Goal: Communication & Community: Answer question/provide support

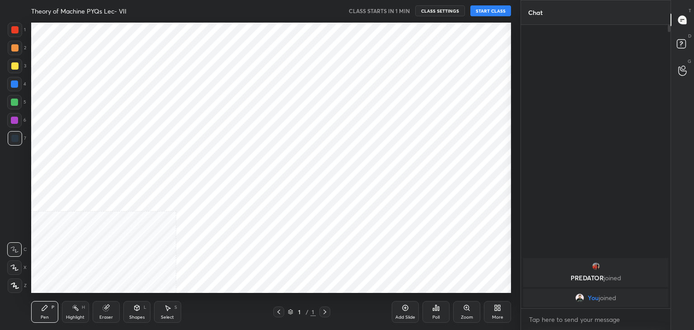
scroll to position [272, 486]
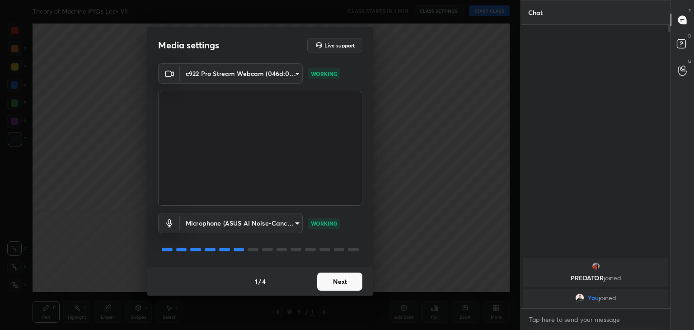
click at [340, 288] on button "Next" at bounding box center [339, 282] width 45 height 18
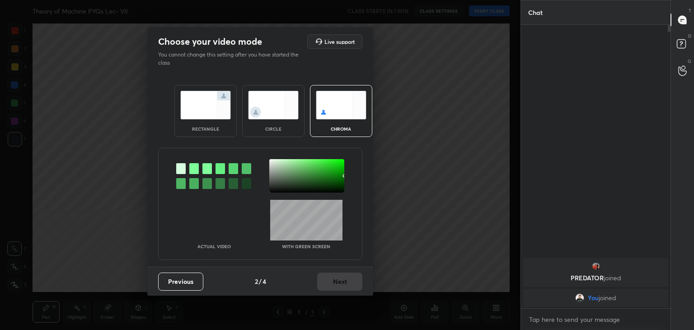
click at [194, 169] on div at bounding box center [193, 168] width 9 height 11
drag, startPoint x: 272, startPoint y: 163, endPoint x: 283, endPoint y: 167, distance: 12.2
click at [272, 163] on div at bounding box center [306, 175] width 75 height 33
click at [339, 279] on button "Next" at bounding box center [339, 282] width 45 height 18
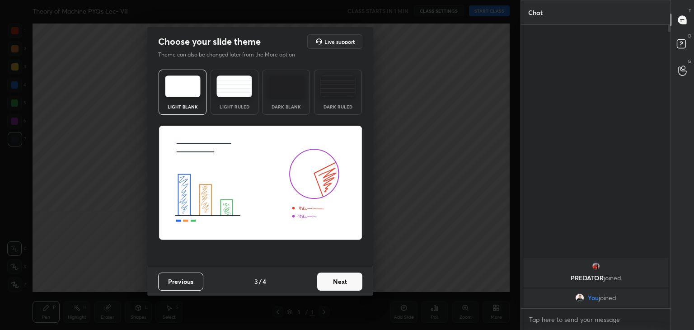
click at [344, 281] on button "Next" at bounding box center [339, 282] width 45 height 18
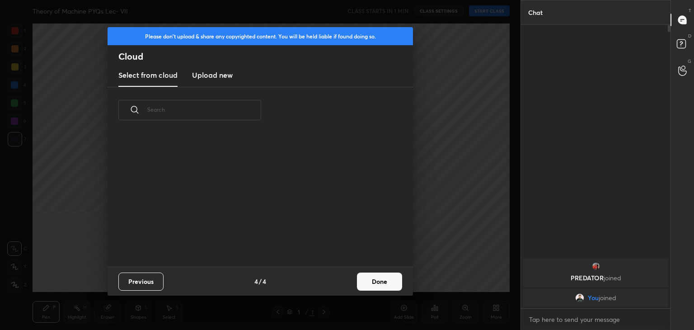
click at [366, 281] on button "Done" at bounding box center [379, 282] width 45 height 18
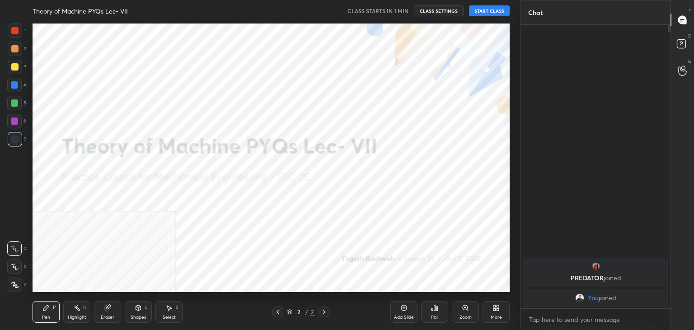
drag, startPoint x: 14, startPoint y: 283, endPoint x: 32, endPoint y: 276, distance: 19.1
click at [14, 283] on icon at bounding box center [15, 285] width 8 height 6
click at [487, 11] on button "START CLASS" at bounding box center [489, 10] width 41 height 11
click at [141, 312] on div "Shapes L" at bounding box center [138, 312] width 27 height 22
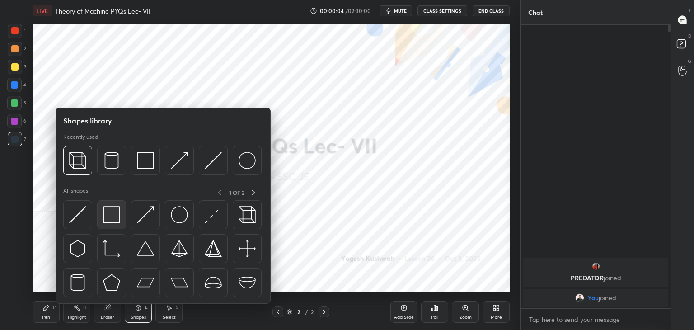
click at [99, 218] on div at bounding box center [111, 214] width 29 height 29
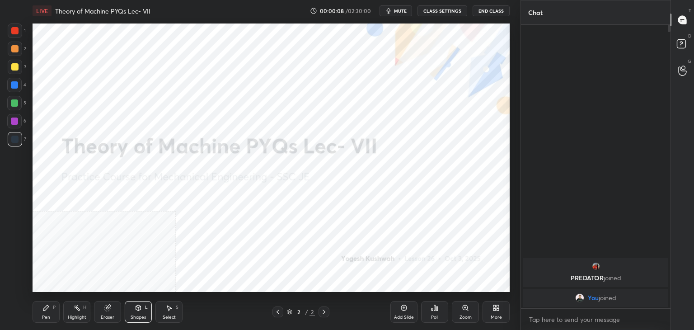
click at [494, 307] on icon at bounding box center [496, 307] width 7 height 7
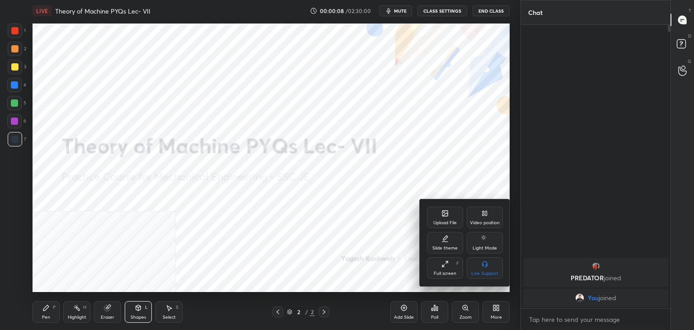
click at [485, 213] on icon at bounding box center [485, 213] width 7 height 7
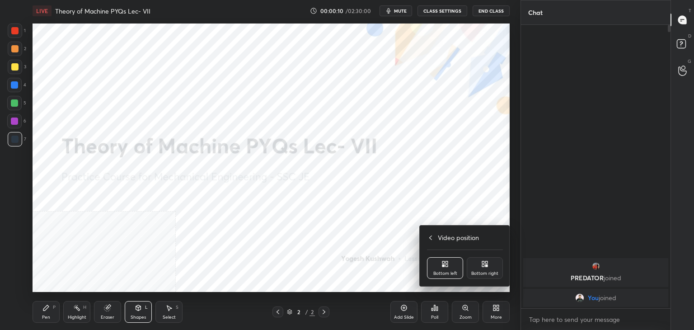
click at [481, 271] on div "Bottom right" at bounding box center [485, 273] width 27 height 5
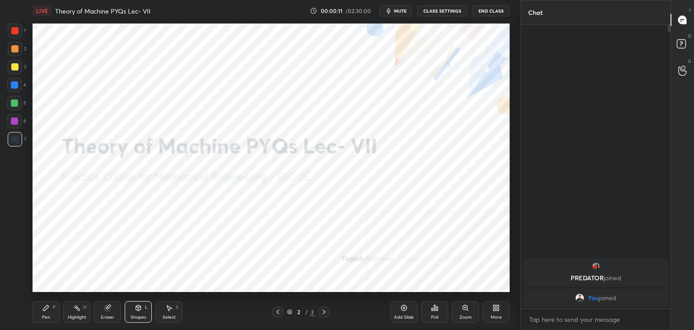
click at [81, 312] on div "Highlight H" at bounding box center [76, 312] width 27 height 22
click at [437, 311] on icon at bounding box center [434, 307] width 7 height 7
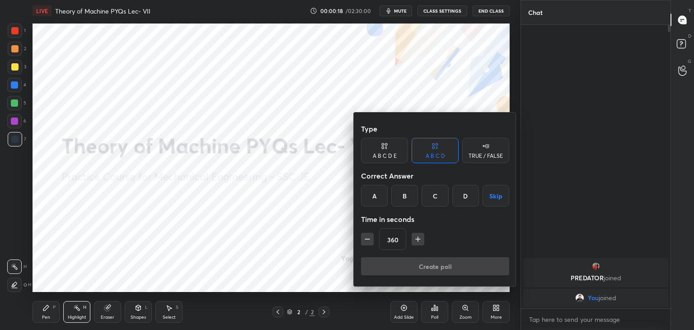
click at [496, 196] on button "Skip" at bounding box center [496, 196] width 27 height 22
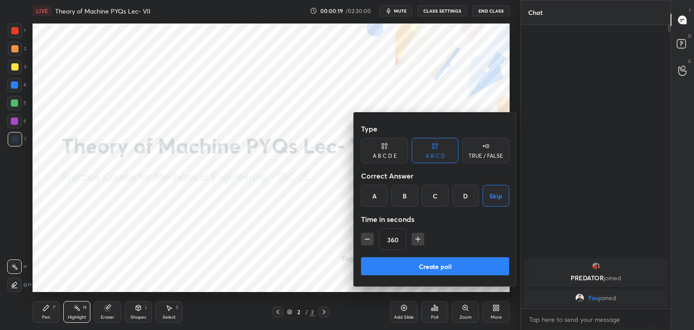
drag, startPoint x: 442, startPoint y: 266, endPoint x: 432, endPoint y: 272, distance: 11.3
click at [442, 265] on button "Create poll" at bounding box center [435, 266] width 148 height 18
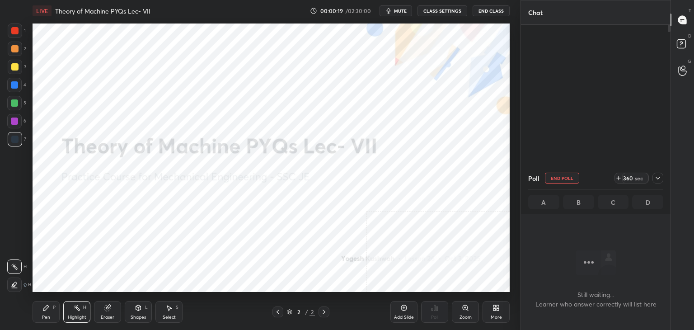
scroll to position [159, 147]
drag, startPoint x: 656, startPoint y: 177, endPoint x: 650, endPoint y: 200, distance: 24.0
click at [656, 177] on icon at bounding box center [658, 178] width 7 height 7
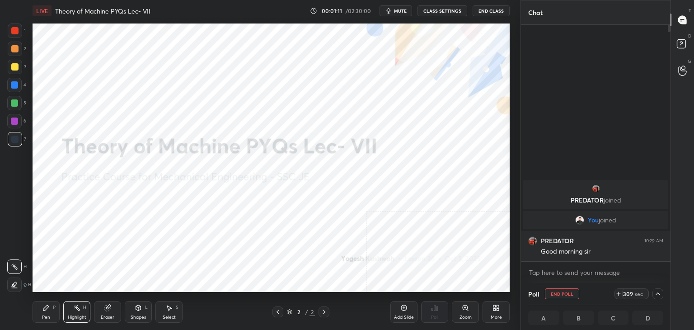
drag, startPoint x: 83, startPoint y: 308, endPoint x: 97, endPoint y: 297, distance: 17.4
click at [83, 308] on div "H" at bounding box center [84, 307] width 3 height 5
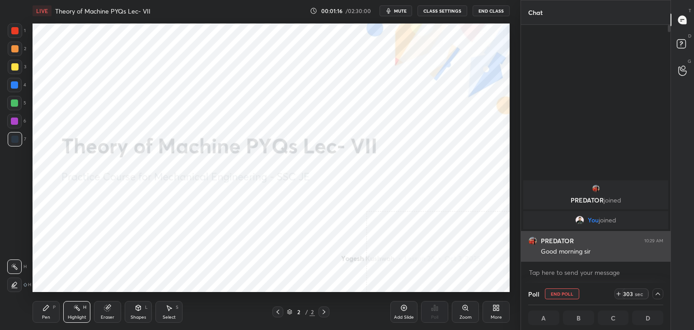
click at [532, 240] on img "grid" at bounding box center [533, 240] width 9 height 9
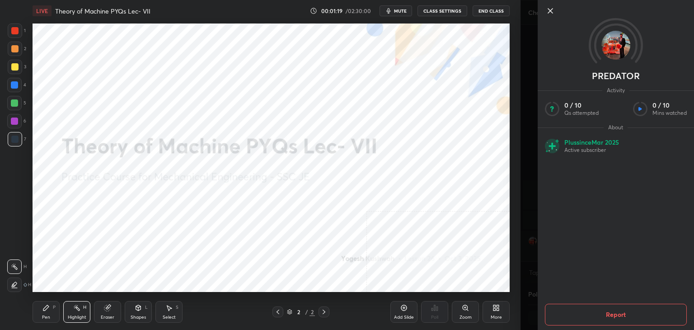
click at [550, 9] on icon at bounding box center [550, 10] width 11 height 11
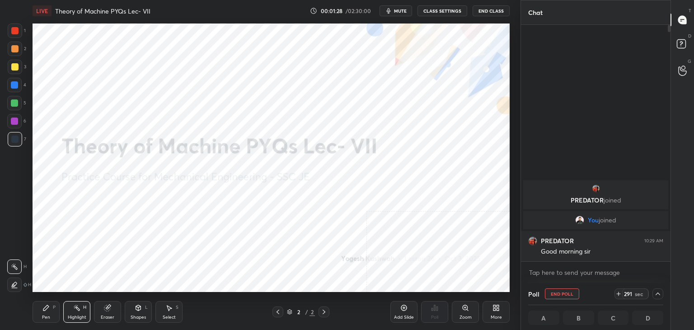
click at [76, 313] on div "Highlight H" at bounding box center [76, 312] width 27 height 22
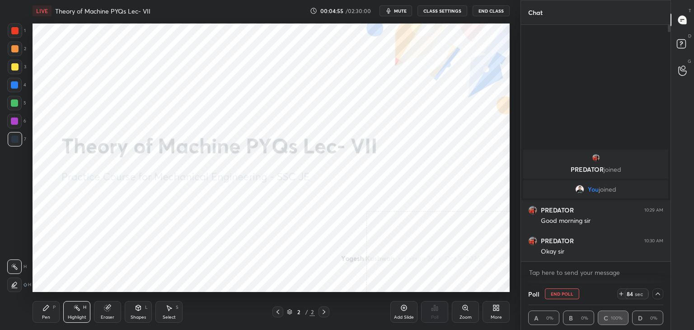
click at [563, 294] on button "End Poll" at bounding box center [562, 293] width 34 height 11
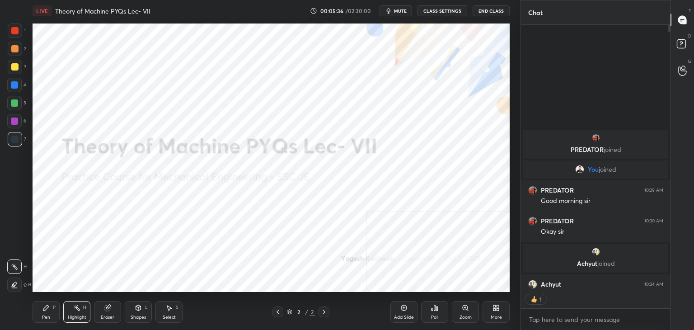
scroll to position [3, 3]
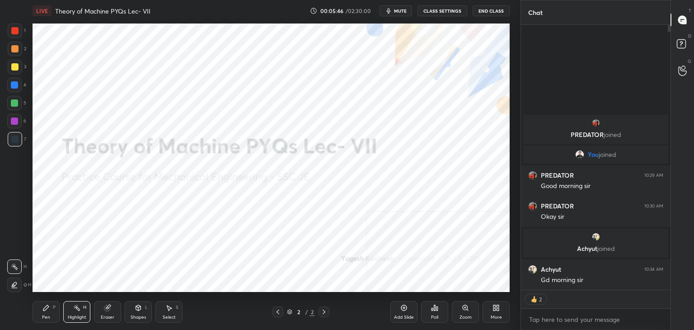
type textarea "x"
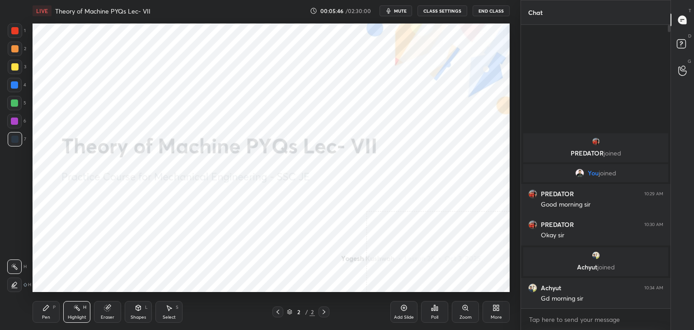
scroll to position [3, 3]
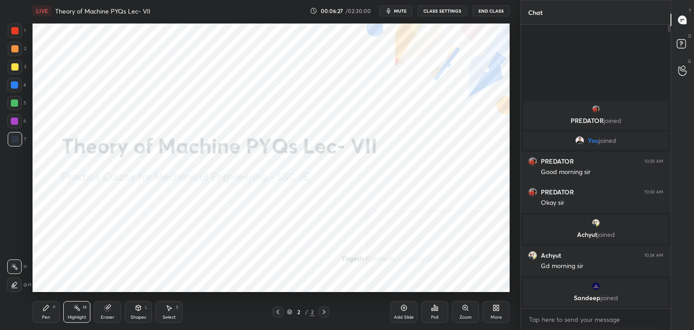
click at [495, 312] on icon at bounding box center [496, 307] width 7 height 7
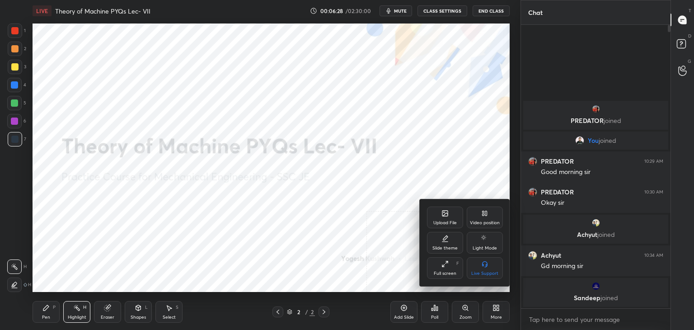
click at [445, 222] on div "Upload File" at bounding box center [446, 223] width 24 height 5
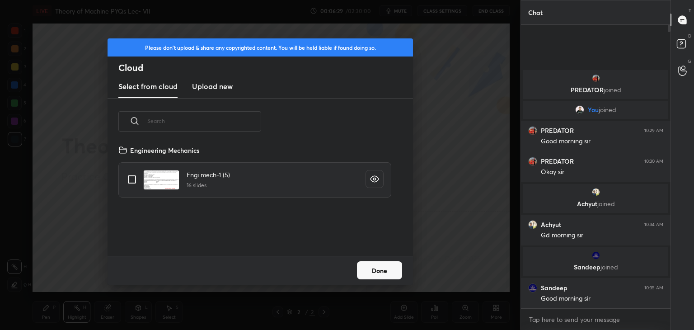
scroll to position [111, 290]
click at [211, 84] on h3 "Upload new" at bounding box center [212, 86] width 41 height 11
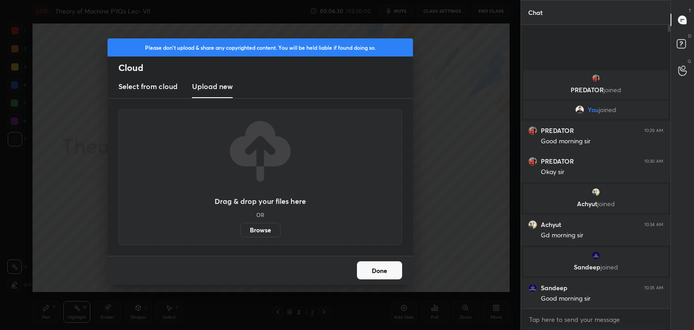
click at [258, 230] on label "Browse" at bounding box center [261, 230] width 40 height 14
click at [241, 230] on input "Browse" at bounding box center [241, 230] width 0 height 14
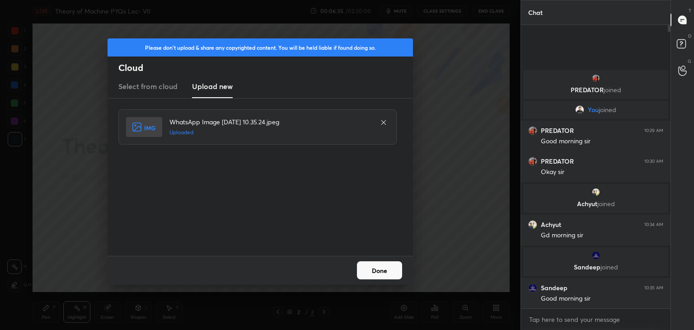
drag, startPoint x: 364, startPoint y: 271, endPoint x: 346, endPoint y: 273, distance: 18.7
click at [364, 271] on button "Done" at bounding box center [379, 270] width 45 height 18
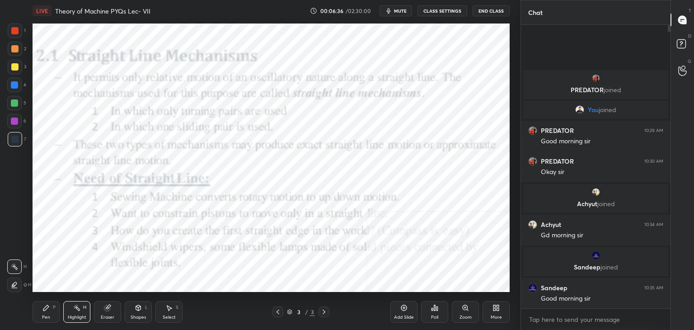
click at [74, 313] on div "Highlight H" at bounding box center [76, 312] width 27 height 22
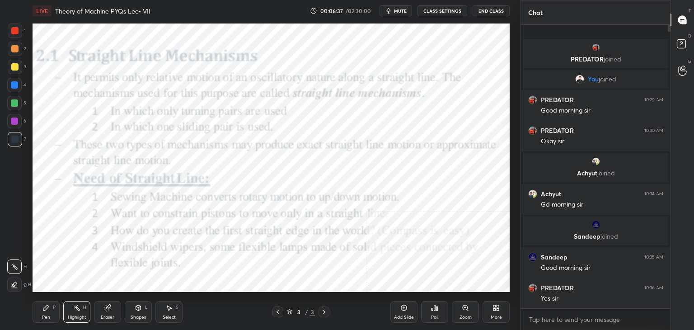
click at [20, 137] on div at bounding box center [15, 139] width 14 height 14
click at [138, 314] on div "Shapes L" at bounding box center [138, 312] width 27 height 22
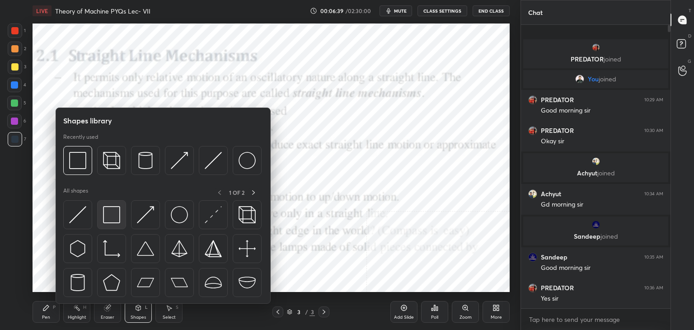
click at [117, 214] on img at bounding box center [111, 214] width 17 height 17
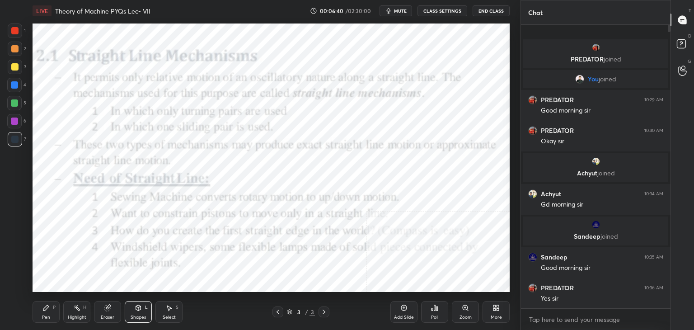
drag, startPoint x: 11, startPoint y: 35, endPoint x: 14, endPoint y: 40, distance: 6.3
click at [12, 35] on div at bounding box center [15, 31] width 14 height 14
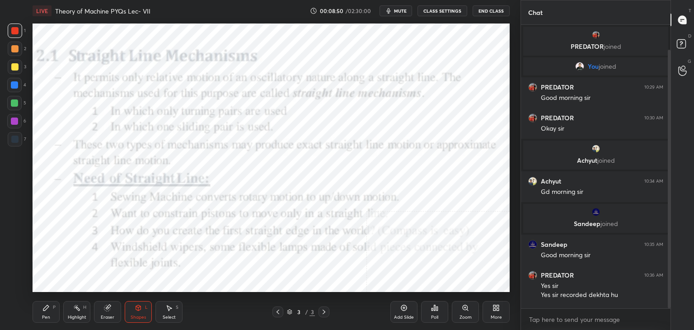
scroll to position [27, 0]
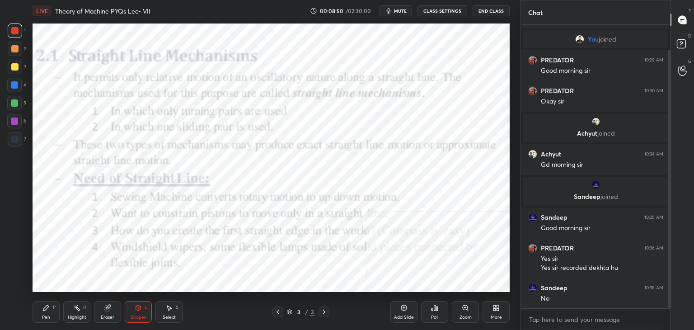
drag, startPoint x: 668, startPoint y: 155, endPoint x: 667, endPoint y: 161, distance: 6.8
click at [667, 159] on div at bounding box center [668, 166] width 5 height 283
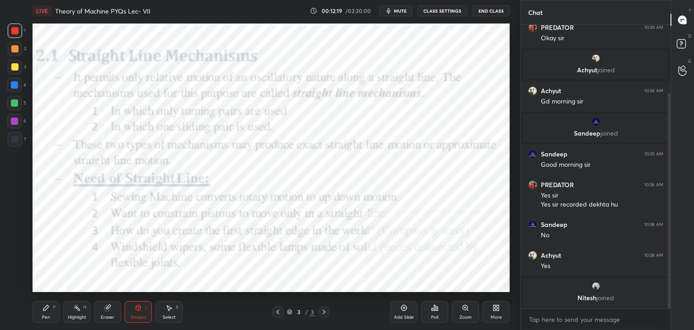
scroll to position [111, 0]
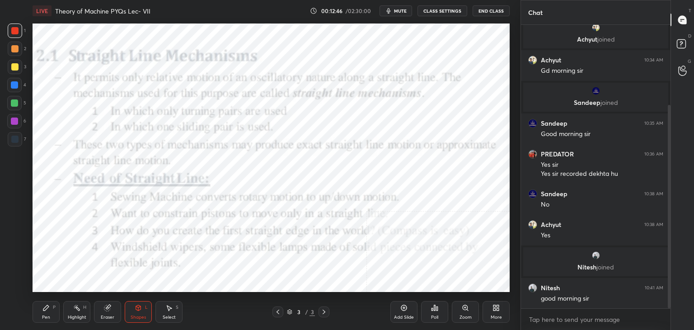
click at [130, 315] on div "Shapes L" at bounding box center [138, 312] width 27 height 22
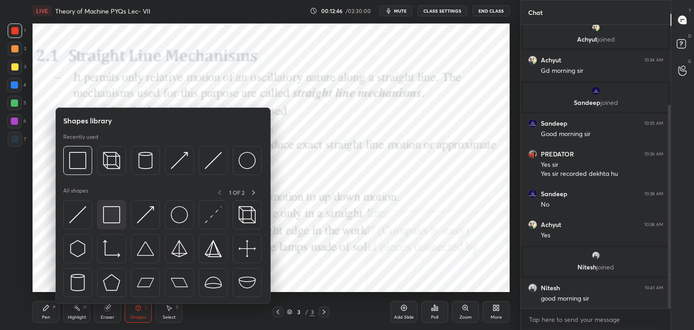
click at [113, 219] on img at bounding box center [111, 214] width 17 height 17
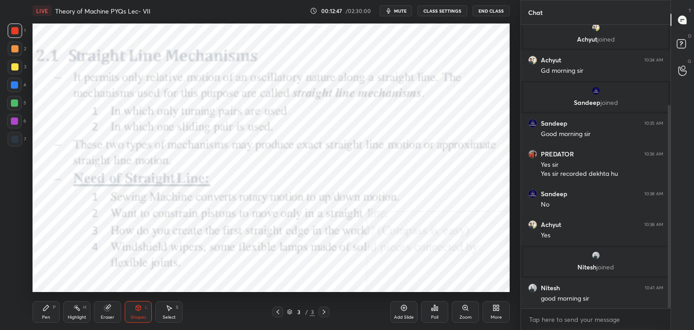
click at [9, 132] on div "7" at bounding box center [17, 139] width 19 height 14
drag, startPoint x: 13, startPoint y: 120, endPoint x: 18, endPoint y: 116, distance: 6.5
click at [13, 120] on div at bounding box center [14, 121] width 7 height 7
click at [140, 306] on icon at bounding box center [138, 307] width 7 height 7
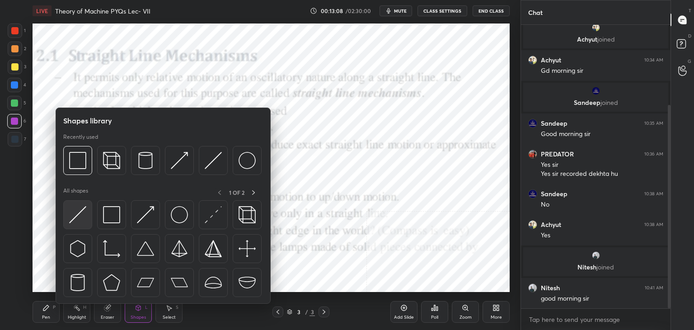
click at [85, 212] on img at bounding box center [77, 214] width 17 height 17
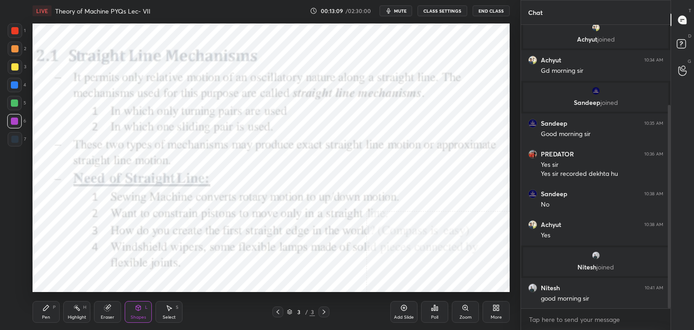
drag, startPoint x: 12, startPoint y: 100, endPoint x: 29, endPoint y: 96, distance: 17.6
click at [12, 100] on div at bounding box center [14, 102] width 7 height 7
click at [14, 138] on div at bounding box center [14, 139] width 7 height 7
drag, startPoint x: 133, startPoint y: 313, endPoint x: 131, endPoint y: 306, distance: 7.7
click at [133, 313] on div "Shapes L" at bounding box center [138, 312] width 27 height 22
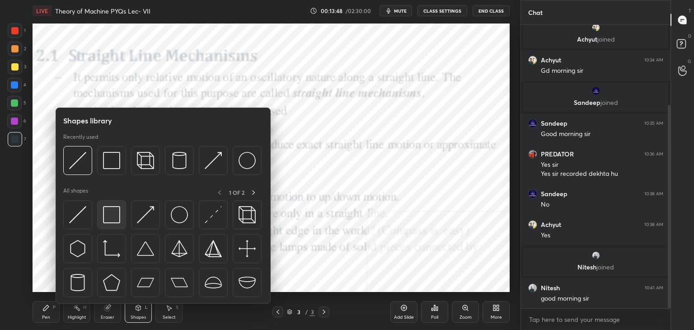
click at [114, 215] on img at bounding box center [111, 214] width 17 height 17
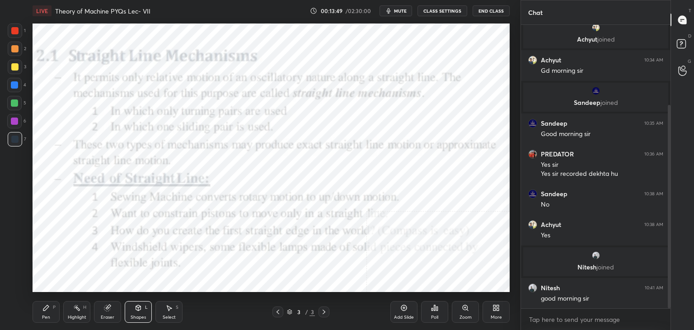
click at [15, 31] on div at bounding box center [14, 30] width 7 height 7
click at [130, 312] on div "Shapes L" at bounding box center [138, 312] width 27 height 22
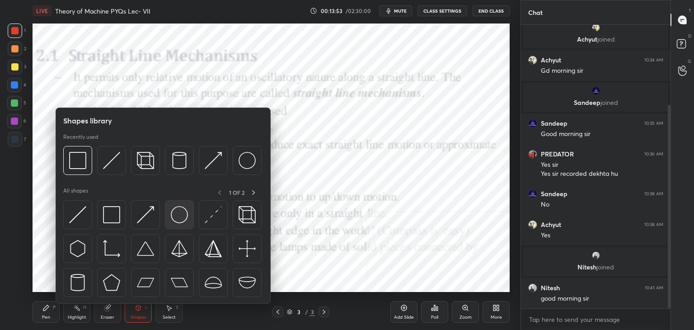
click at [181, 209] on img at bounding box center [179, 214] width 17 height 17
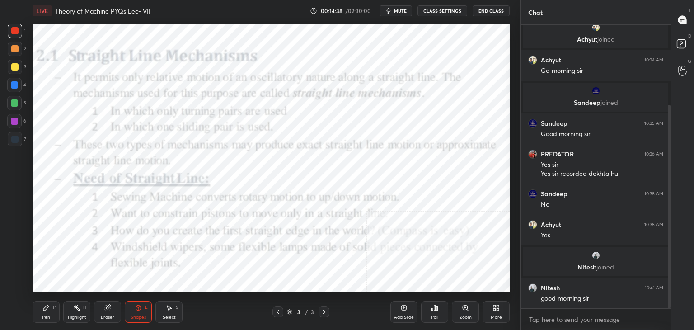
click at [171, 313] on div "Select S" at bounding box center [169, 312] width 27 height 22
click at [135, 312] on div "Shapes L" at bounding box center [138, 312] width 27 height 22
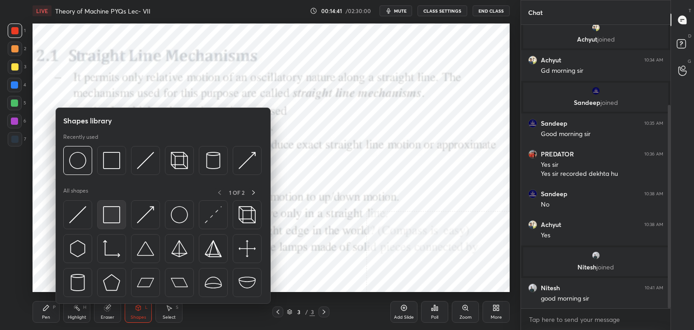
click at [110, 222] on img at bounding box center [111, 214] width 17 height 17
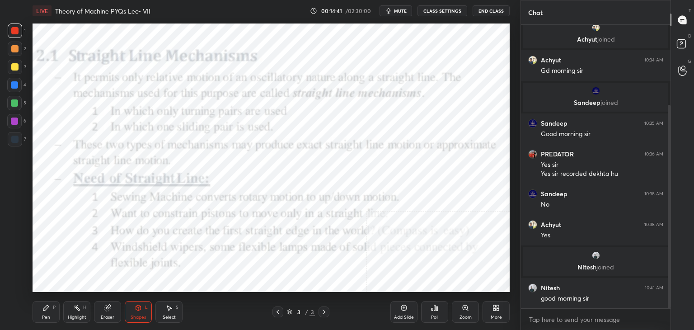
click at [15, 141] on div at bounding box center [14, 139] width 7 height 7
click at [137, 316] on div "Shapes" at bounding box center [138, 317] width 15 height 5
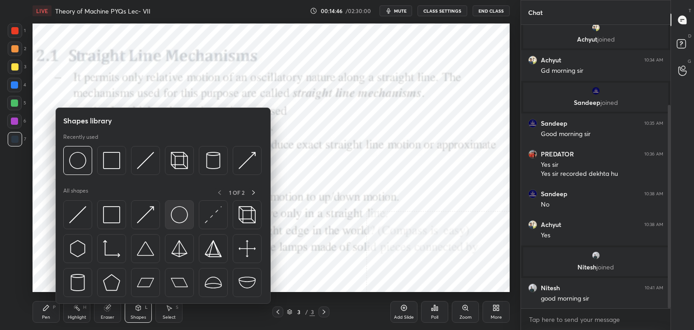
click at [171, 221] on img at bounding box center [179, 214] width 17 height 17
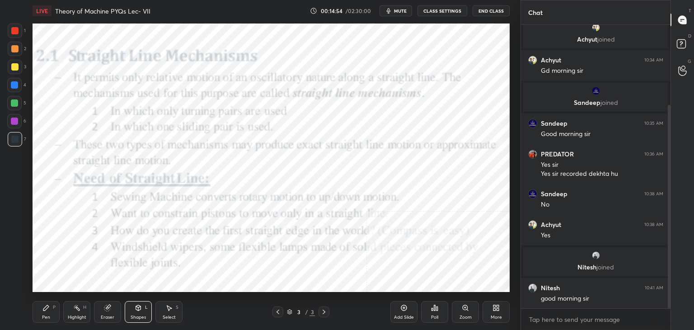
drag, startPoint x: 127, startPoint y: 317, endPoint x: 125, endPoint y: 308, distance: 8.8
click at [127, 317] on div "Shapes L" at bounding box center [138, 312] width 27 height 22
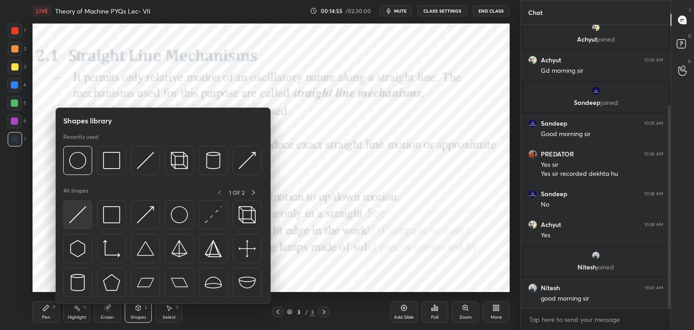
click at [85, 217] on img at bounding box center [77, 214] width 17 height 17
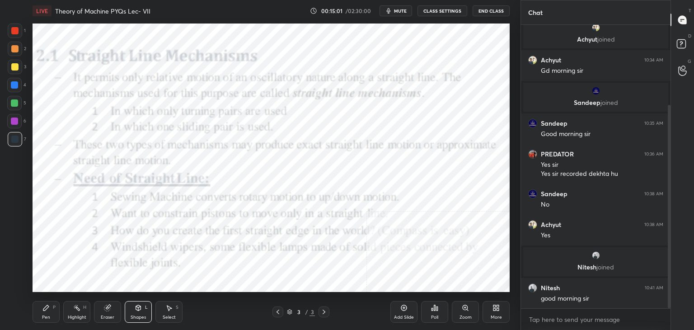
click at [145, 311] on div "Shapes L" at bounding box center [138, 312] width 27 height 22
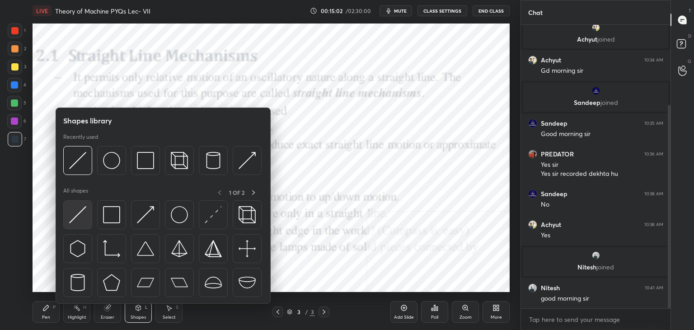
click at [82, 213] on img at bounding box center [77, 214] width 17 height 17
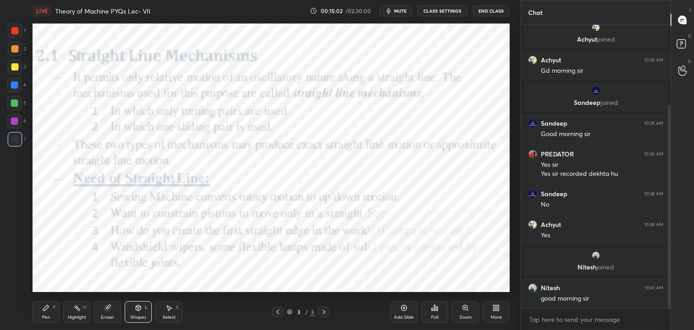
click at [23, 123] on div "6" at bounding box center [16, 121] width 19 height 14
click at [44, 309] on icon at bounding box center [45, 307] width 5 height 5
click at [125, 316] on div "Shapes L" at bounding box center [138, 312] width 27 height 22
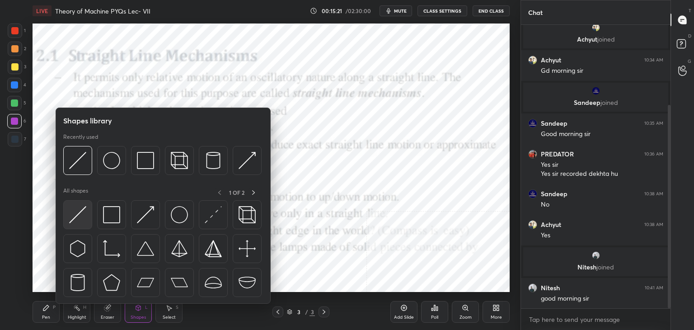
click at [71, 221] on img at bounding box center [77, 214] width 17 height 17
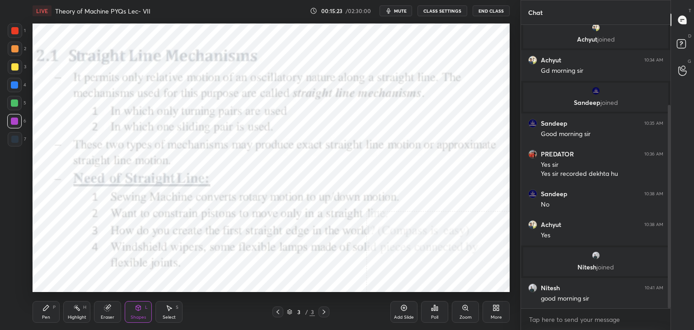
click at [59, 312] on div "Pen P" at bounding box center [46, 312] width 27 height 22
click at [83, 309] on div "H" at bounding box center [84, 307] width 3 height 5
click at [165, 308] on div "Select S" at bounding box center [169, 312] width 27 height 22
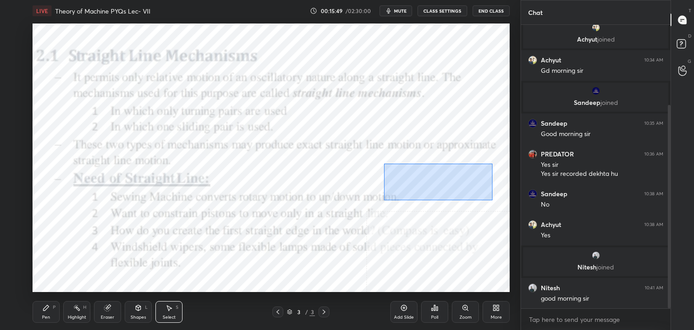
drag, startPoint x: 384, startPoint y: 164, endPoint x: 477, endPoint y: 202, distance: 100.2
click at [495, 200] on div "0 ° Undo Copy Duplicate Duplicate to new slide Delete" at bounding box center [271, 158] width 477 height 269
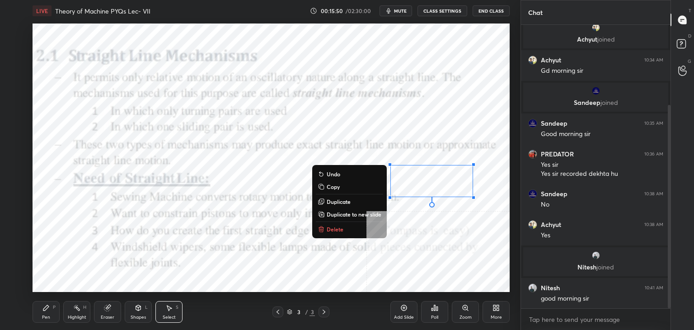
click at [329, 232] on p "Delete" at bounding box center [335, 229] width 17 height 7
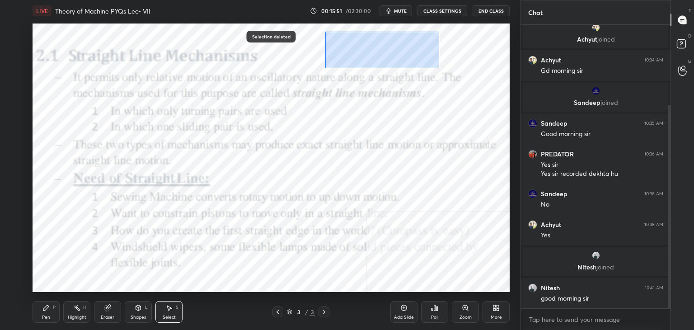
drag, startPoint x: 326, startPoint y: 31, endPoint x: 503, endPoint y: 71, distance: 181.6
click at [503, 73] on div "0 ° Undo Copy Duplicate Duplicate to new slide Delete" at bounding box center [271, 158] width 477 height 269
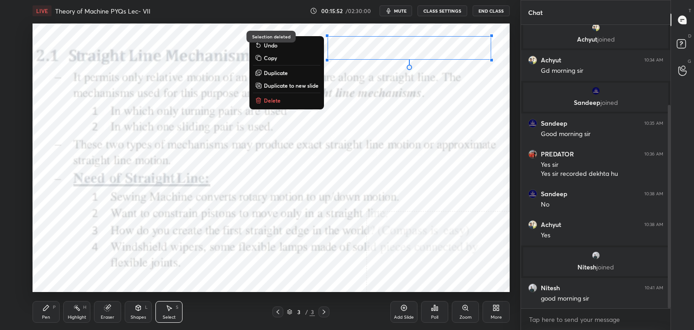
click at [278, 103] on p "Delete" at bounding box center [272, 100] width 17 height 7
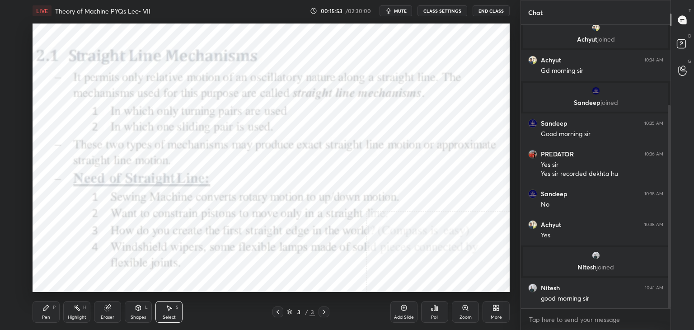
click at [280, 312] on icon at bounding box center [277, 311] width 7 height 7
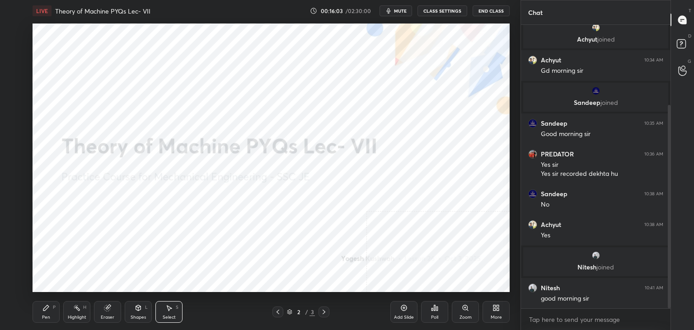
click at [499, 307] on icon at bounding box center [496, 307] width 7 height 7
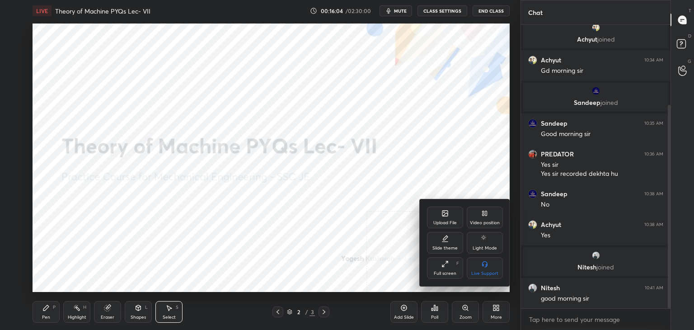
click at [447, 219] on div "Upload File" at bounding box center [445, 218] width 36 height 22
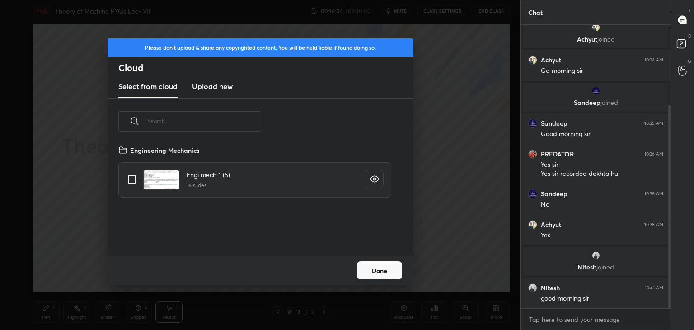
scroll to position [111, 290]
drag, startPoint x: 210, startPoint y: 87, endPoint x: 214, endPoint y: 94, distance: 8.3
click at [210, 87] on h3 "Upload new" at bounding box center [212, 86] width 41 height 11
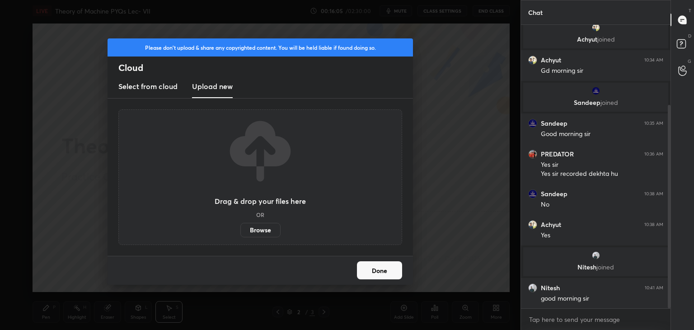
click at [255, 232] on label "Browse" at bounding box center [261, 230] width 40 height 14
click at [241, 232] on input "Browse" at bounding box center [241, 230] width 0 height 14
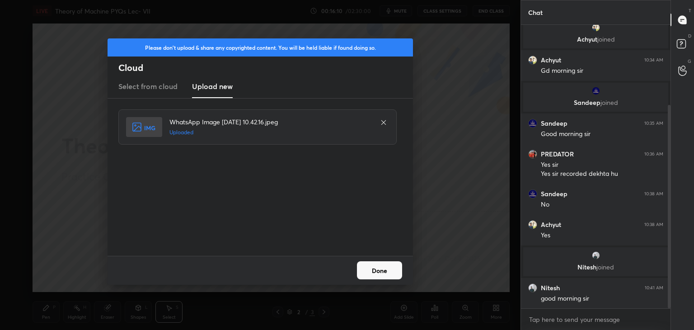
drag, startPoint x: 381, startPoint y: 270, endPoint x: 343, endPoint y: 268, distance: 38.0
click at [381, 270] on button "Done" at bounding box center [379, 270] width 45 height 18
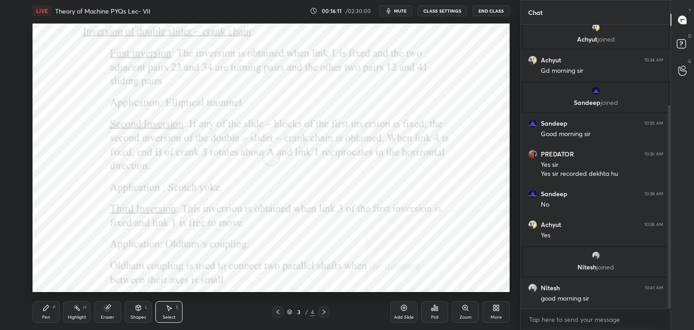
click at [141, 311] on icon at bounding box center [138, 307] width 7 height 7
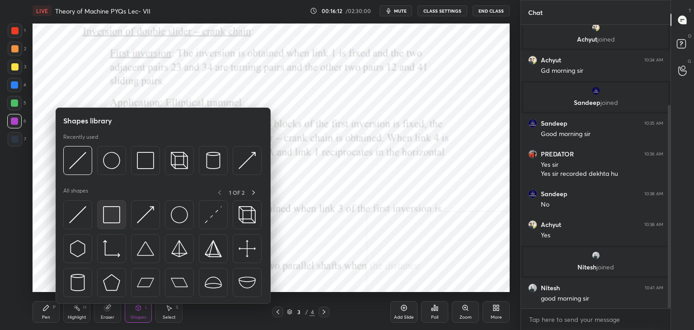
click at [116, 219] on img at bounding box center [111, 214] width 17 height 17
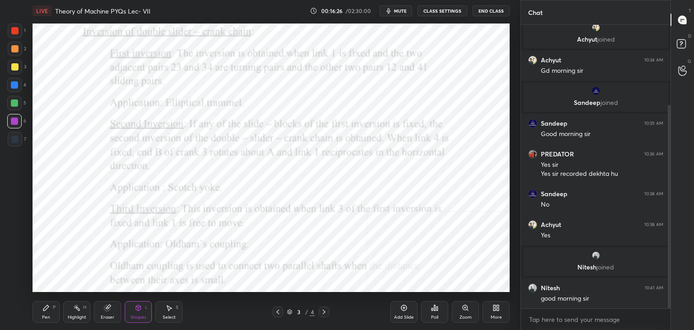
drag, startPoint x: 17, startPoint y: 49, endPoint x: 31, endPoint y: 48, distance: 14.0
click at [16, 49] on div at bounding box center [14, 48] width 7 height 7
click at [13, 118] on div at bounding box center [14, 121] width 7 height 7
click at [83, 309] on div "H" at bounding box center [84, 307] width 3 height 5
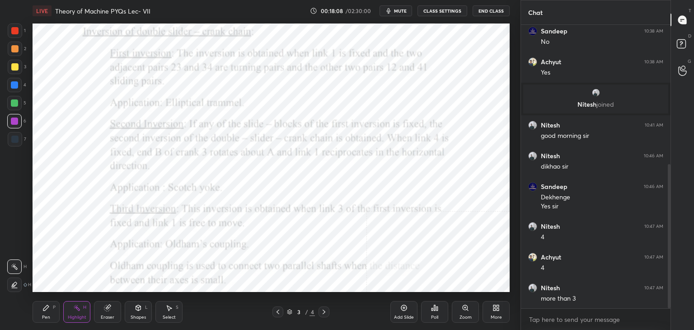
scroll to position [305, 0]
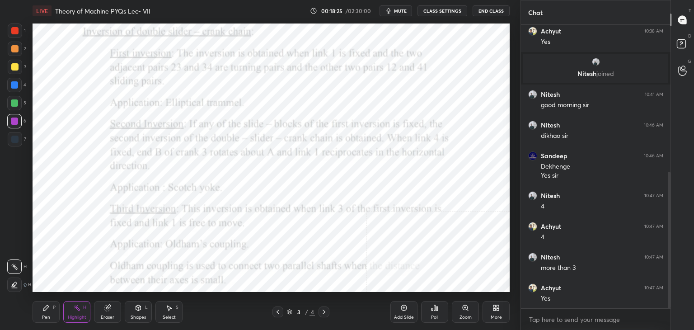
drag, startPoint x: 137, startPoint y: 315, endPoint x: 132, endPoint y: 306, distance: 11.2
click at [137, 315] on div "Shapes" at bounding box center [138, 317] width 15 height 5
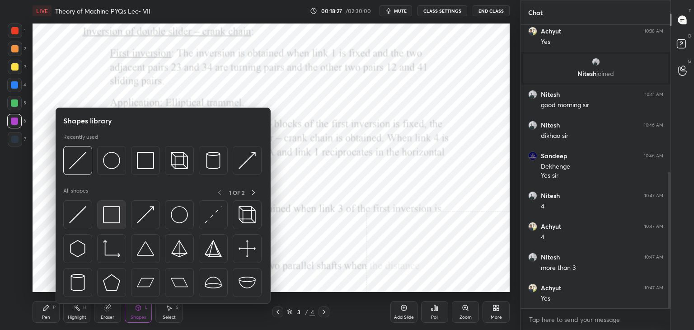
click at [105, 212] on img at bounding box center [111, 214] width 17 height 17
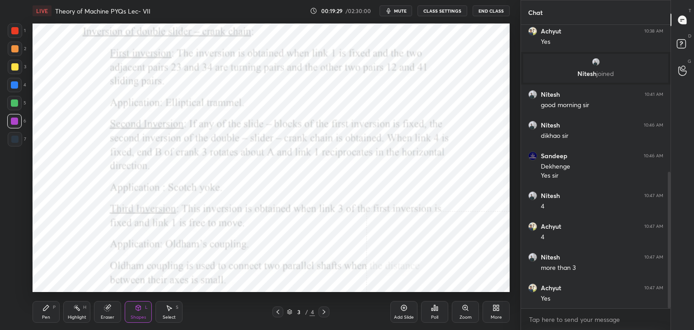
click at [494, 312] on icon at bounding box center [496, 307] width 7 height 7
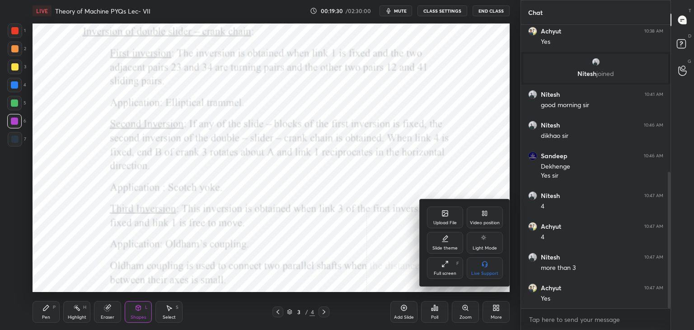
click at [437, 222] on div "Upload File" at bounding box center [446, 223] width 24 height 5
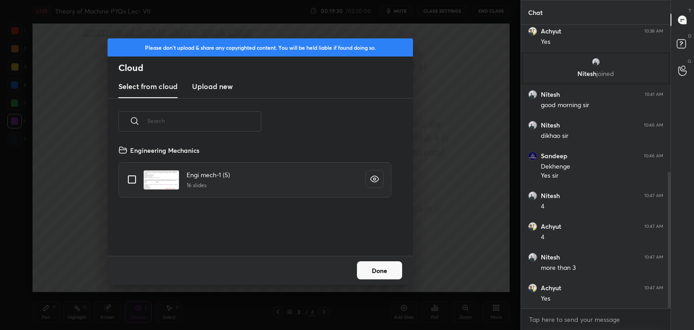
scroll to position [111, 290]
drag, startPoint x: 203, startPoint y: 85, endPoint x: 211, endPoint y: 95, distance: 12.9
click at [203, 86] on h3 "Upload new" at bounding box center [212, 86] width 41 height 11
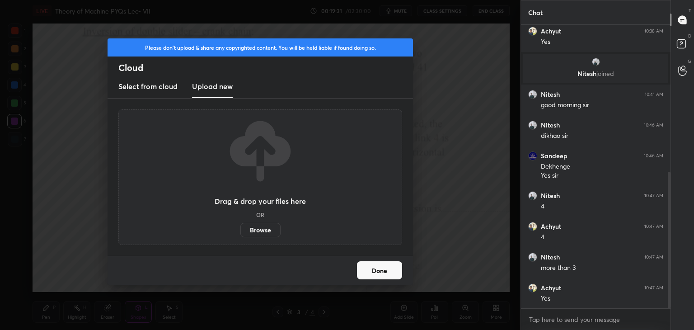
click at [260, 228] on label "Browse" at bounding box center [261, 230] width 40 height 14
click at [241, 228] on input "Browse" at bounding box center [241, 230] width 0 height 14
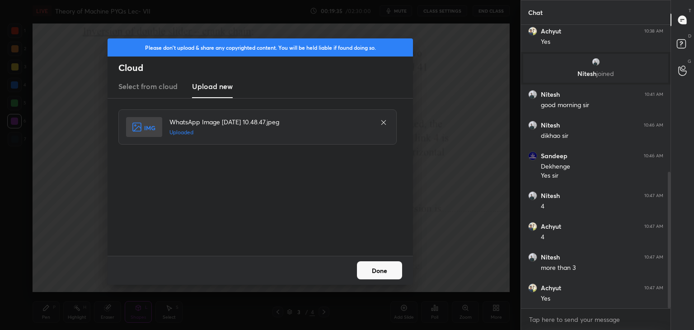
drag, startPoint x: 389, startPoint y: 271, endPoint x: 382, endPoint y: 271, distance: 7.2
click at [389, 272] on button "Done" at bounding box center [379, 270] width 45 height 18
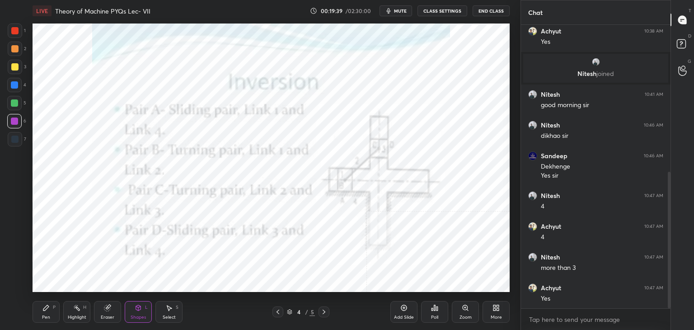
drag, startPoint x: 18, startPoint y: 37, endPoint x: 24, endPoint y: 38, distance: 5.7
click at [17, 36] on div at bounding box center [15, 31] width 14 height 14
drag, startPoint x: 75, startPoint y: 314, endPoint x: 96, endPoint y: 297, distance: 26.4
click at [75, 314] on div "Highlight H" at bounding box center [76, 312] width 27 height 22
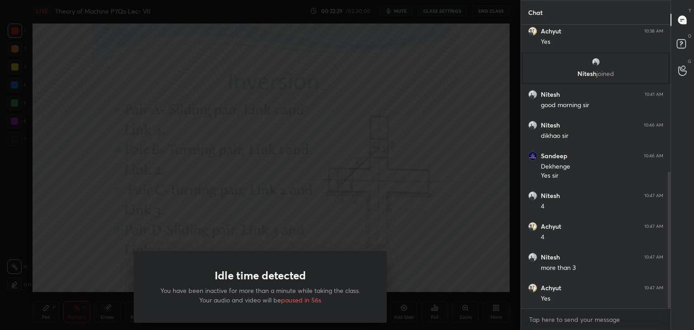
click at [281, 203] on div "Idle time detected You have been inactive for more than a minute while taking t…" at bounding box center [260, 165] width 521 height 330
click at [280, 207] on div "Idle time detected You have been inactive for more than a minute while taking t…" at bounding box center [260, 165] width 521 height 330
click at [300, 275] on h1 "Idle time detected" at bounding box center [260, 275] width 91 height 13
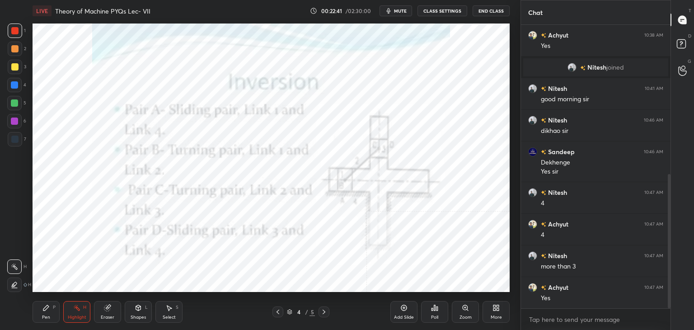
scroll to position [316, 0]
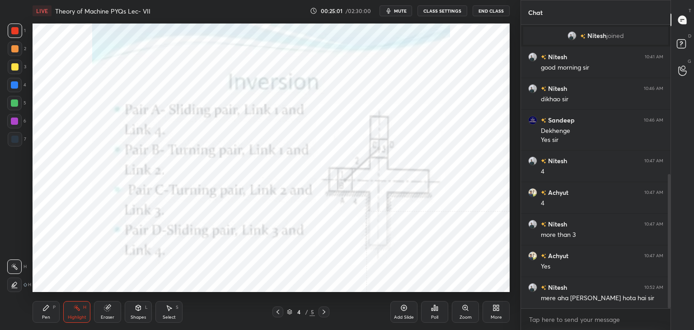
click at [277, 309] on icon at bounding box center [277, 311] width 7 height 7
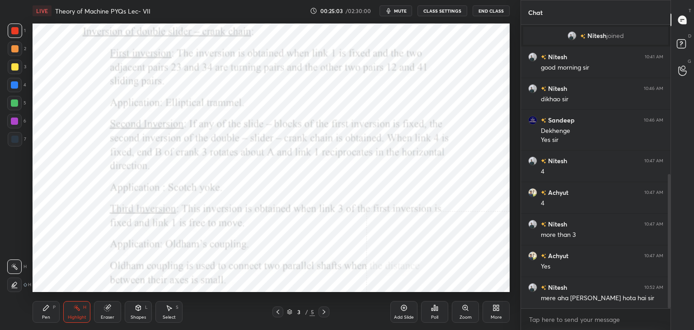
click at [142, 310] on div "Shapes L" at bounding box center [138, 312] width 27 height 22
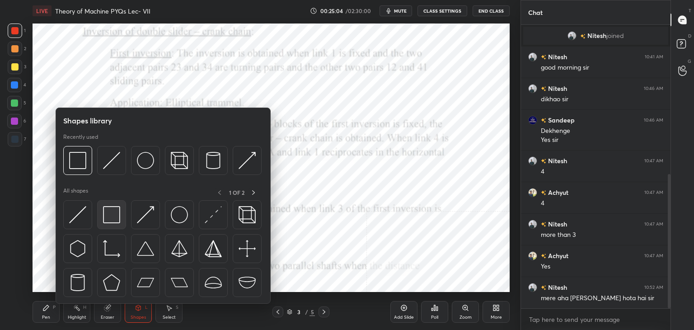
click at [111, 220] on img at bounding box center [111, 214] width 17 height 17
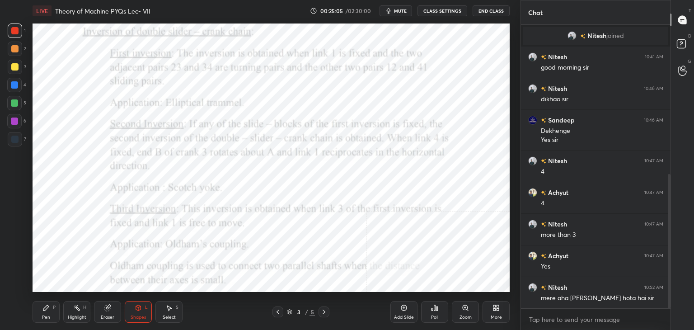
click at [16, 120] on div at bounding box center [14, 121] width 7 height 7
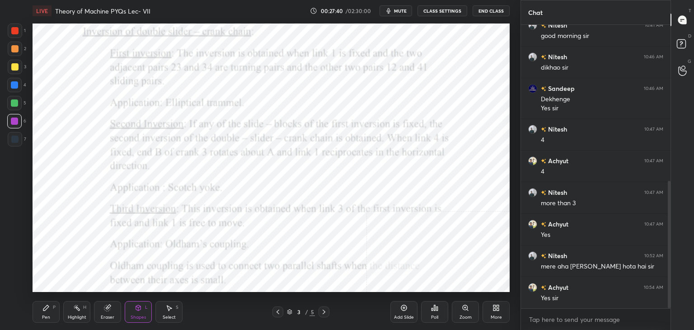
drag, startPoint x: 76, startPoint y: 312, endPoint x: 153, endPoint y: 302, distance: 77.1
click at [77, 312] on div "Highlight H" at bounding box center [76, 312] width 27 height 22
click at [324, 313] on icon at bounding box center [324, 311] width 7 height 7
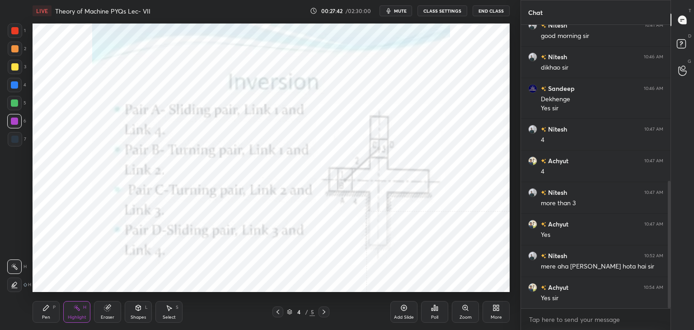
click at [323, 311] on icon at bounding box center [324, 311] width 7 height 7
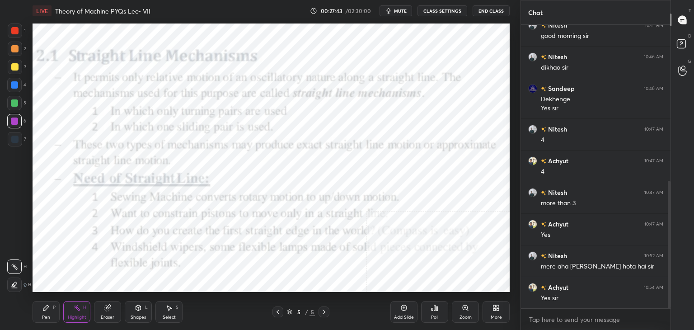
drag, startPoint x: 277, startPoint y: 311, endPoint x: 269, endPoint y: 305, distance: 9.6
click at [277, 312] on icon at bounding box center [277, 311] width 7 height 7
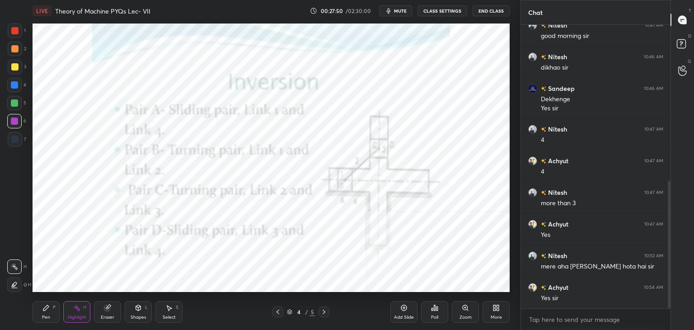
click at [494, 315] on div "More" at bounding box center [496, 317] width 11 height 5
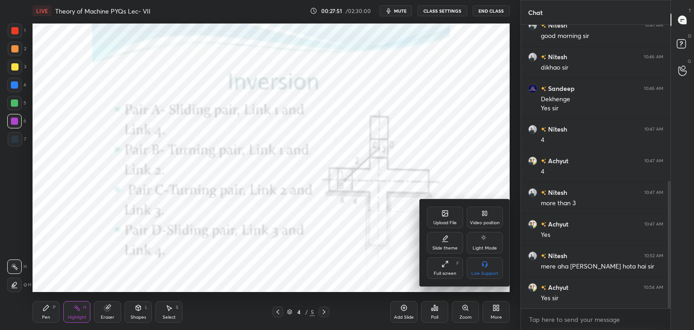
click at [448, 226] on div "Upload File" at bounding box center [445, 218] width 36 height 22
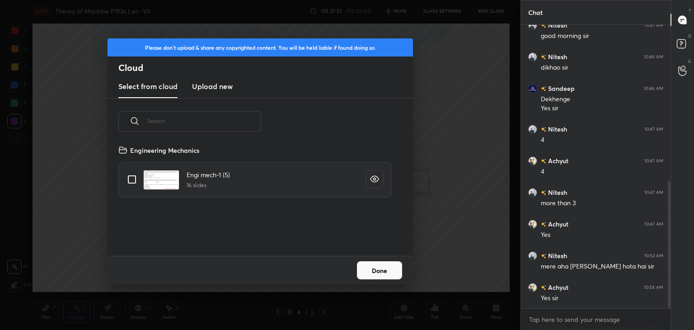
scroll to position [111, 290]
drag, startPoint x: 213, startPoint y: 87, endPoint x: 215, endPoint y: 94, distance: 7.4
click at [213, 87] on h3 "Upload new" at bounding box center [212, 86] width 41 height 11
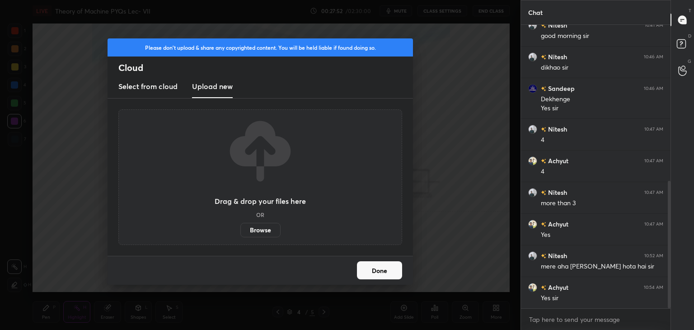
click at [258, 231] on label "Browse" at bounding box center [261, 230] width 40 height 14
click at [241, 231] on input "Browse" at bounding box center [241, 230] width 0 height 14
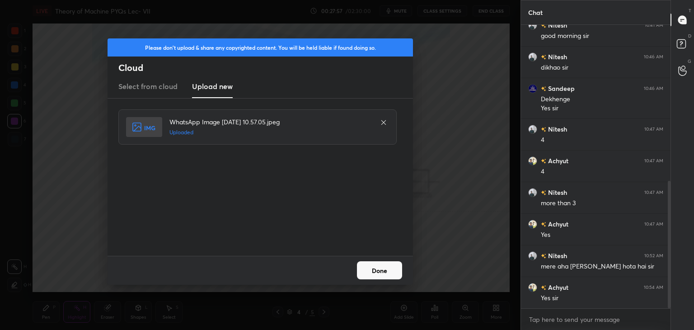
click at [378, 269] on button "Done" at bounding box center [379, 270] width 45 height 18
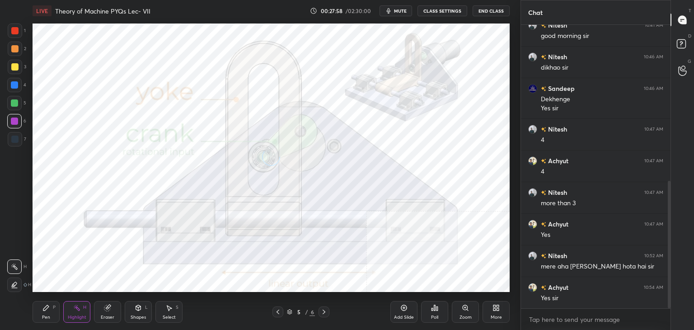
click at [135, 308] on icon at bounding box center [138, 307] width 7 height 7
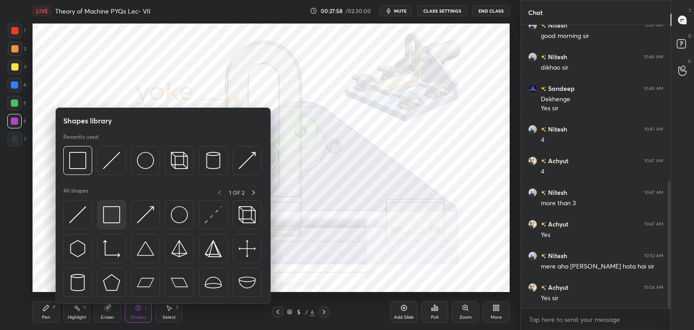
click at [114, 216] on img at bounding box center [111, 214] width 17 height 17
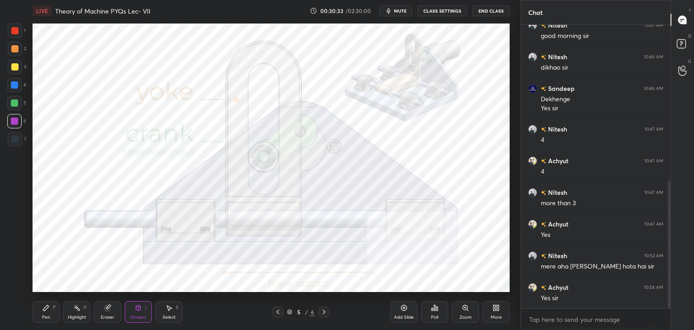
click at [72, 312] on div "Highlight H" at bounding box center [76, 312] width 27 height 22
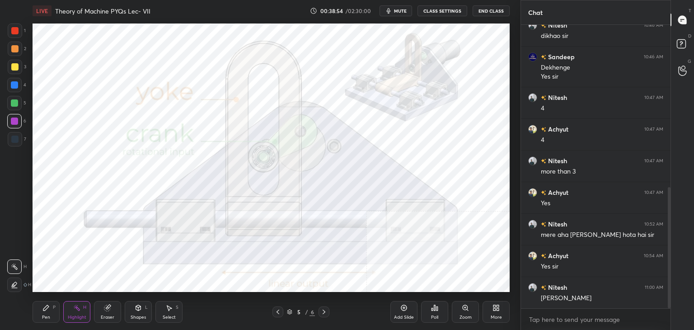
click at [278, 312] on icon at bounding box center [277, 311] width 7 height 7
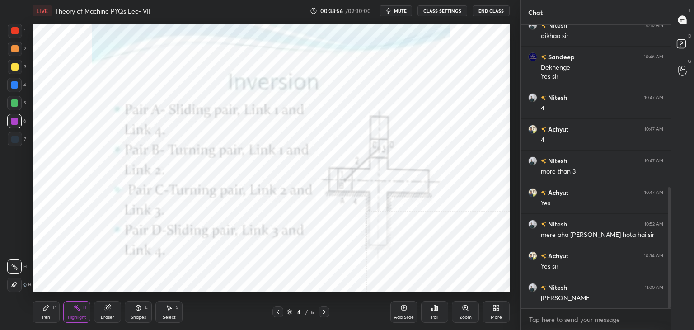
click at [276, 309] on icon at bounding box center [277, 311] width 7 height 7
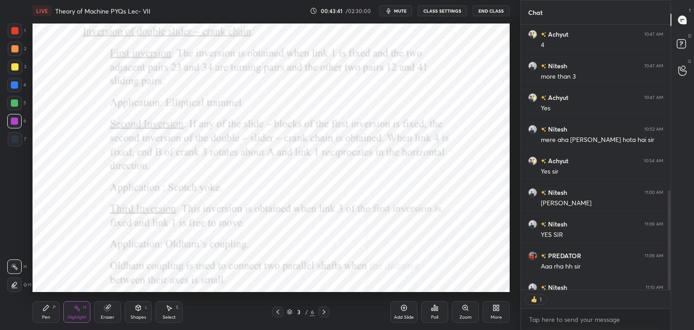
scroll to position [524, 0]
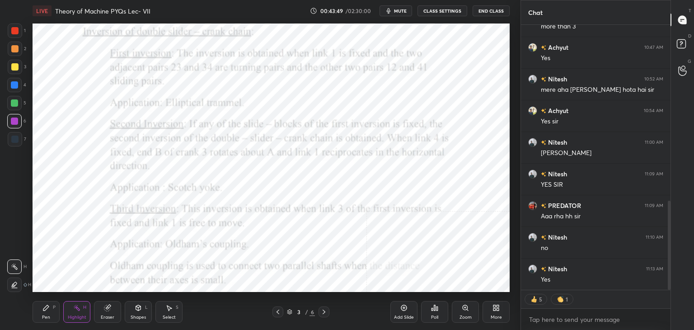
click at [499, 310] on icon at bounding box center [498, 309] width 2 height 2
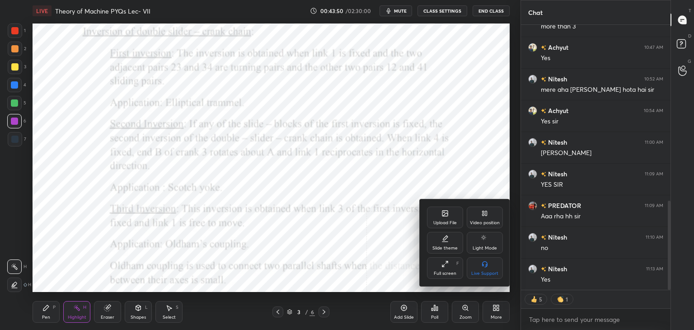
click at [449, 222] on div "Upload File" at bounding box center [446, 223] width 24 height 5
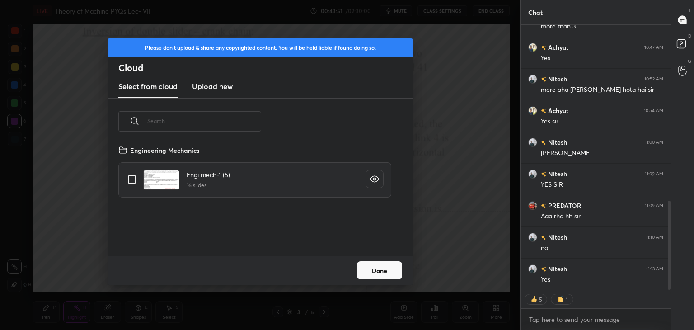
scroll to position [111, 290]
click at [205, 85] on h3 "Upload new" at bounding box center [212, 86] width 41 height 11
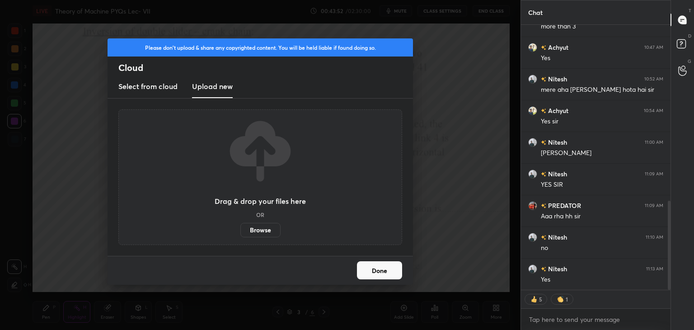
click at [260, 225] on label "Browse" at bounding box center [261, 230] width 40 height 14
click at [241, 225] on input "Browse" at bounding box center [241, 230] width 0 height 14
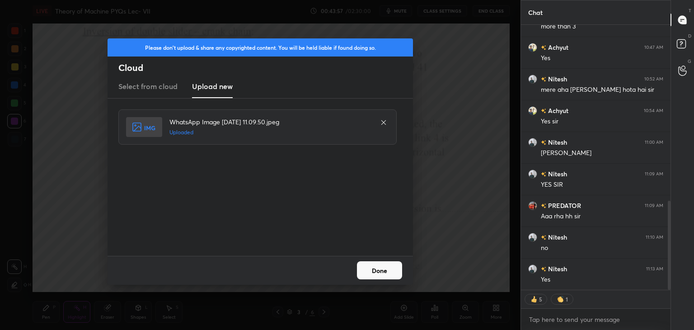
click at [389, 271] on button "Done" at bounding box center [379, 270] width 45 height 18
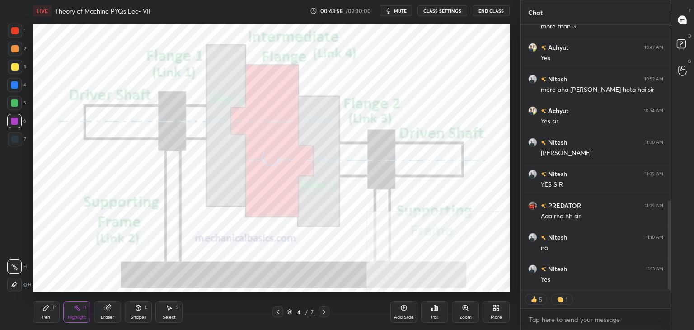
click at [136, 311] on icon at bounding box center [138, 307] width 7 height 7
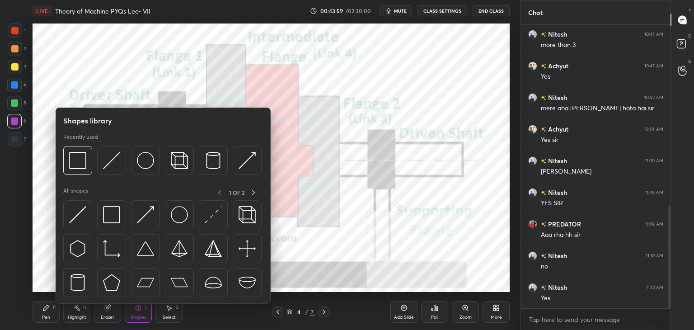
scroll to position [505, 0]
click at [109, 217] on img at bounding box center [111, 214] width 17 height 17
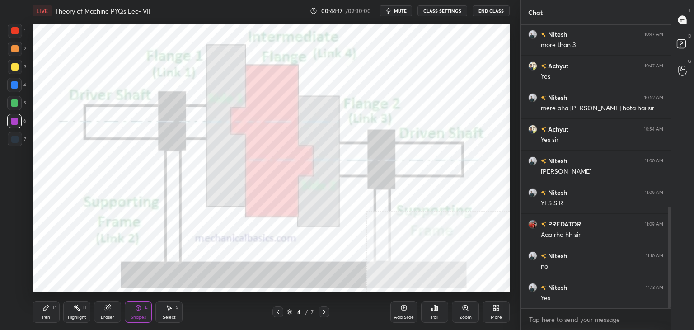
click at [81, 312] on div "Highlight H" at bounding box center [76, 312] width 27 height 22
click at [325, 312] on icon at bounding box center [324, 312] width 3 height 5
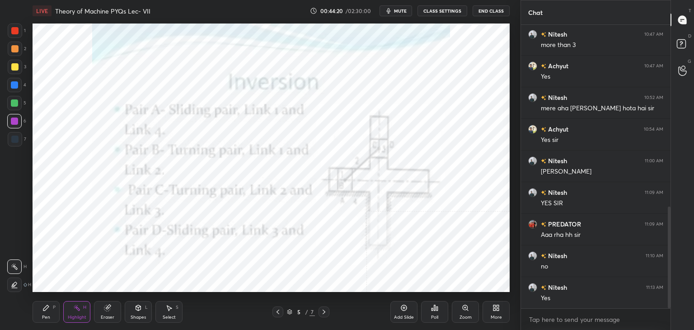
click at [324, 312] on icon at bounding box center [324, 311] width 7 height 7
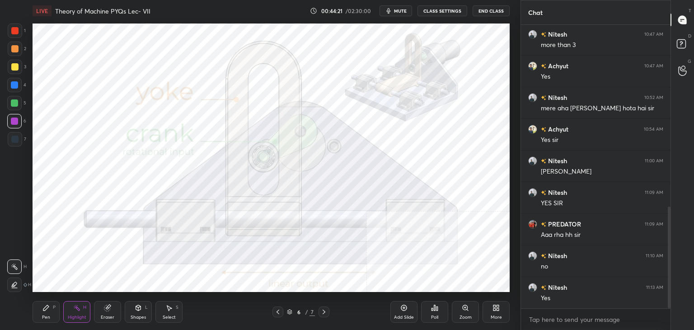
click at [324, 312] on icon at bounding box center [324, 311] width 7 height 7
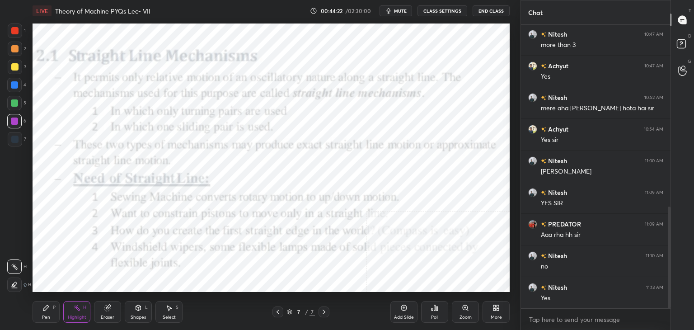
click at [275, 312] on icon at bounding box center [277, 311] width 7 height 7
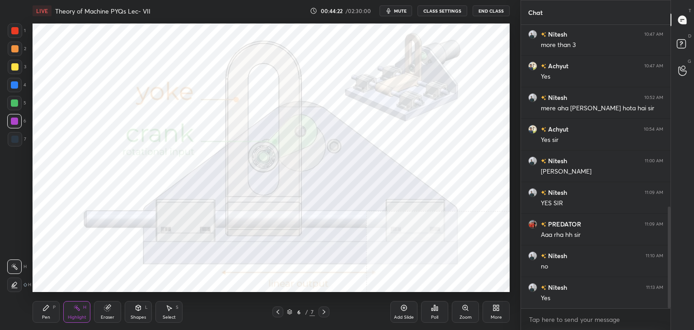
click at [278, 311] on icon at bounding box center [277, 311] width 7 height 7
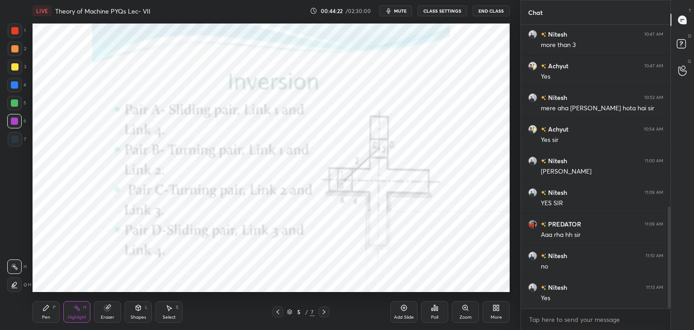
click at [278, 311] on icon at bounding box center [277, 311] width 7 height 7
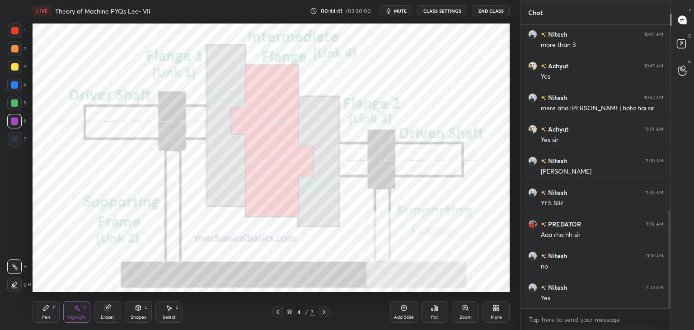
scroll to position [537, 0]
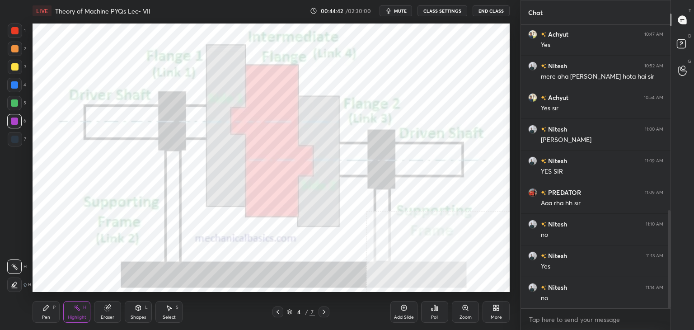
click at [279, 313] on icon at bounding box center [277, 311] width 7 height 7
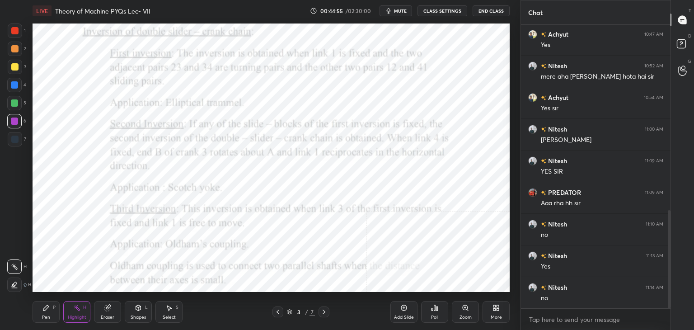
click at [322, 313] on icon at bounding box center [324, 311] width 7 height 7
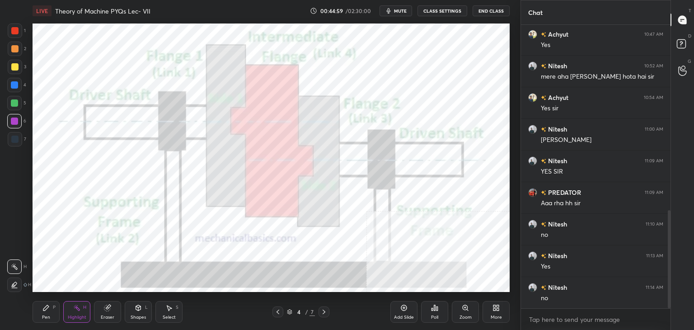
click at [142, 315] on div "Shapes" at bounding box center [138, 317] width 15 height 5
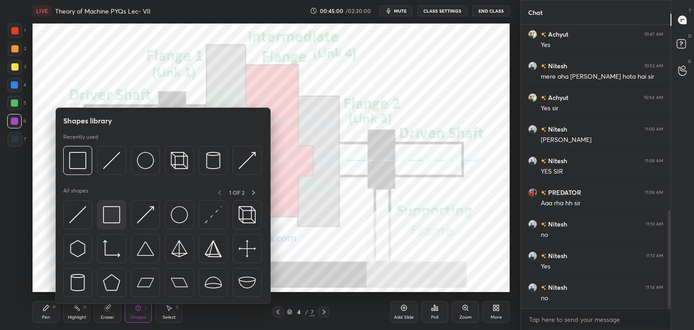
click at [119, 212] on img at bounding box center [111, 214] width 17 height 17
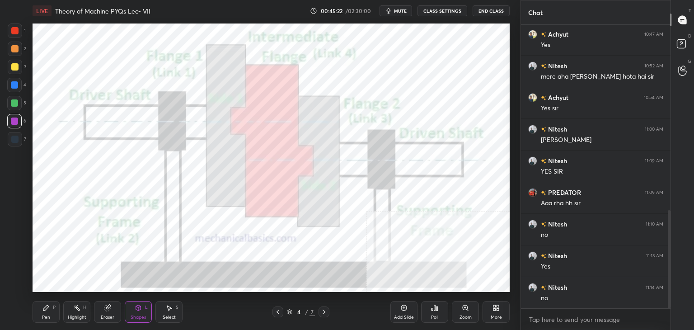
drag, startPoint x: 69, startPoint y: 314, endPoint x: 76, endPoint y: 297, distance: 18.6
click at [69, 315] on div "Highlight" at bounding box center [77, 317] width 19 height 5
click at [278, 312] on icon at bounding box center [277, 311] width 7 height 7
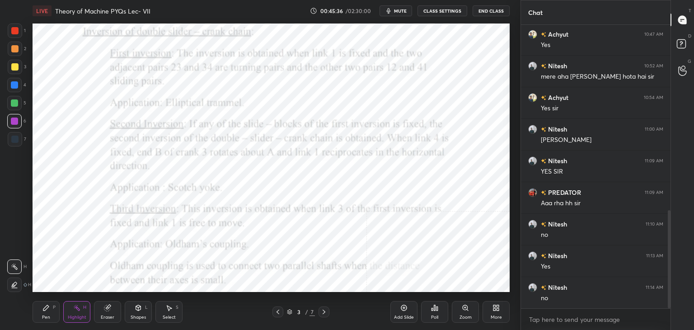
click at [276, 313] on icon at bounding box center [277, 311] width 7 height 7
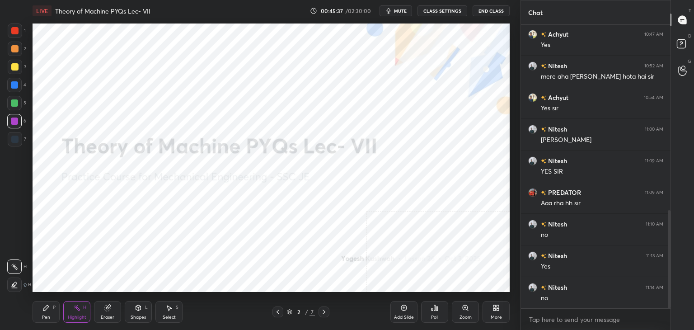
click at [324, 313] on icon at bounding box center [324, 311] width 7 height 7
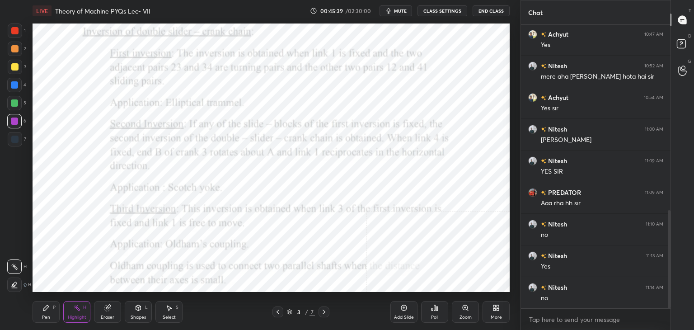
click at [322, 316] on div at bounding box center [324, 312] width 11 height 11
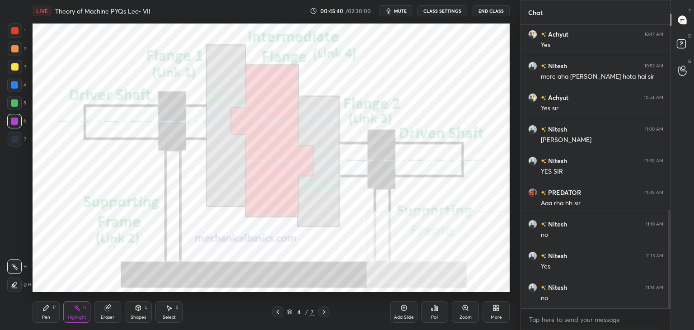
click at [324, 312] on icon at bounding box center [324, 311] width 7 height 7
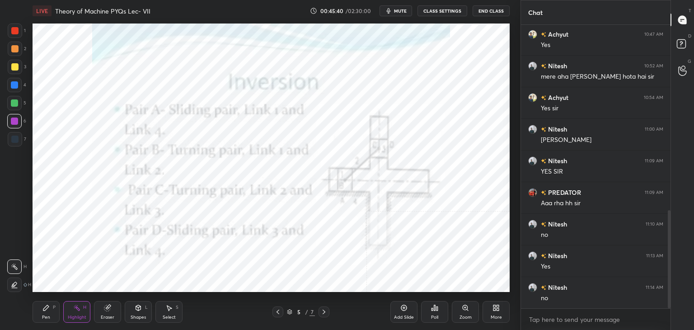
click at [324, 312] on icon at bounding box center [324, 311] width 7 height 7
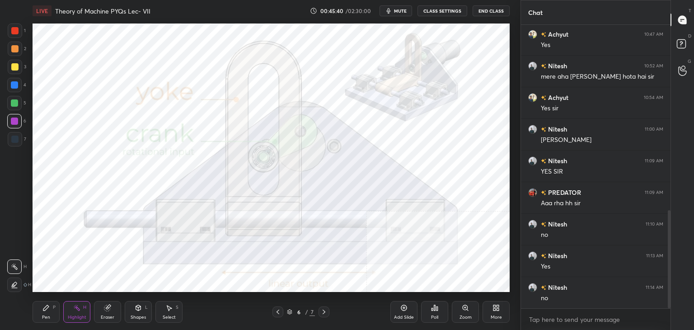
click at [324, 312] on icon at bounding box center [324, 311] width 7 height 7
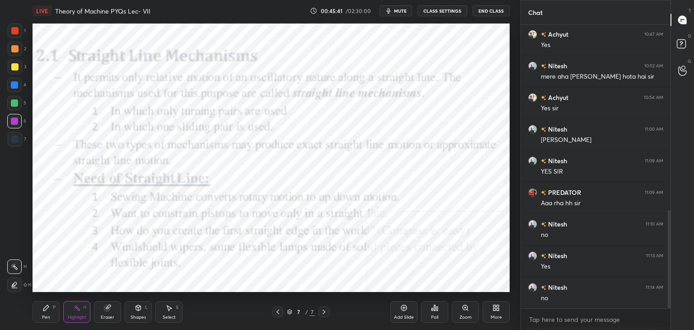
click at [323, 312] on icon at bounding box center [324, 311] width 7 height 7
click at [324, 312] on icon at bounding box center [324, 311] width 7 height 7
click at [131, 308] on div "Shapes L" at bounding box center [138, 312] width 27 height 22
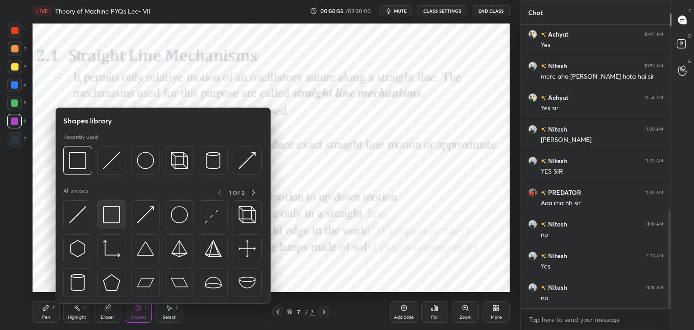
click at [112, 226] on div at bounding box center [111, 214] width 29 height 29
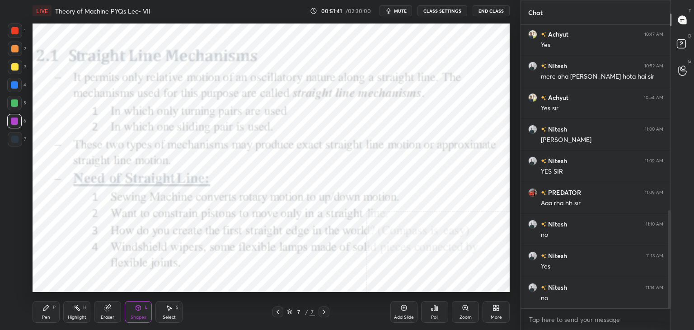
click at [76, 309] on icon at bounding box center [76, 307] width 7 height 7
click at [137, 311] on icon at bounding box center [138, 307] width 7 height 7
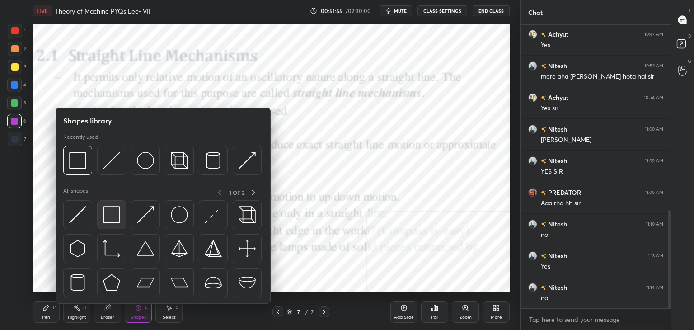
click at [112, 217] on img at bounding box center [111, 214] width 17 height 17
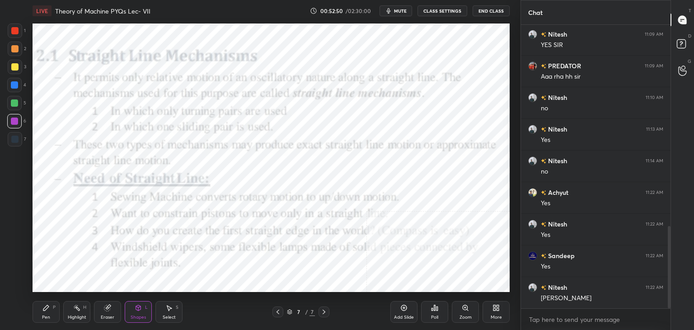
scroll to position [695, 0]
drag, startPoint x: 80, startPoint y: 307, endPoint x: 83, endPoint y: 293, distance: 13.5
click at [80, 306] on div "Highlight H" at bounding box center [76, 312] width 27 height 22
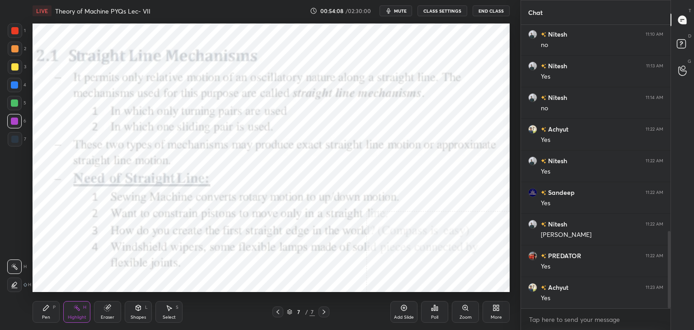
scroll to position [759, 0]
click at [498, 308] on icon at bounding box center [496, 307] width 7 height 7
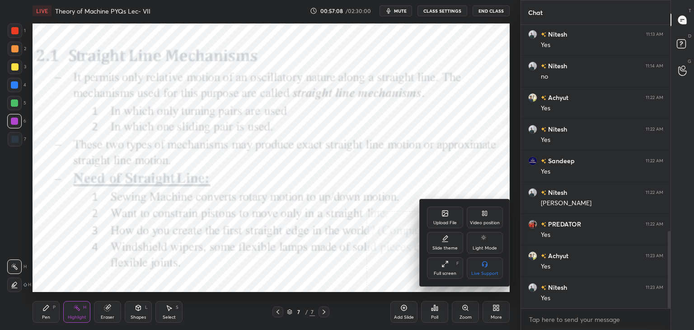
click at [455, 221] on div "Upload File" at bounding box center [446, 223] width 24 height 5
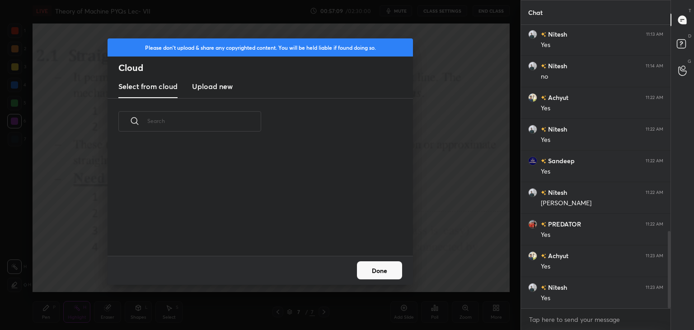
scroll to position [111, 290]
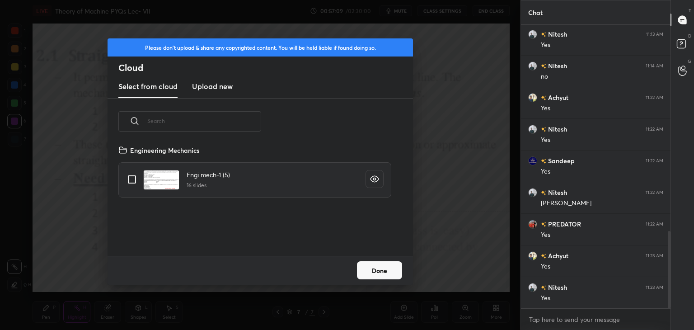
click at [204, 85] on h3 "Upload new" at bounding box center [212, 86] width 41 height 11
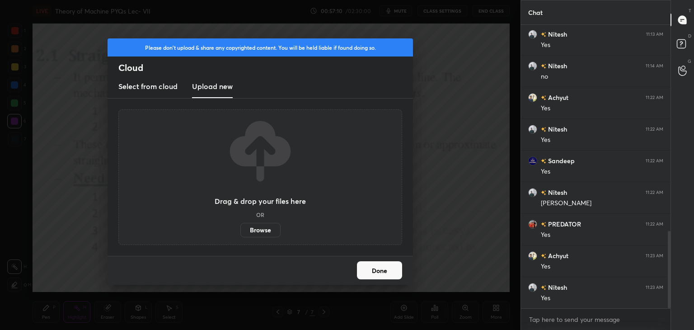
click at [261, 230] on label "Browse" at bounding box center [261, 230] width 40 height 14
click at [241, 230] on input "Browse" at bounding box center [241, 230] width 0 height 14
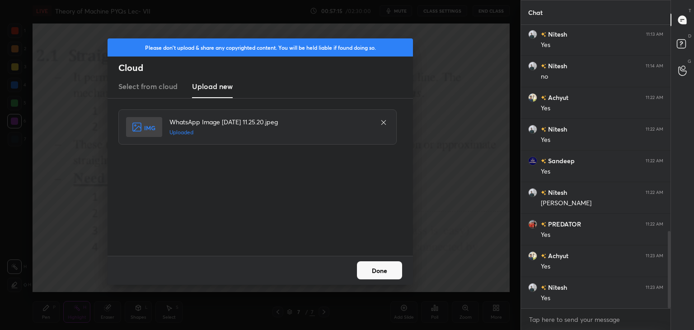
drag, startPoint x: 368, startPoint y: 270, endPoint x: 344, endPoint y: 270, distance: 24.4
click at [368, 270] on button "Done" at bounding box center [379, 270] width 45 height 18
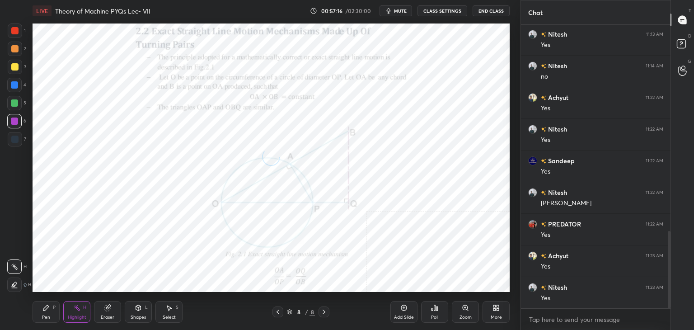
click at [137, 308] on icon at bounding box center [138, 307] width 5 height 5
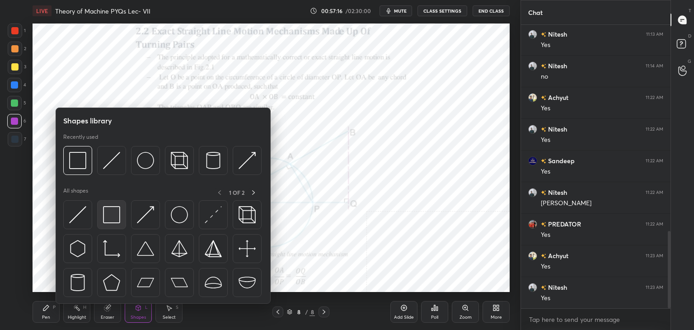
click at [110, 213] on img at bounding box center [111, 214] width 17 height 17
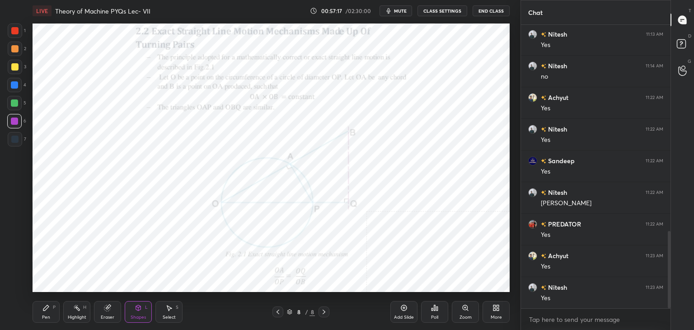
drag, startPoint x: 11, startPoint y: 31, endPoint x: 31, endPoint y: 28, distance: 20.1
click at [12, 31] on div at bounding box center [14, 30] width 7 height 7
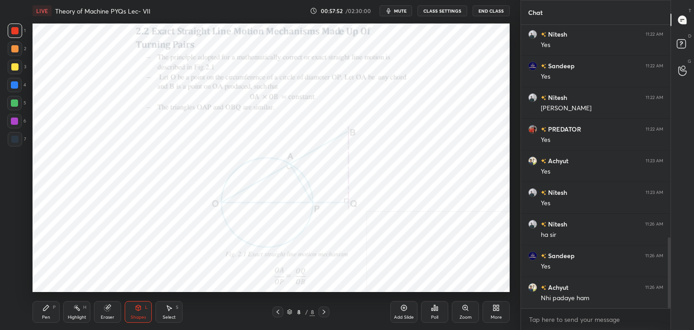
scroll to position [885, 0]
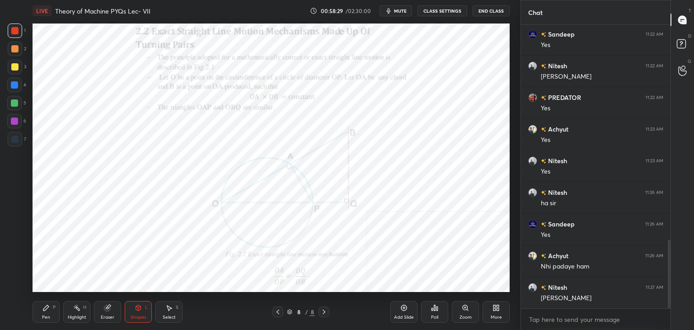
drag, startPoint x: 81, startPoint y: 311, endPoint x: 89, endPoint y: 297, distance: 15.8
click at [81, 310] on div "Highlight H" at bounding box center [76, 312] width 27 height 22
click at [495, 312] on div "More" at bounding box center [496, 312] width 27 height 22
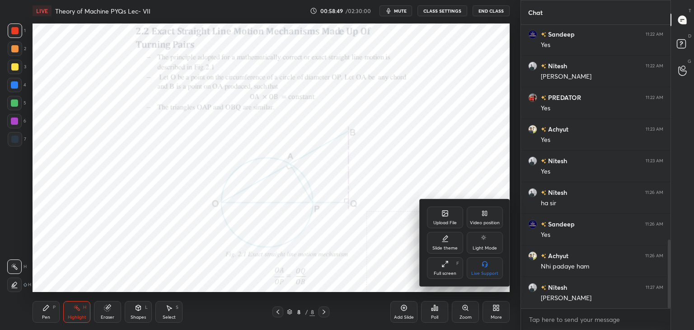
drag, startPoint x: 461, startPoint y: 225, endPoint x: 452, endPoint y: 226, distance: 9.5
click at [462, 225] on div "Upload File Video position Slide theme Light Mode Full screen F Live Support" at bounding box center [465, 243] width 76 height 72
click at [445, 219] on div "Upload File" at bounding box center [445, 218] width 36 height 22
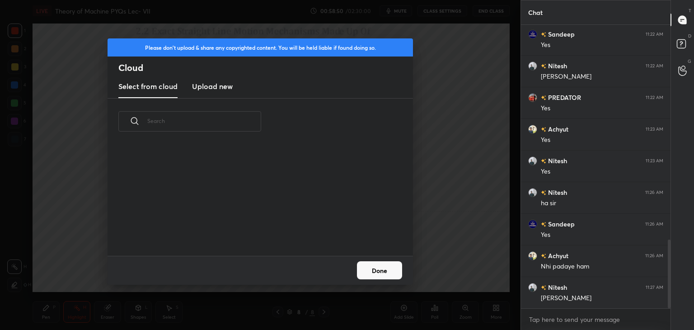
scroll to position [111, 290]
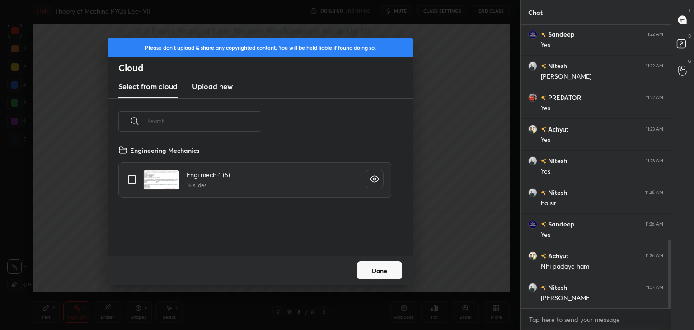
drag, startPoint x: 210, startPoint y: 79, endPoint x: 212, endPoint y: 95, distance: 16.4
click at [210, 80] on new "Upload new" at bounding box center [212, 87] width 41 height 23
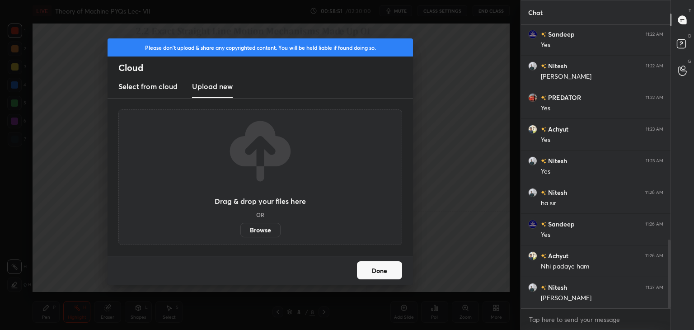
click at [255, 229] on label "Browse" at bounding box center [261, 230] width 40 height 14
click at [241, 229] on input "Browse" at bounding box center [241, 230] width 0 height 14
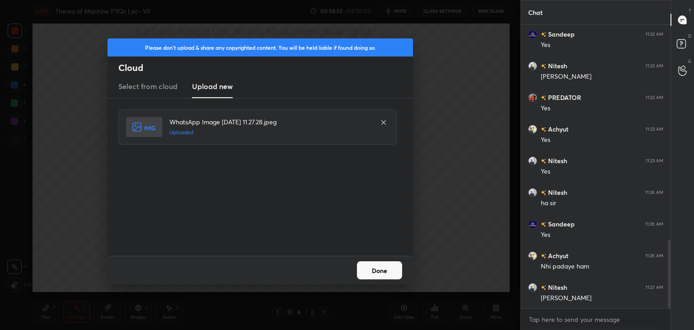
click at [381, 267] on button "Done" at bounding box center [379, 270] width 45 height 18
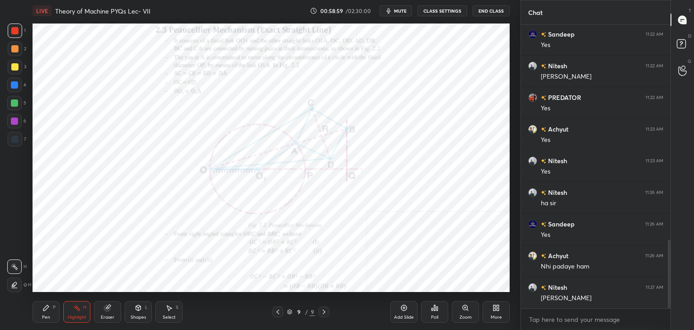
click at [133, 307] on div "Shapes L" at bounding box center [138, 312] width 27 height 22
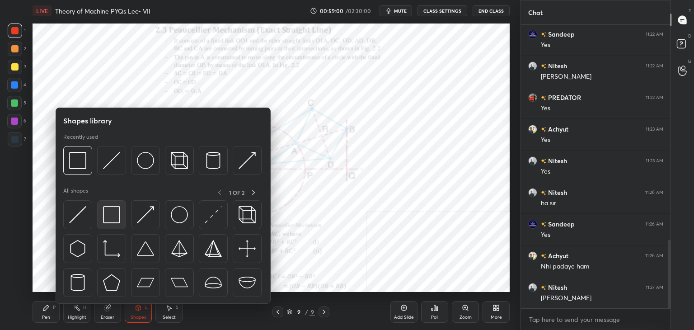
click at [112, 205] on div at bounding box center [111, 214] width 29 height 29
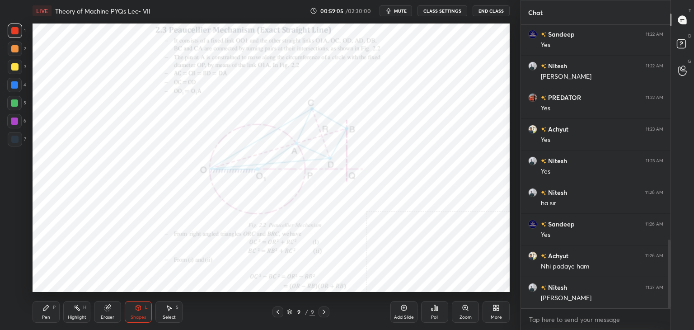
click at [496, 310] on icon at bounding box center [495, 309] width 2 height 2
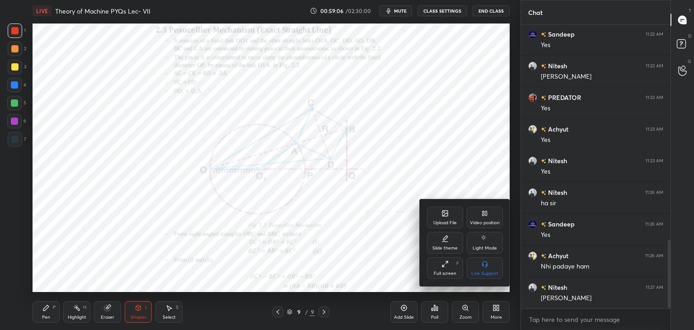
click at [445, 219] on div "Upload File" at bounding box center [445, 218] width 36 height 22
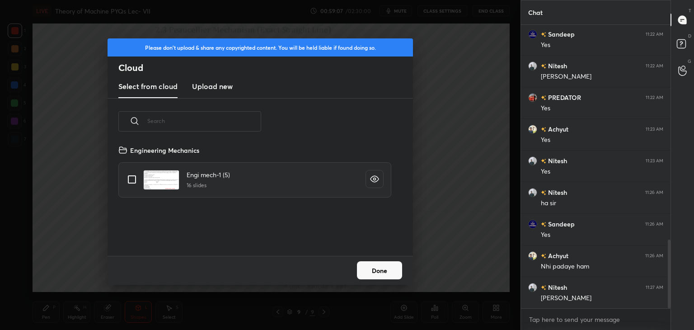
drag, startPoint x: 203, startPoint y: 83, endPoint x: 208, endPoint y: 94, distance: 11.8
click at [204, 84] on h3 "Upload new" at bounding box center [212, 86] width 41 height 11
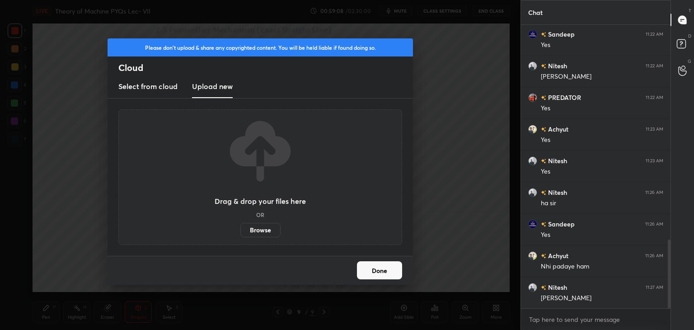
click at [255, 231] on label "Browse" at bounding box center [261, 230] width 40 height 14
click at [241, 231] on input "Browse" at bounding box center [241, 230] width 0 height 14
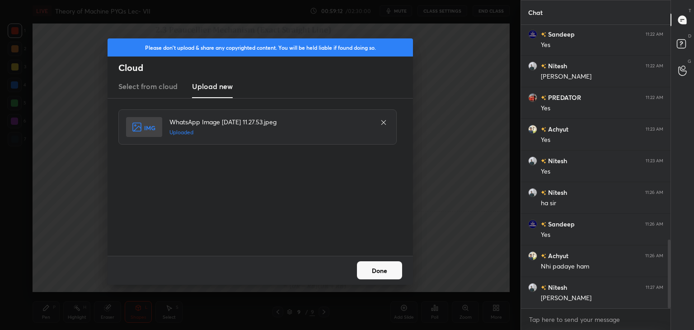
click at [376, 272] on button "Done" at bounding box center [379, 270] width 45 height 18
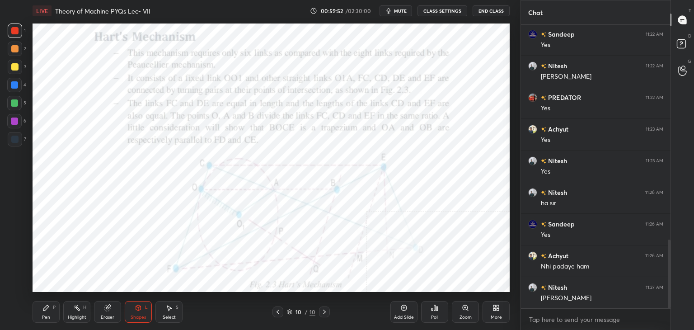
scroll to position [917, 0]
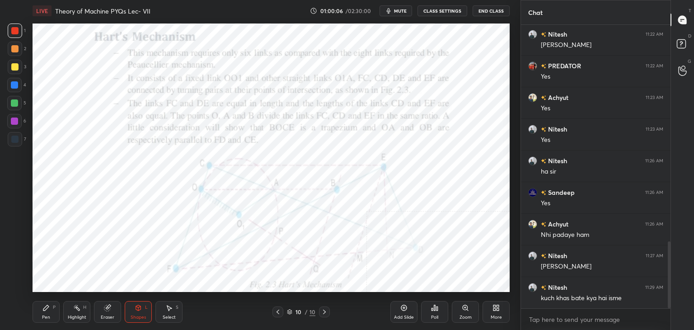
click at [491, 309] on div "More" at bounding box center [496, 312] width 27 height 22
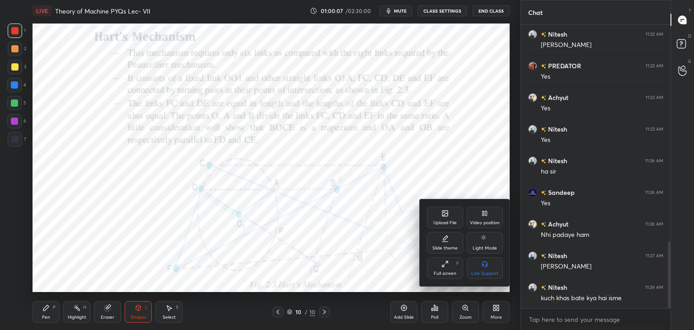
click at [447, 222] on div "Upload File" at bounding box center [446, 223] width 24 height 5
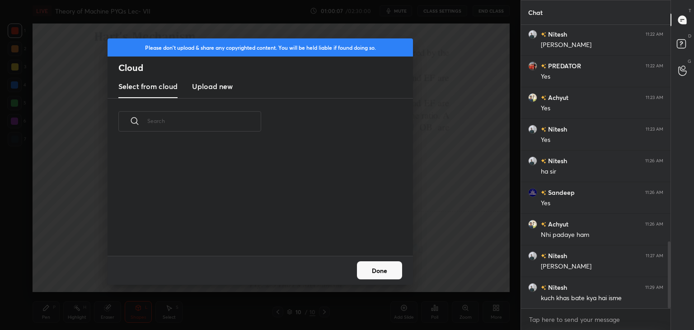
scroll to position [111, 290]
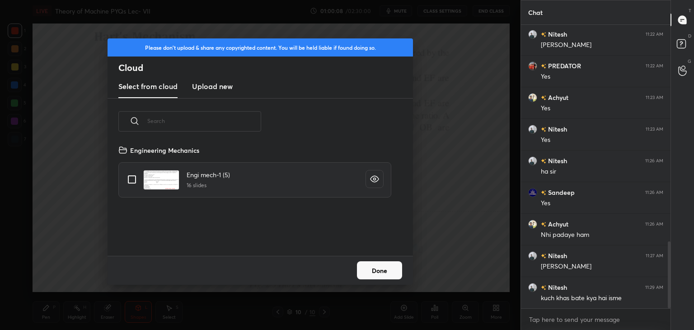
drag, startPoint x: 213, startPoint y: 89, endPoint x: 216, endPoint y: 96, distance: 7.6
click at [214, 89] on h3 "Upload new" at bounding box center [212, 86] width 41 height 11
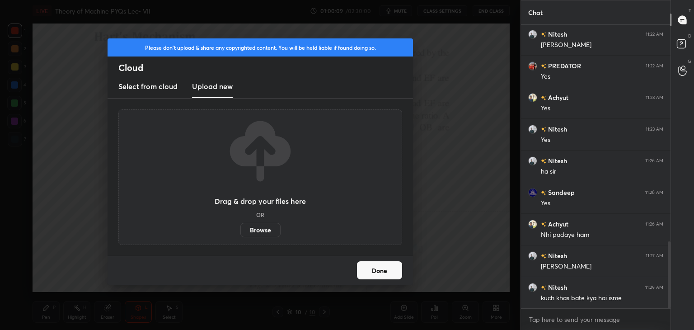
click at [261, 230] on label "Browse" at bounding box center [261, 230] width 40 height 14
click at [241, 230] on input "Browse" at bounding box center [241, 230] width 0 height 14
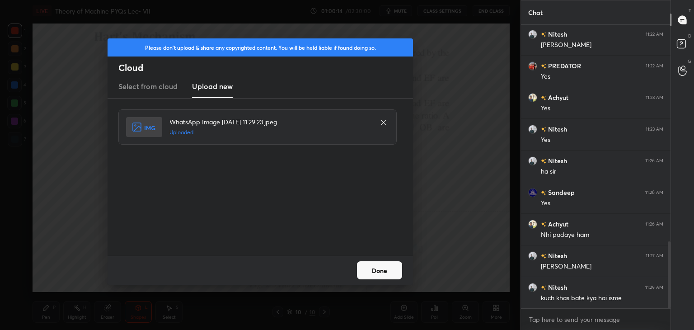
click at [369, 272] on button "Done" at bounding box center [379, 270] width 45 height 18
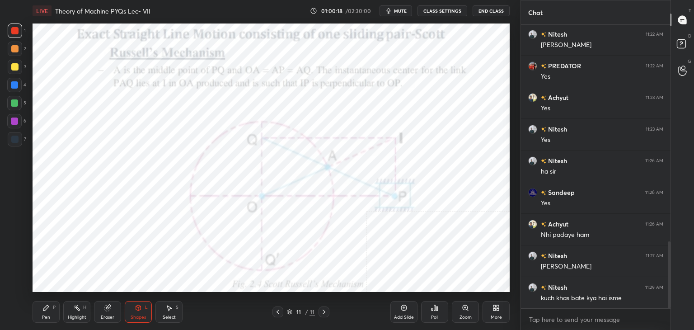
click at [279, 312] on icon at bounding box center [277, 311] width 7 height 7
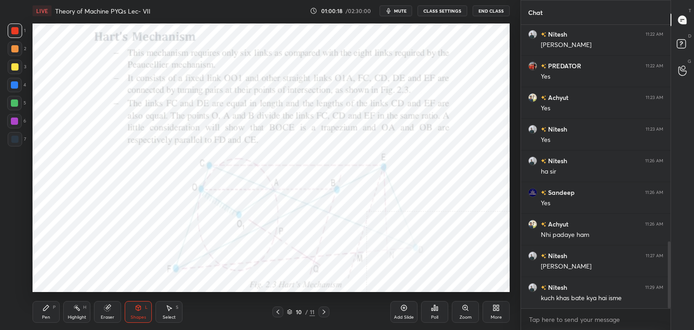
click at [279, 312] on icon at bounding box center [277, 311] width 7 height 7
click at [278, 309] on icon at bounding box center [277, 311] width 7 height 7
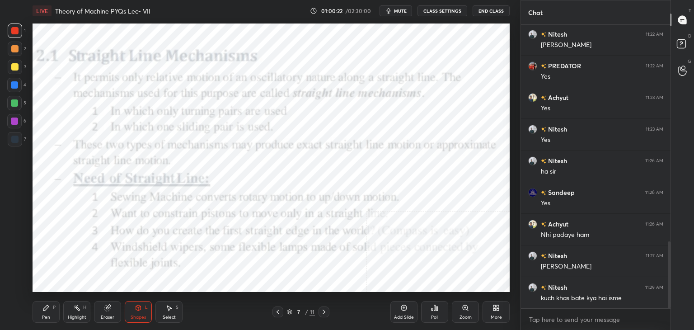
click at [72, 312] on div "Highlight H" at bounding box center [76, 312] width 27 height 22
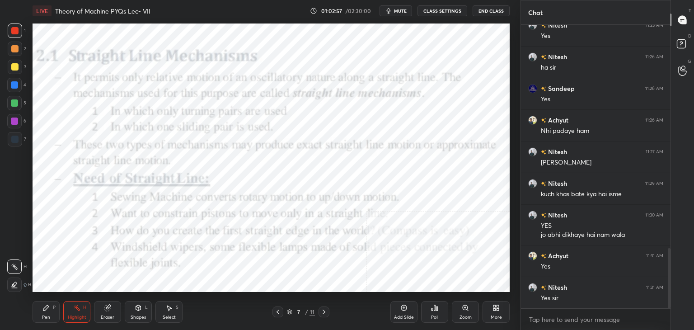
scroll to position [1053, 0]
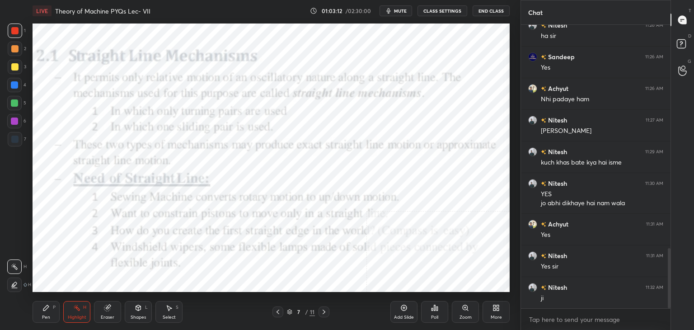
click at [323, 310] on icon at bounding box center [324, 311] width 7 height 7
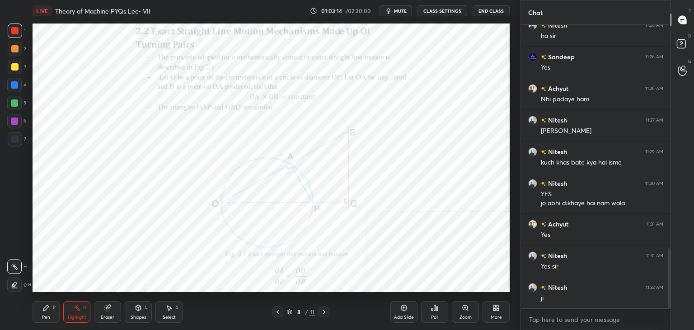
click at [321, 311] on icon at bounding box center [324, 311] width 7 height 7
click at [324, 309] on icon at bounding box center [324, 311] width 7 height 7
click at [322, 311] on icon at bounding box center [324, 311] width 7 height 7
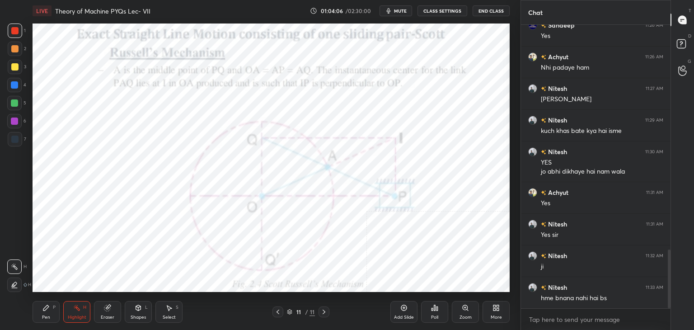
click at [143, 314] on div "Shapes L" at bounding box center [138, 312] width 27 height 22
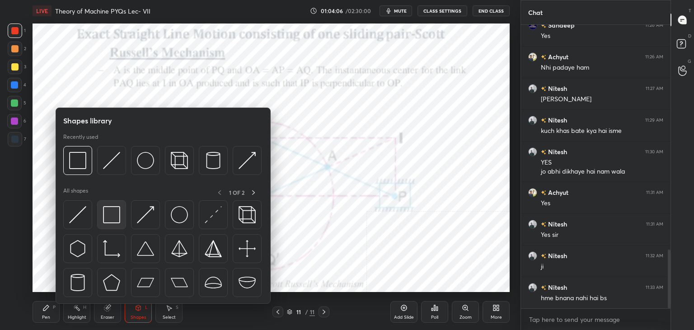
click at [120, 228] on div at bounding box center [111, 214] width 29 height 29
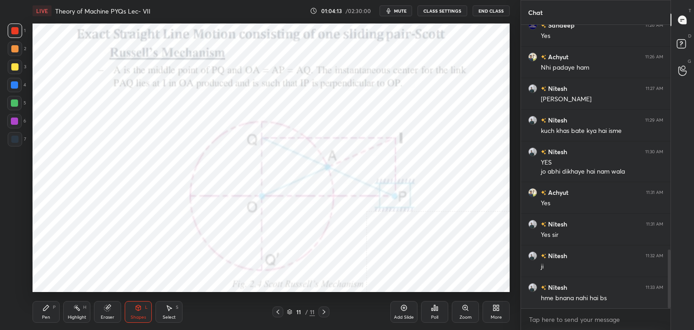
click at [276, 311] on icon at bounding box center [277, 311] width 7 height 7
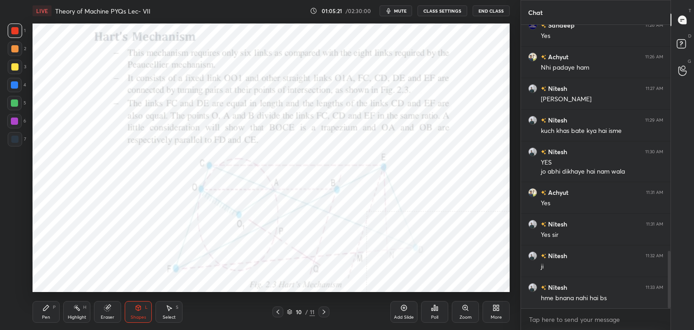
scroll to position [1116, 0]
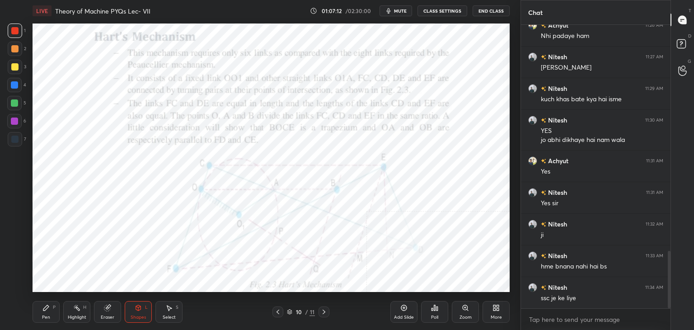
click at [81, 308] on div "Highlight H" at bounding box center [76, 312] width 27 height 22
click at [277, 310] on icon at bounding box center [277, 311] width 7 height 7
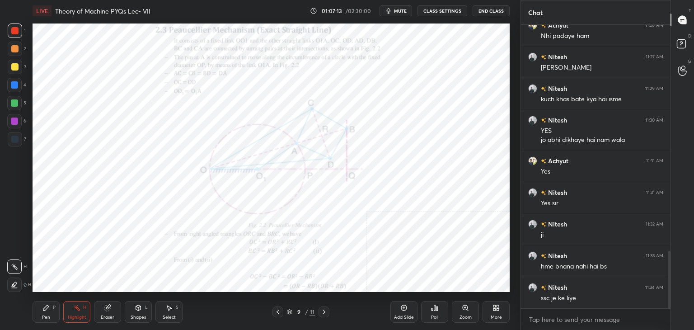
click at [275, 311] on icon at bounding box center [277, 311] width 7 height 7
drag, startPoint x: 322, startPoint y: 310, endPoint x: 319, endPoint y: 300, distance: 10.4
click at [323, 311] on icon at bounding box center [324, 311] width 7 height 7
click at [321, 312] on icon at bounding box center [324, 311] width 7 height 7
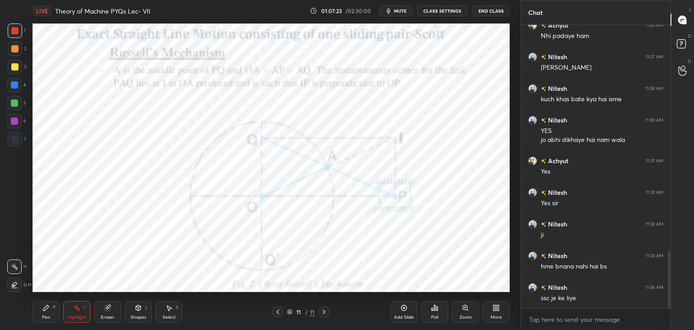
click at [278, 312] on icon at bounding box center [277, 311] width 7 height 7
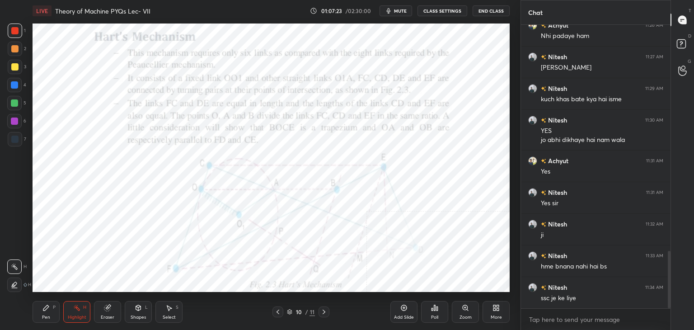
click at [278, 312] on icon at bounding box center [277, 311] width 7 height 7
click at [325, 313] on icon at bounding box center [324, 311] width 7 height 7
click at [325, 312] on icon at bounding box center [324, 311] width 7 height 7
click at [324, 312] on icon at bounding box center [324, 311] width 7 height 7
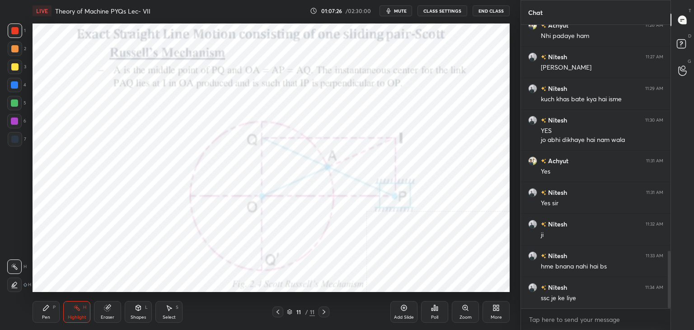
click at [324, 312] on icon at bounding box center [324, 312] width 3 height 5
drag, startPoint x: 43, startPoint y: 311, endPoint x: 42, endPoint y: 303, distance: 7.8
click at [43, 310] on icon at bounding box center [45, 307] width 5 height 5
click at [138, 316] on div "Shapes" at bounding box center [138, 317] width 15 height 5
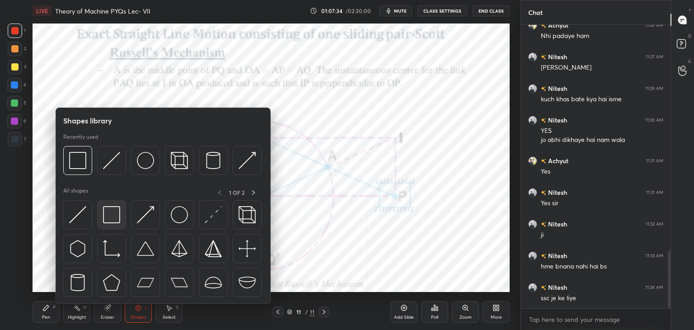
click at [105, 219] on img at bounding box center [111, 214] width 17 height 17
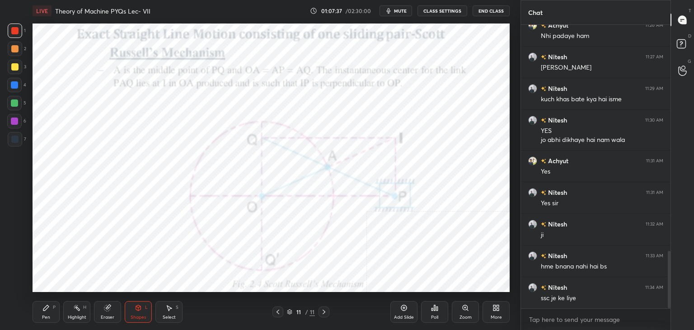
click at [46, 316] on div "Pen" at bounding box center [46, 317] width 8 height 5
drag, startPoint x: 80, startPoint y: 312, endPoint x: 76, endPoint y: 292, distance: 20.6
click at [78, 311] on div "Highlight H" at bounding box center [76, 312] width 27 height 22
click at [170, 312] on div "Select S" at bounding box center [169, 312] width 27 height 22
drag, startPoint x: 51, startPoint y: 312, endPoint x: 53, endPoint y: 295, distance: 16.4
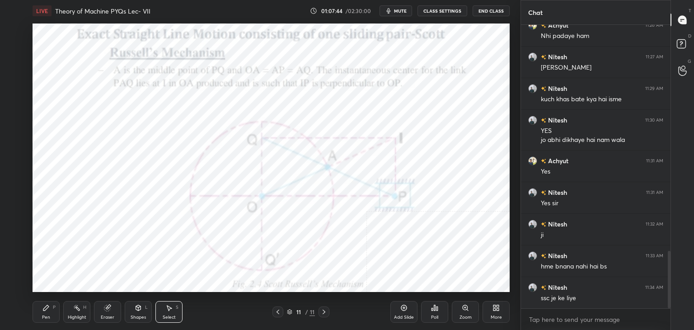
click at [51, 312] on div "Pen P" at bounding box center [46, 312] width 27 height 22
drag, startPoint x: 107, startPoint y: 311, endPoint x: 103, endPoint y: 299, distance: 12.7
click at [106, 312] on div "Eraser" at bounding box center [107, 312] width 27 height 22
click at [169, 310] on icon at bounding box center [168, 307] width 7 height 7
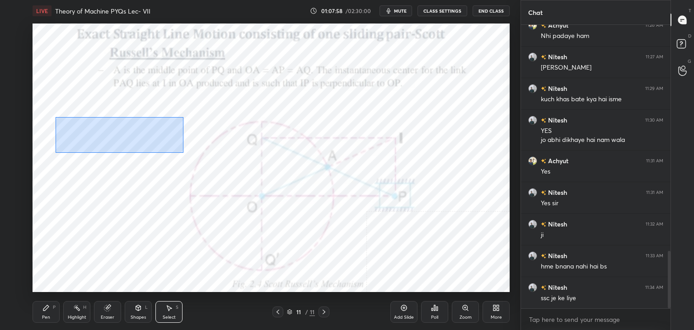
drag, startPoint x: 56, startPoint y: 117, endPoint x: 183, endPoint y: 153, distance: 132.4
click at [183, 153] on div "0 ° Undo Copy Duplicate Duplicate to new slide Delete" at bounding box center [271, 158] width 477 height 269
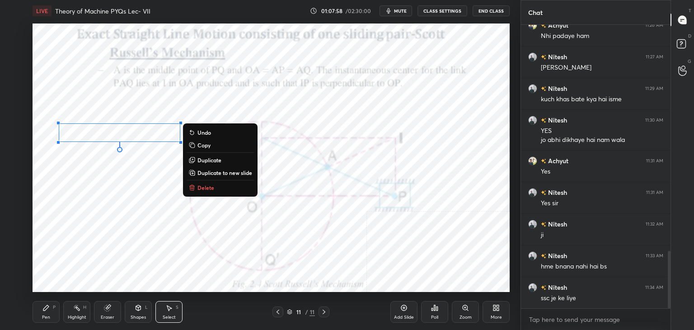
drag, startPoint x: 203, startPoint y: 185, endPoint x: 208, endPoint y: 176, distance: 10.3
click at [203, 185] on p "Delete" at bounding box center [206, 187] width 17 height 7
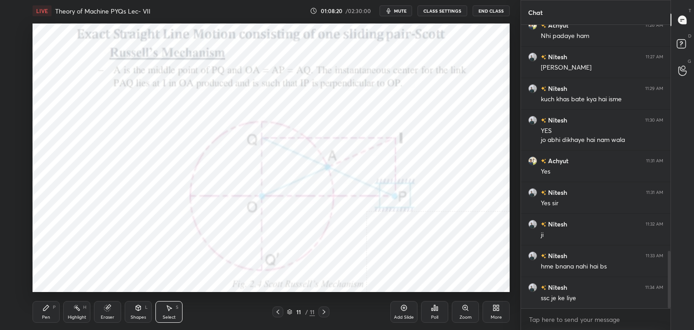
click at [492, 307] on div "More" at bounding box center [496, 312] width 27 height 22
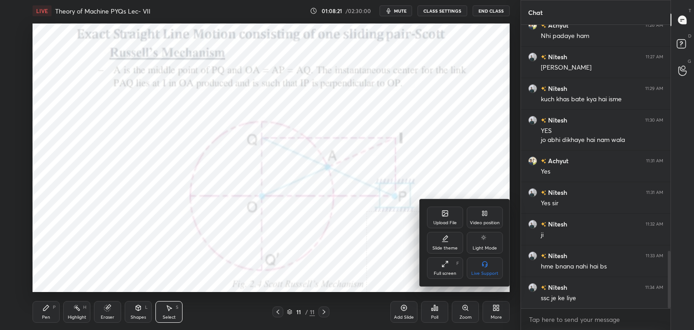
click at [445, 223] on div "Upload File" at bounding box center [446, 223] width 24 height 5
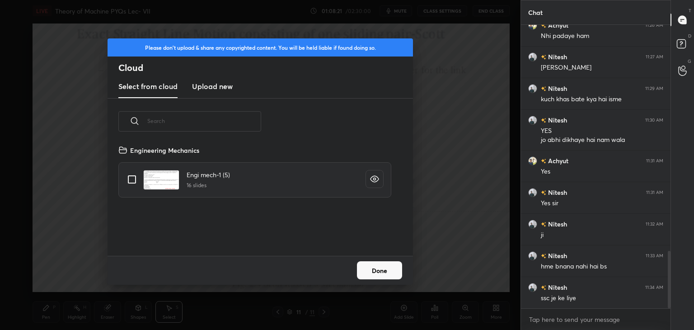
scroll to position [111, 290]
drag, startPoint x: 206, startPoint y: 85, endPoint x: 206, endPoint y: 92, distance: 6.3
click at [206, 85] on h3 "Upload new" at bounding box center [212, 86] width 41 height 11
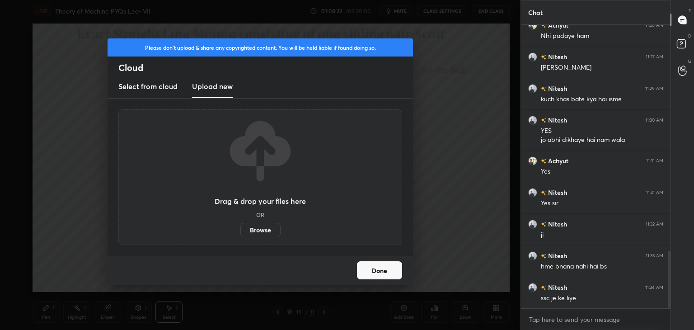
click at [258, 229] on label "Browse" at bounding box center [261, 230] width 40 height 14
click at [241, 229] on input "Browse" at bounding box center [241, 230] width 0 height 14
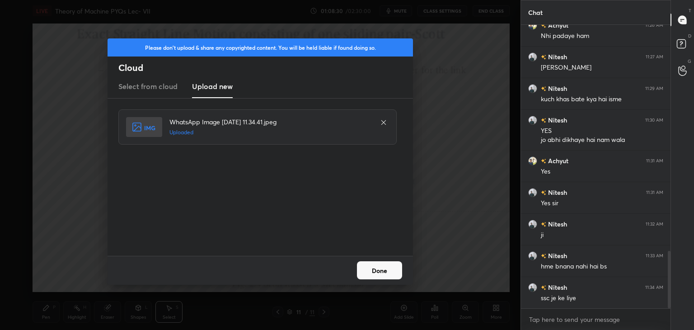
click at [379, 267] on button "Done" at bounding box center [379, 270] width 45 height 18
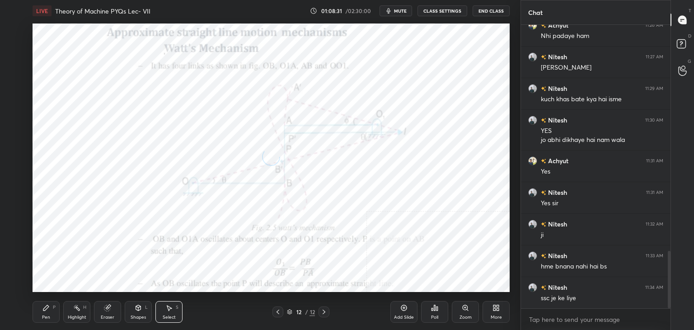
click at [498, 306] on icon at bounding box center [498, 306] width 2 height 2
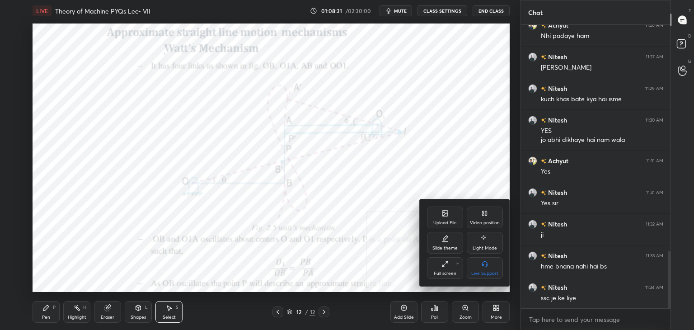
click at [443, 218] on div "Upload File" at bounding box center [445, 218] width 36 height 22
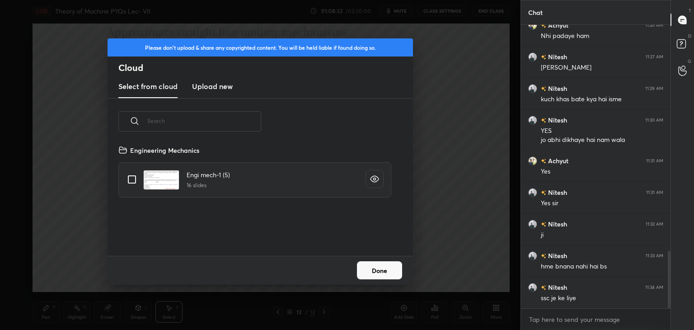
click at [214, 88] on h3 "Upload new" at bounding box center [212, 86] width 41 height 11
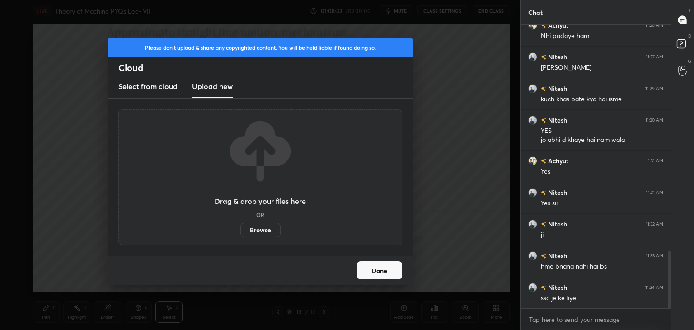
click at [260, 230] on label "Browse" at bounding box center [261, 230] width 40 height 14
click at [241, 230] on input "Browse" at bounding box center [241, 230] width 0 height 14
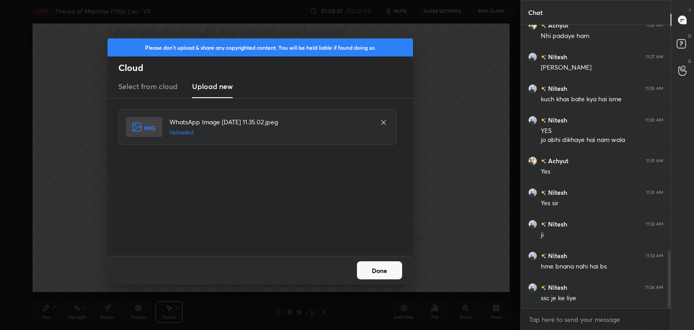
click at [371, 269] on button "Done" at bounding box center [379, 270] width 45 height 18
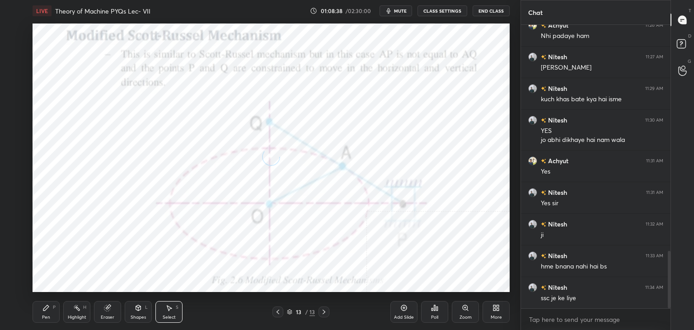
click at [498, 307] on icon at bounding box center [496, 307] width 7 height 7
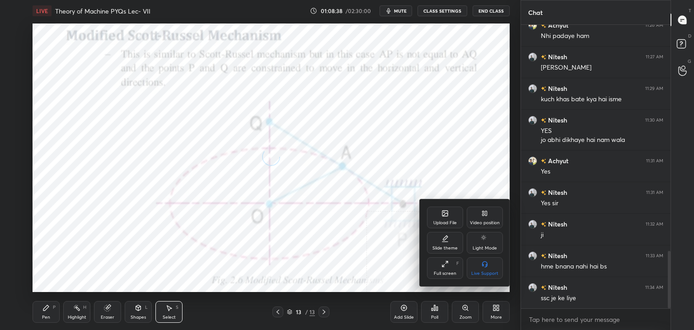
click at [449, 224] on div "Upload File" at bounding box center [446, 223] width 24 height 5
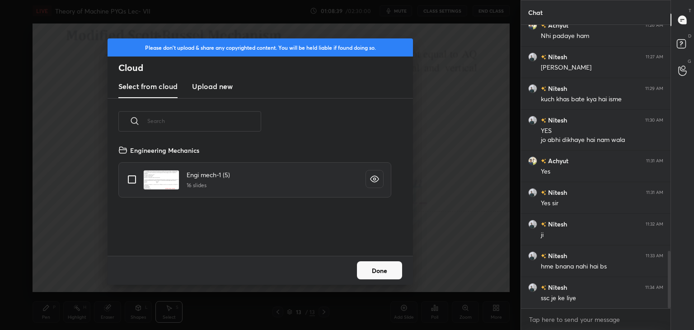
click at [213, 84] on h3 "Upload new" at bounding box center [212, 86] width 41 height 11
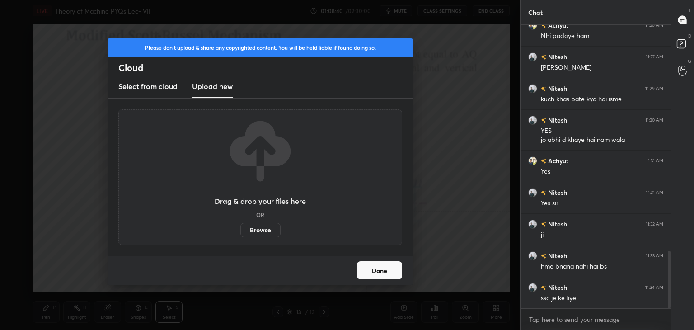
click at [262, 229] on label "Browse" at bounding box center [261, 230] width 40 height 14
click at [241, 229] on input "Browse" at bounding box center [241, 230] width 0 height 14
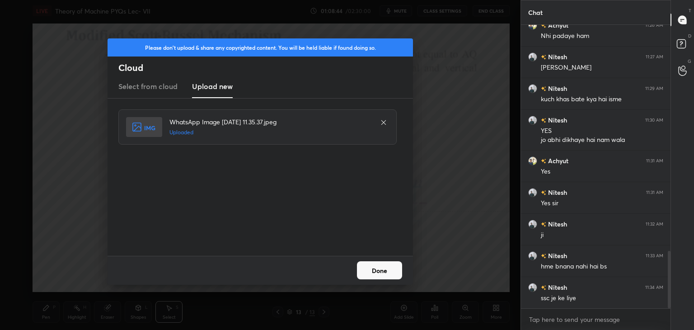
click at [378, 266] on button "Done" at bounding box center [379, 270] width 45 height 18
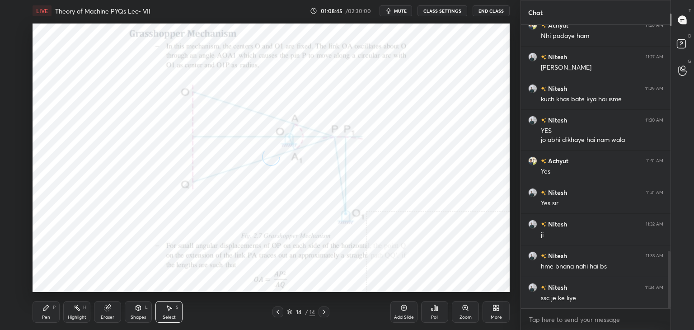
click at [500, 312] on div "More" at bounding box center [496, 312] width 27 height 22
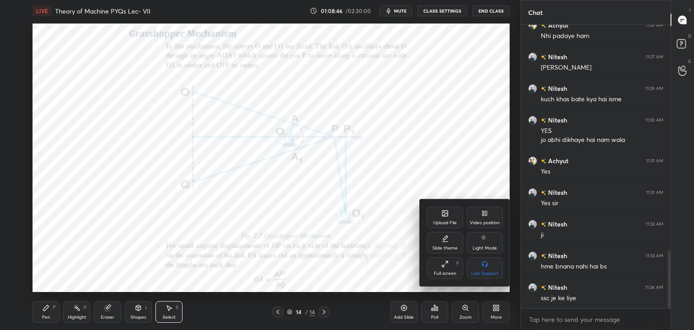
click at [436, 222] on div "Upload File" at bounding box center [446, 223] width 24 height 5
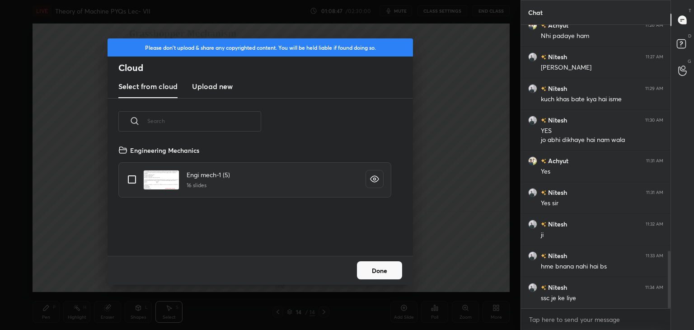
drag, startPoint x: 207, startPoint y: 88, endPoint x: 208, endPoint y: 94, distance: 6.3
click at [207, 89] on h3 "Upload new" at bounding box center [212, 86] width 41 height 11
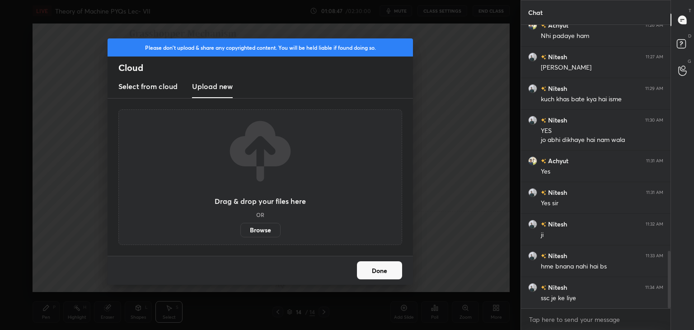
click at [254, 230] on label "Browse" at bounding box center [261, 230] width 40 height 14
click at [241, 230] on input "Browse" at bounding box center [241, 230] width 0 height 14
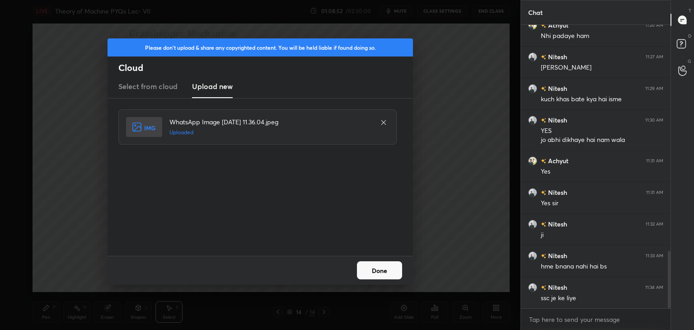
drag, startPoint x: 387, startPoint y: 270, endPoint x: 398, endPoint y: 270, distance: 10.9
click at [387, 270] on button "Done" at bounding box center [379, 270] width 45 height 18
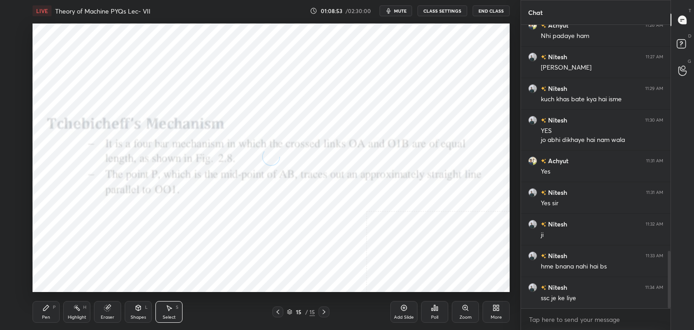
click at [499, 309] on icon at bounding box center [496, 307] width 7 height 7
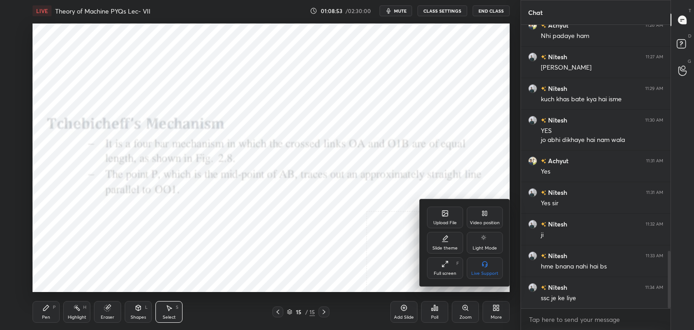
click at [439, 214] on div "Upload File" at bounding box center [445, 218] width 36 height 22
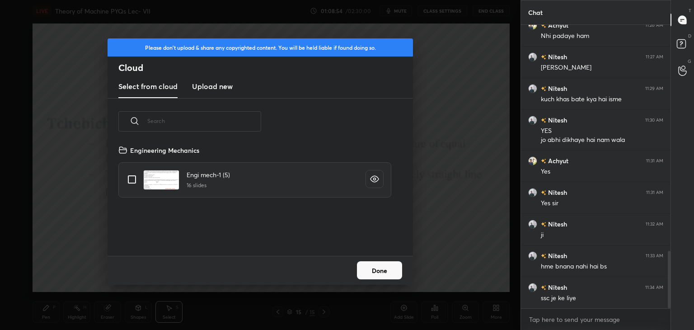
drag, startPoint x: 214, startPoint y: 84, endPoint x: 217, endPoint y: 91, distance: 7.7
click at [214, 85] on h3 "Upload new" at bounding box center [212, 86] width 41 height 11
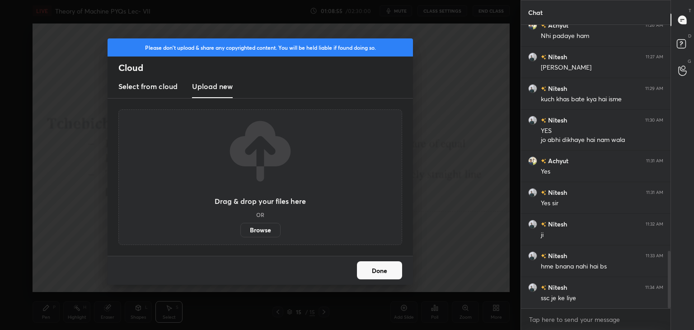
click at [255, 234] on label "Browse" at bounding box center [261, 230] width 40 height 14
click at [241, 234] on input "Browse" at bounding box center [241, 230] width 0 height 14
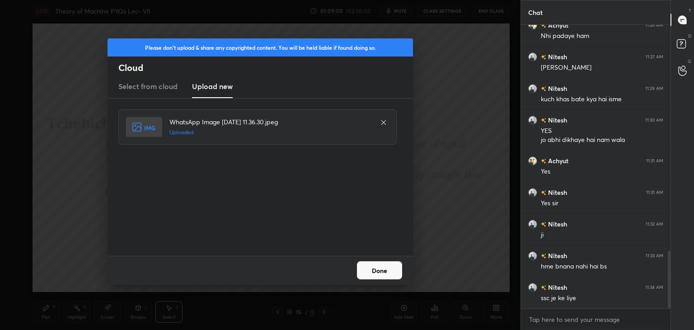
drag, startPoint x: 373, startPoint y: 267, endPoint x: 360, endPoint y: 266, distance: 13.2
click at [373, 267] on button "Done" at bounding box center [379, 270] width 45 height 18
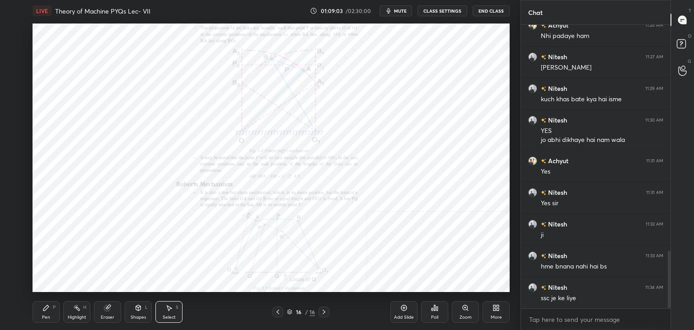
click at [278, 309] on icon at bounding box center [277, 311] width 7 height 7
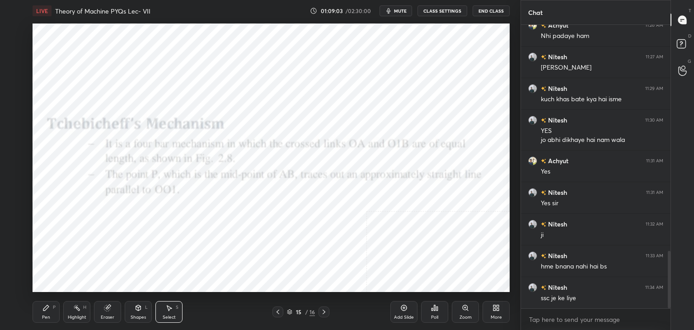
click at [277, 308] on icon at bounding box center [277, 311] width 7 height 7
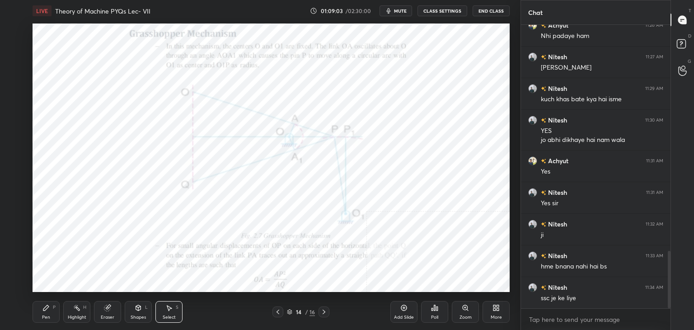
click at [276, 310] on icon at bounding box center [277, 311] width 7 height 7
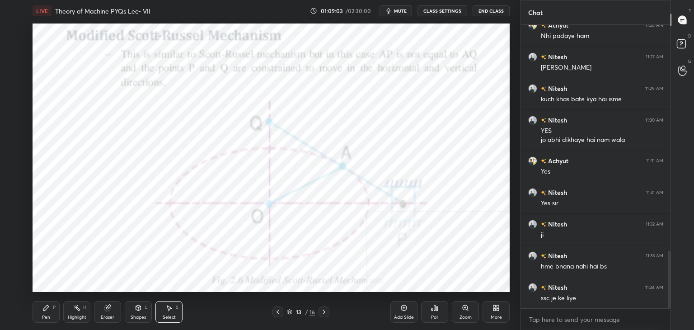
click at [277, 310] on icon at bounding box center [277, 311] width 7 height 7
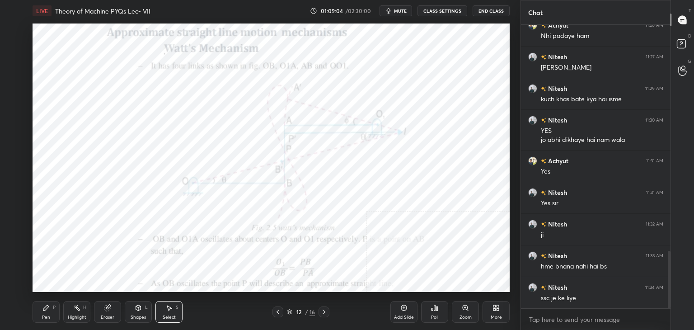
click at [277, 310] on icon at bounding box center [277, 311] width 7 height 7
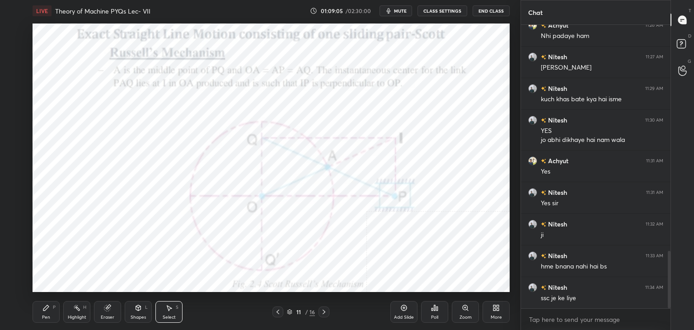
click at [324, 310] on icon at bounding box center [324, 311] width 7 height 7
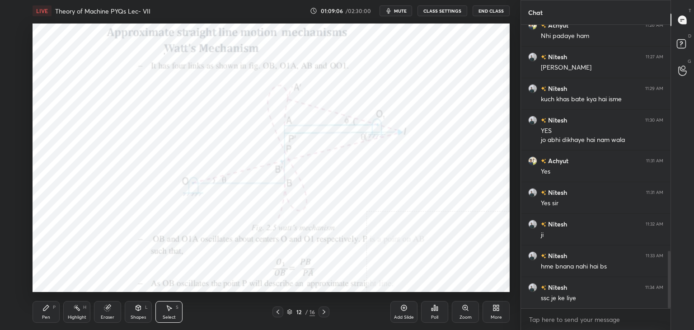
drag, startPoint x: 140, startPoint y: 311, endPoint x: 138, endPoint y: 306, distance: 5.1
click at [139, 310] on icon at bounding box center [138, 307] width 7 height 7
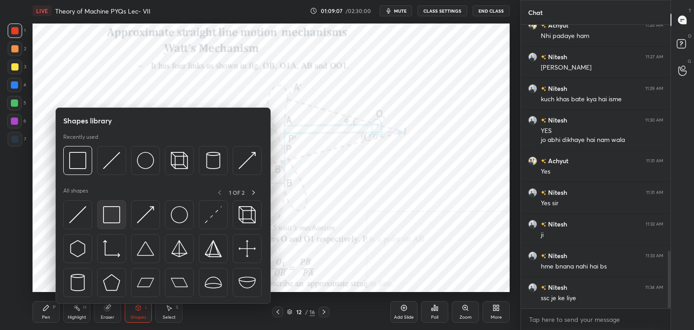
click at [113, 217] on img at bounding box center [111, 214] width 17 height 17
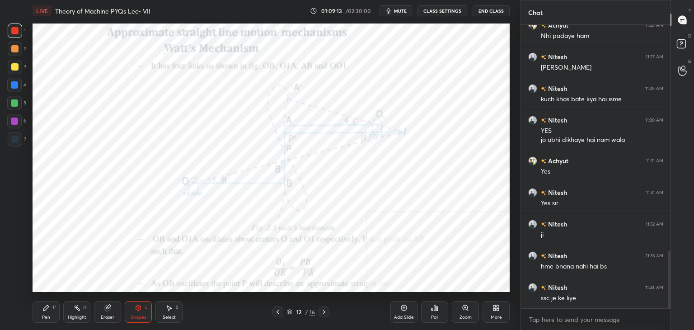
click at [322, 311] on icon at bounding box center [324, 311] width 7 height 7
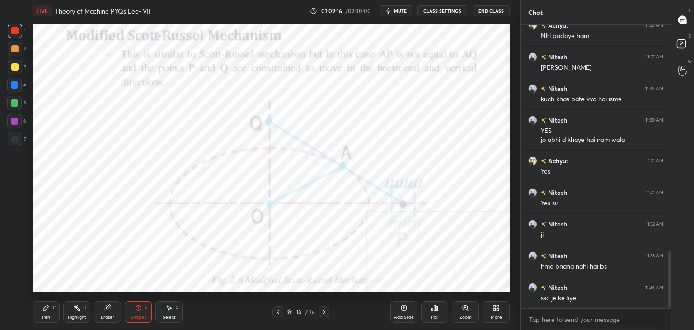
drag, startPoint x: 323, startPoint y: 311, endPoint x: 319, endPoint y: 301, distance: 10.9
click at [323, 311] on icon at bounding box center [324, 311] width 7 height 7
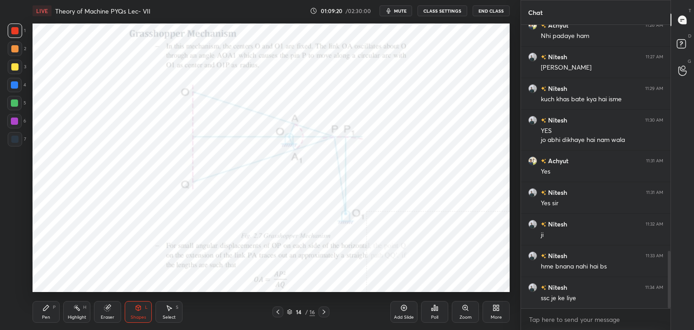
click at [324, 310] on icon at bounding box center [324, 311] width 7 height 7
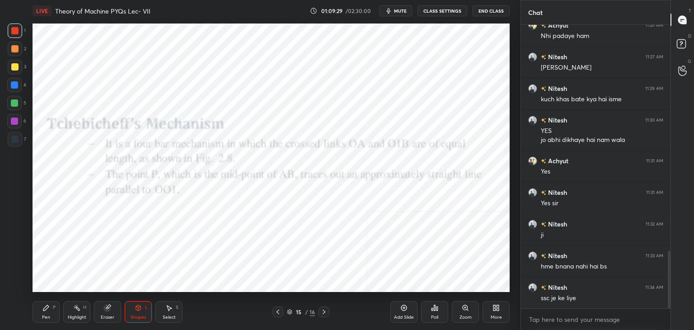
click at [322, 311] on icon at bounding box center [324, 311] width 7 height 7
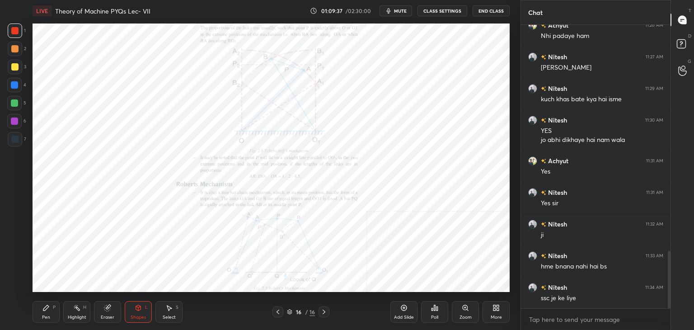
click at [72, 311] on div "Highlight H" at bounding box center [76, 312] width 27 height 22
click at [279, 311] on icon at bounding box center [277, 311] width 7 height 7
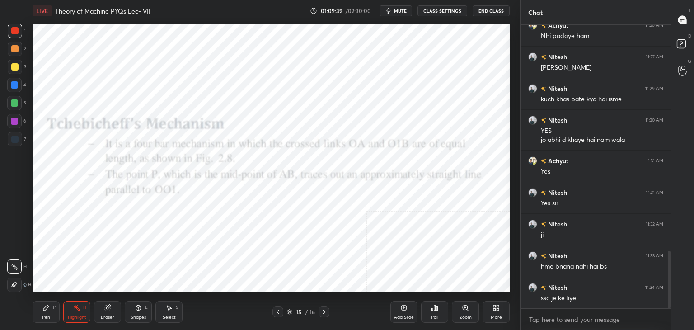
click at [279, 311] on icon at bounding box center [278, 312] width 3 height 5
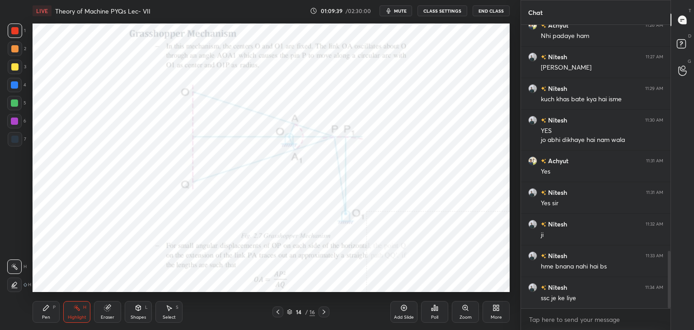
click at [279, 311] on icon at bounding box center [278, 312] width 3 height 5
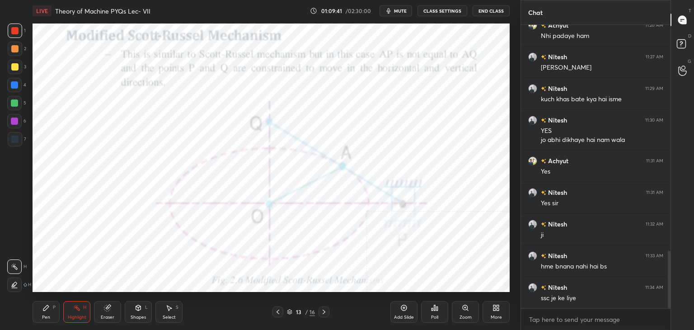
click at [277, 308] on icon at bounding box center [277, 311] width 7 height 7
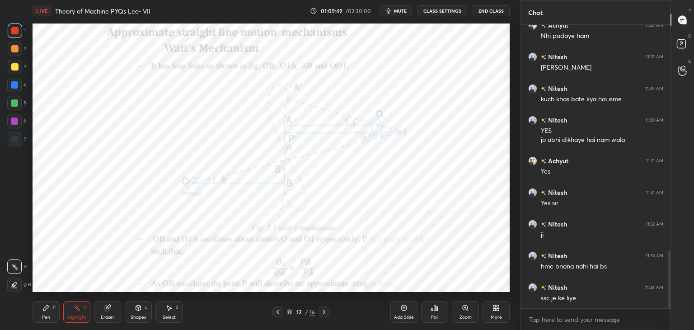
click at [324, 309] on icon at bounding box center [324, 311] width 7 height 7
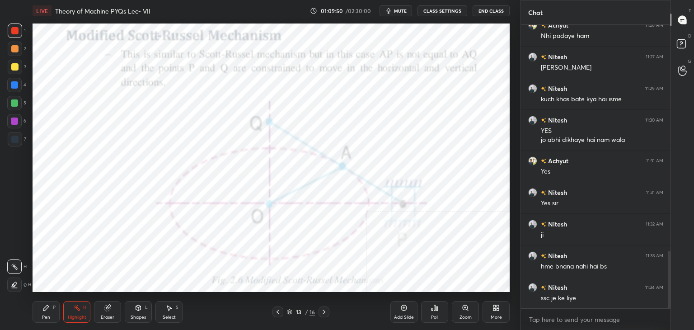
click at [324, 312] on icon at bounding box center [324, 311] width 7 height 7
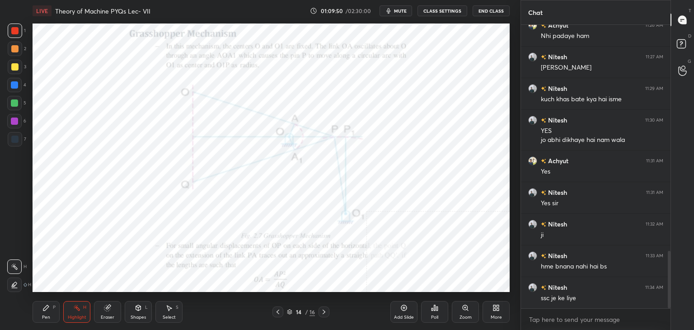
click at [324, 312] on icon at bounding box center [324, 311] width 7 height 7
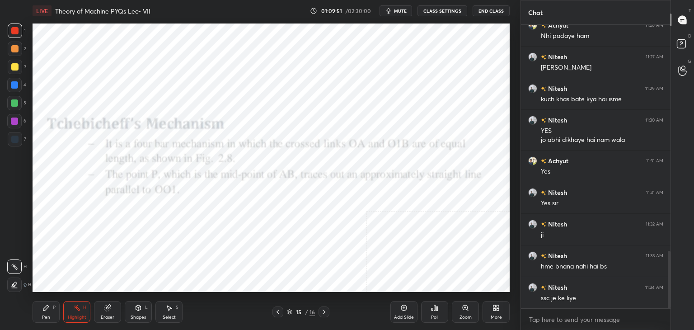
click at [322, 312] on icon at bounding box center [324, 311] width 7 height 7
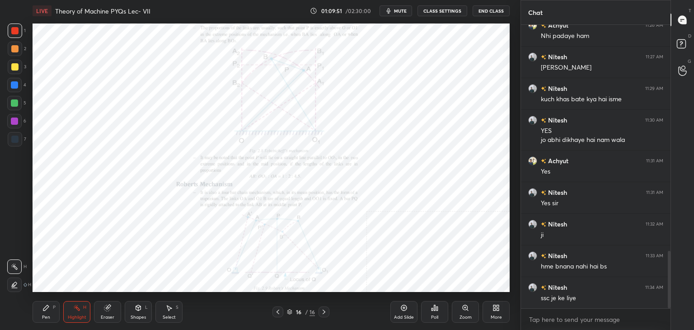
click at [322, 311] on icon at bounding box center [324, 311] width 7 height 7
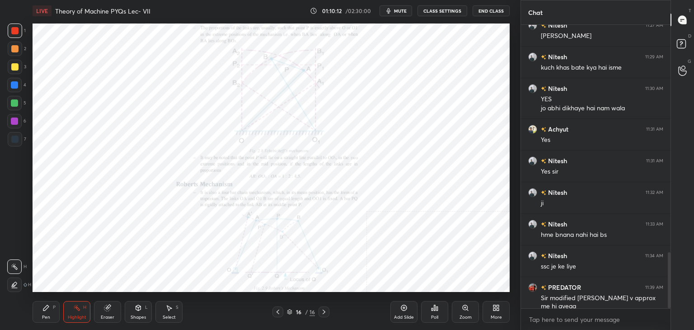
scroll to position [1179, 0]
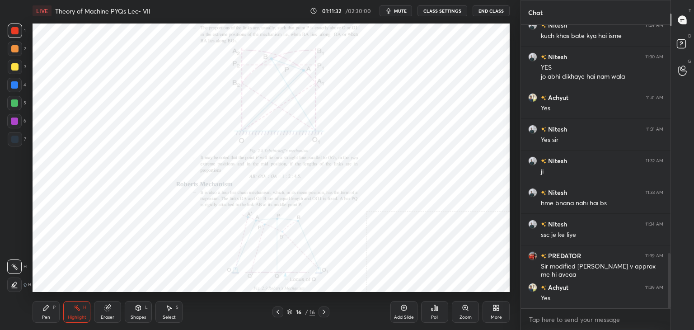
click at [277, 312] on icon at bounding box center [278, 312] width 3 height 5
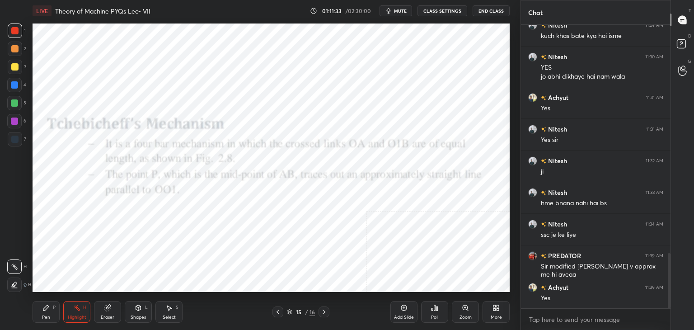
click at [277, 312] on icon at bounding box center [277, 311] width 7 height 7
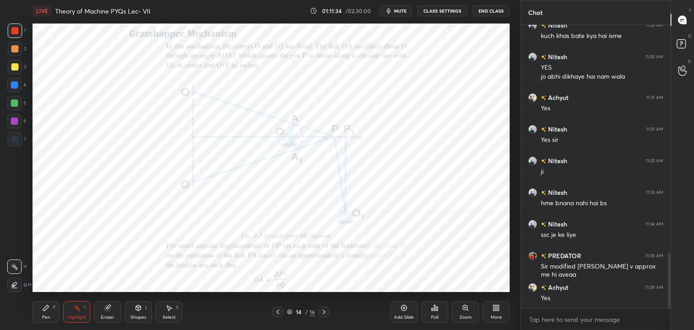
click at [276, 312] on icon at bounding box center [277, 311] width 7 height 7
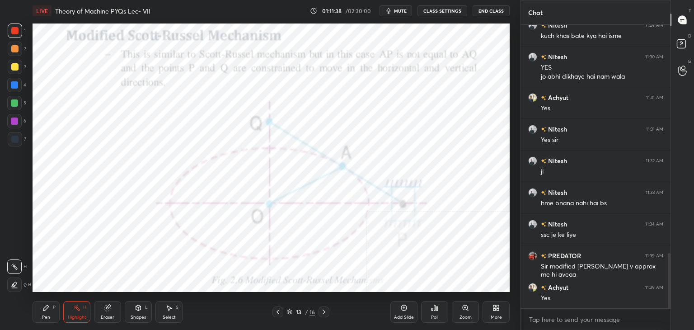
click at [276, 311] on icon at bounding box center [277, 311] width 7 height 7
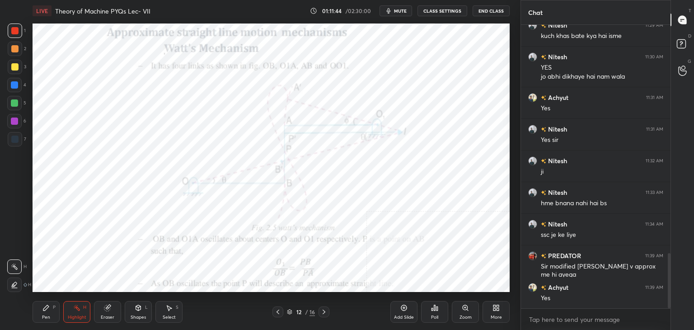
drag, startPoint x: 321, startPoint y: 312, endPoint x: 316, endPoint y: 298, distance: 14.6
click at [322, 312] on icon at bounding box center [324, 311] width 7 height 7
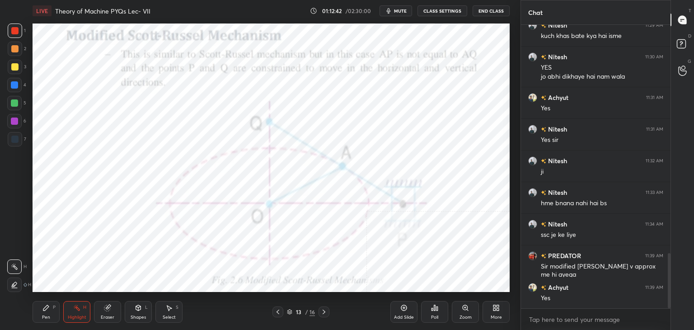
click at [321, 311] on icon at bounding box center [324, 311] width 7 height 7
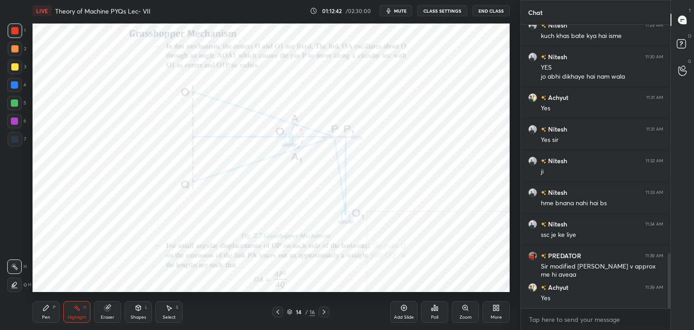
click at [322, 312] on icon at bounding box center [324, 311] width 7 height 7
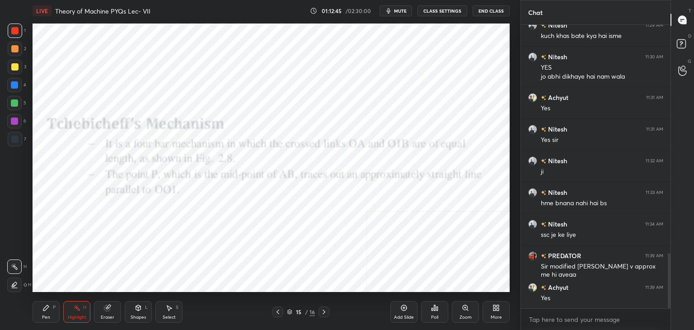
click at [320, 313] on div at bounding box center [324, 312] width 11 height 11
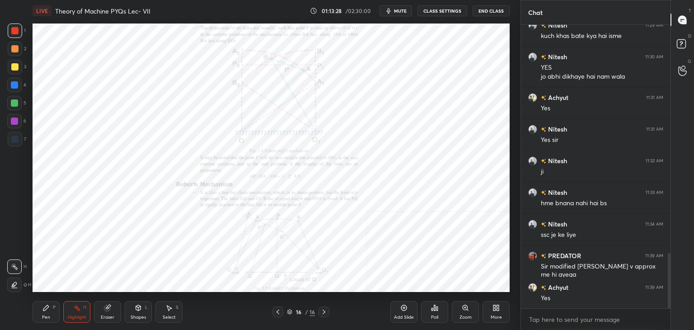
click at [321, 309] on icon at bounding box center [324, 311] width 7 height 7
drag, startPoint x: 82, startPoint y: 310, endPoint x: 95, endPoint y: 295, distance: 19.6
click at [82, 310] on div "Highlight H" at bounding box center [76, 312] width 27 height 22
click at [494, 307] on icon at bounding box center [496, 307] width 7 height 7
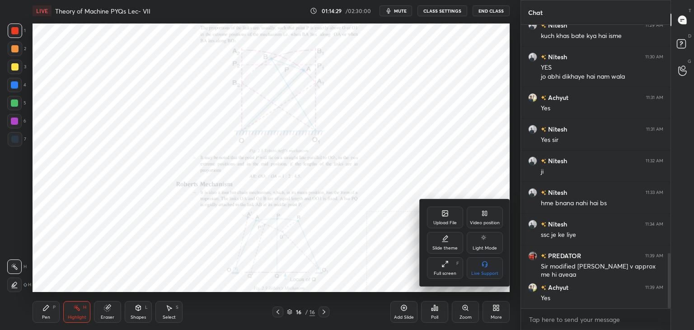
click at [447, 221] on div "Upload File" at bounding box center [445, 218] width 36 height 22
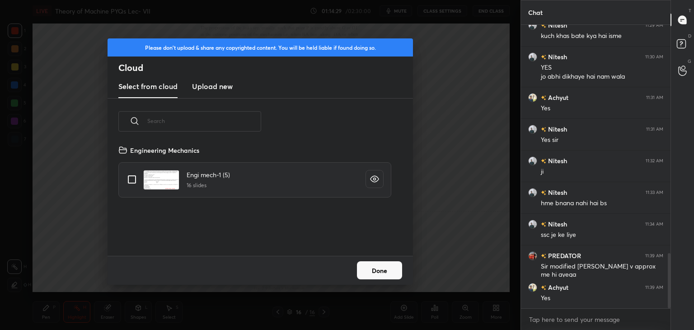
scroll to position [111, 290]
click at [205, 87] on h3 "Upload new" at bounding box center [212, 86] width 41 height 11
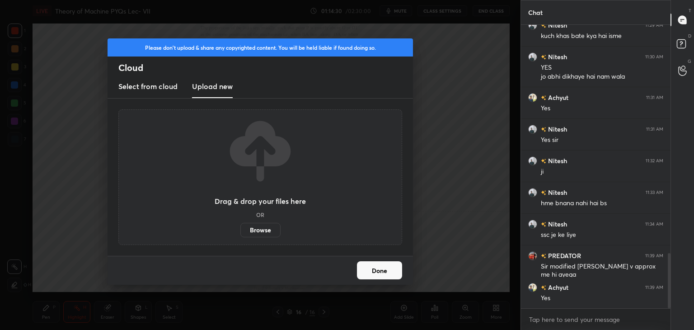
click at [255, 231] on label "Browse" at bounding box center [261, 230] width 40 height 14
click at [241, 231] on input "Browse" at bounding box center [241, 230] width 0 height 14
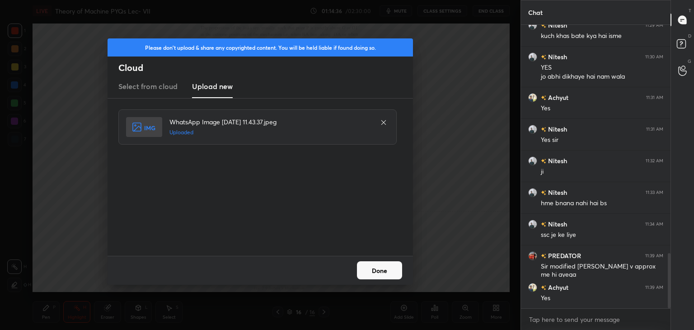
drag, startPoint x: 374, startPoint y: 272, endPoint x: 363, endPoint y: 270, distance: 11.4
click at [373, 272] on button "Done" at bounding box center [379, 270] width 45 height 18
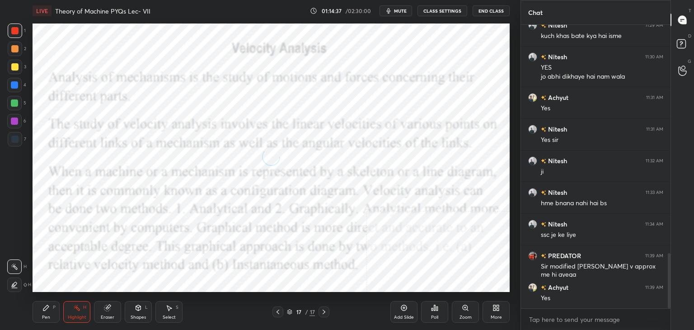
click at [142, 307] on div "Shapes L" at bounding box center [138, 312] width 27 height 22
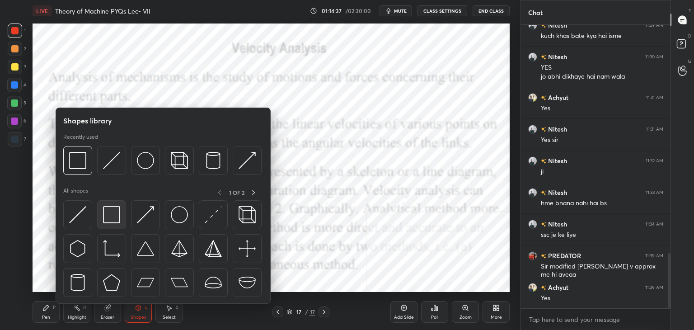
click at [107, 207] on img at bounding box center [111, 214] width 17 height 17
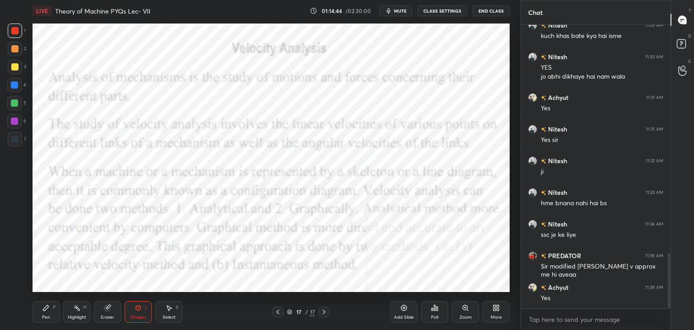
click at [14, 121] on div at bounding box center [14, 121] width 7 height 7
click at [143, 312] on div "Shapes L" at bounding box center [138, 312] width 27 height 22
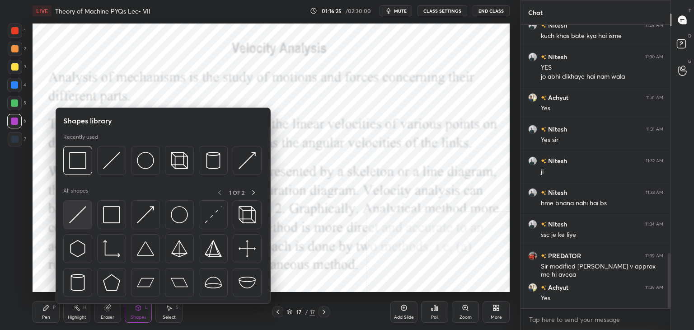
click at [83, 212] on img at bounding box center [77, 214] width 17 height 17
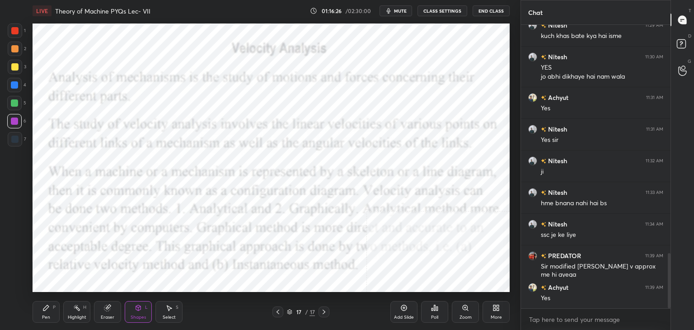
click at [20, 138] on div at bounding box center [15, 139] width 14 height 14
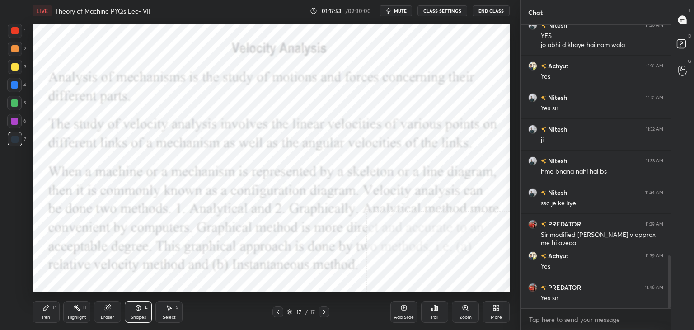
scroll to position [1242, 0]
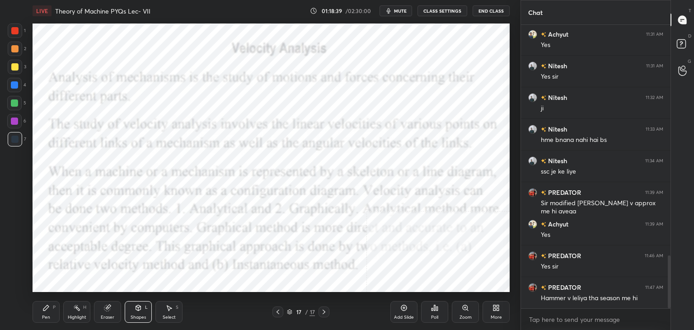
drag, startPoint x: 76, startPoint y: 308, endPoint x: 92, endPoint y: 293, distance: 21.4
click at [76, 307] on rect at bounding box center [78, 309] width 5 height 5
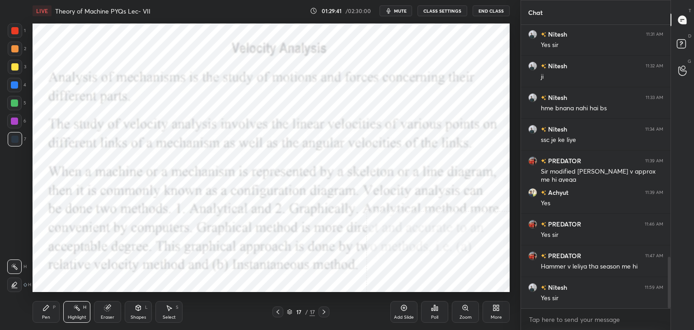
click at [13, 119] on div at bounding box center [14, 121] width 7 height 7
click at [138, 307] on icon at bounding box center [138, 307] width 7 height 7
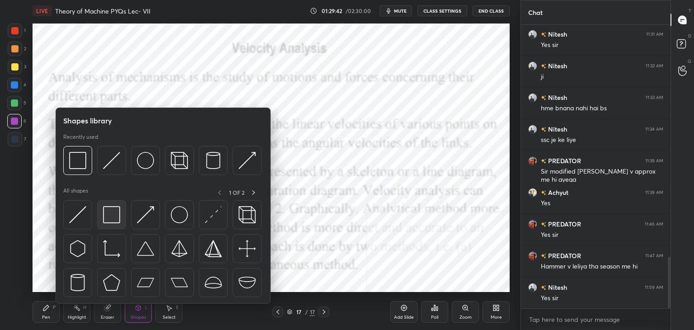
click at [116, 214] on img at bounding box center [111, 214] width 17 height 17
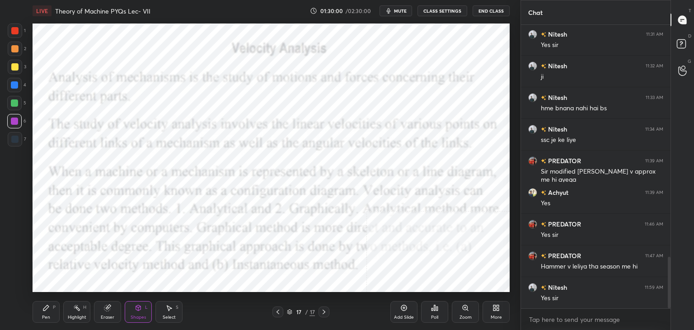
scroll to position [1306, 0]
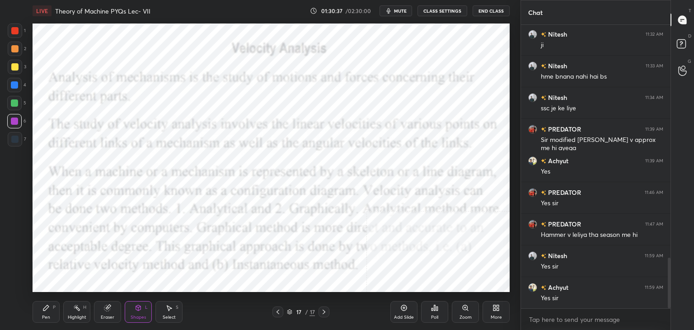
click at [71, 315] on div "Highlight" at bounding box center [77, 317] width 19 height 5
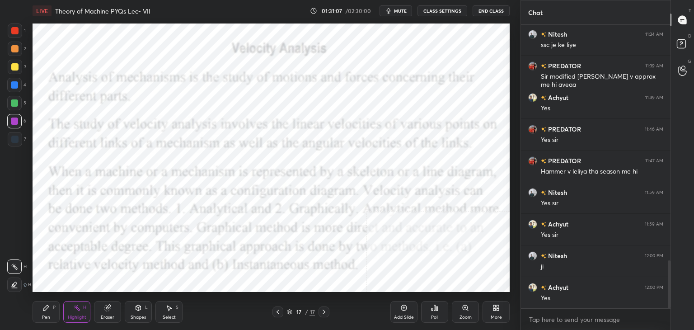
scroll to position [1401, 0]
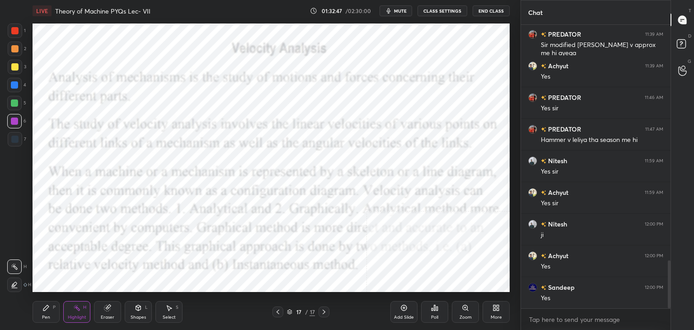
drag, startPoint x: 84, startPoint y: 313, endPoint x: 94, endPoint y: 297, distance: 19.1
click at [83, 313] on div "Highlight H" at bounding box center [76, 312] width 27 height 22
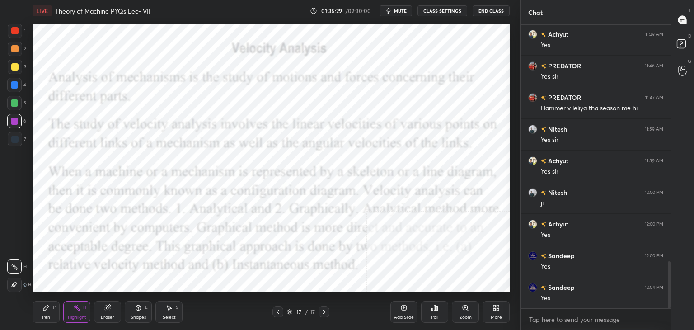
scroll to position [1464, 0]
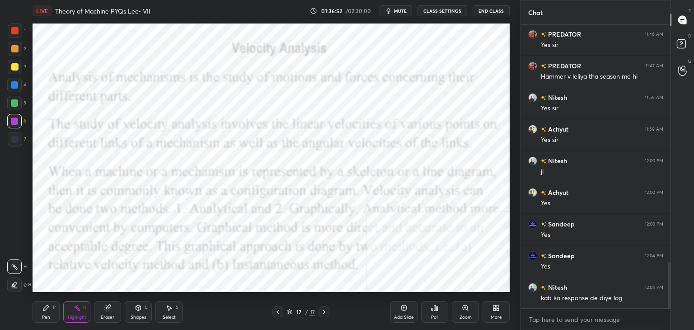
click at [74, 307] on icon at bounding box center [76, 307] width 7 height 7
click at [412, 13] on button "mute" at bounding box center [396, 10] width 33 height 11
click at [489, 307] on div "More" at bounding box center [496, 312] width 27 height 22
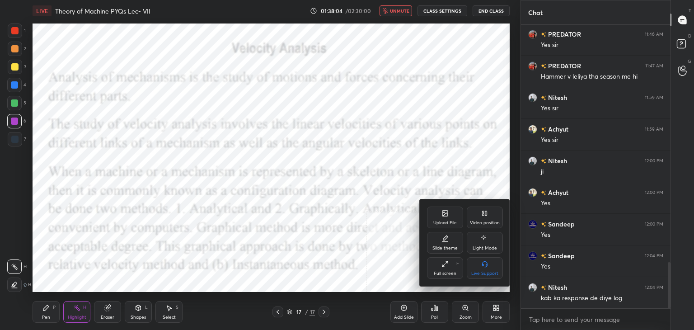
click at [447, 243] on div "Slide theme" at bounding box center [445, 243] width 36 height 22
click at [439, 307] on div at bounding box center [347, 165] width 694 height 330
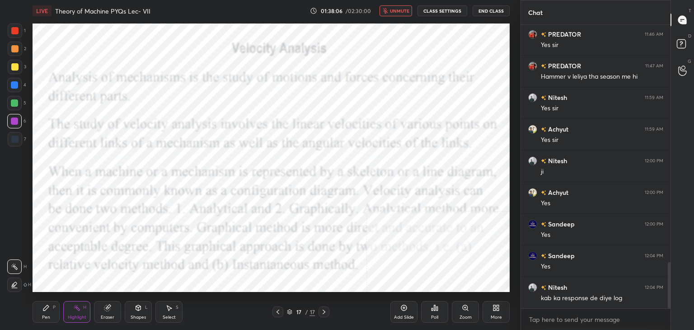
click at [436, 308] on icon at bounding box center [434, 307] width 7 height 7
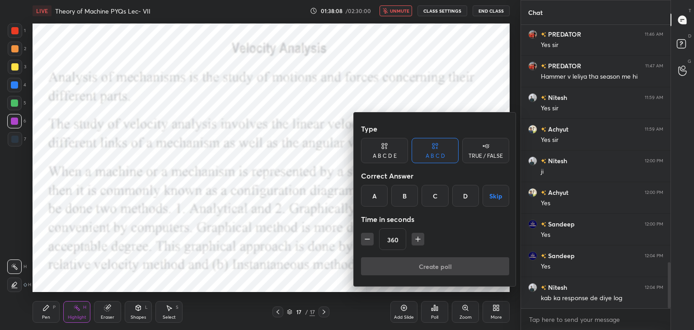
click at [396, 196] on div "B" at bounding box center [405, 196] width 27 height 22
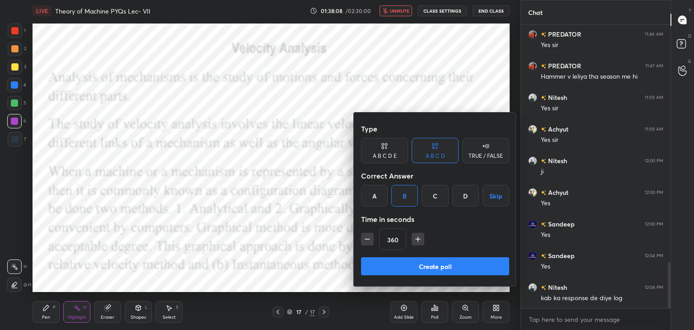
drag, startPoint x: 418, startPoint y: 267, endPoint x: 414, endPoint y: 262, distance: 6.8
click at [418, 267] on button "Create poll" at bounding box center [435, 266] width 148 height 18
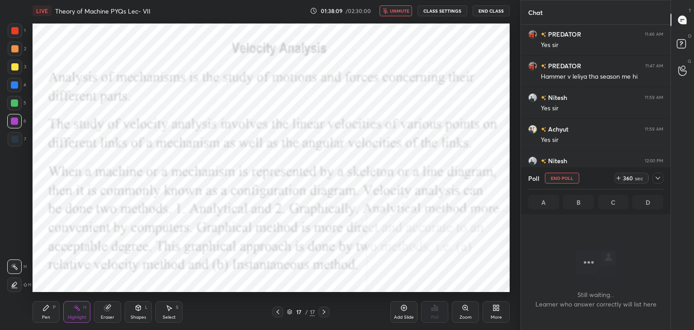
scroll to position [159, 147]
click at [562, 179] on button "End Poll" at bounding box center [562, 178] width 34 height 11
type textarea "x"
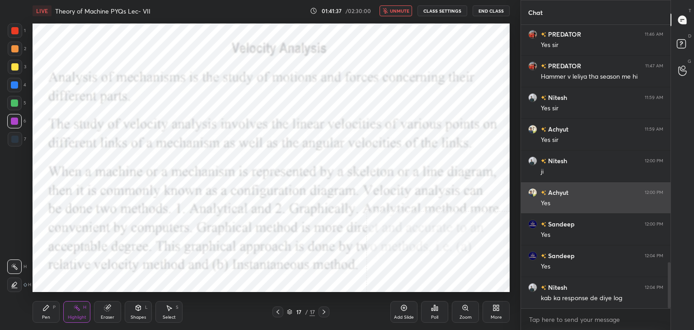
scroll to position [206, 147]
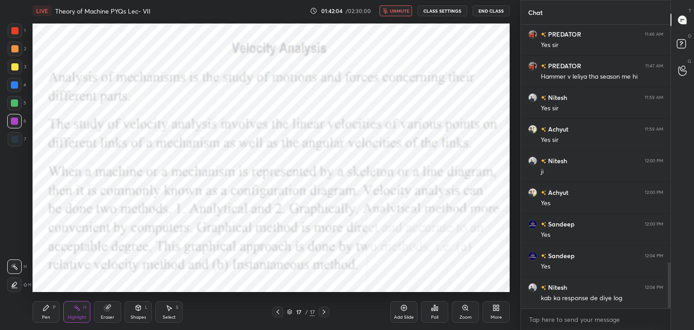
click at [497, 310] on icon at bounding box center [498, 309] width 2 height 2
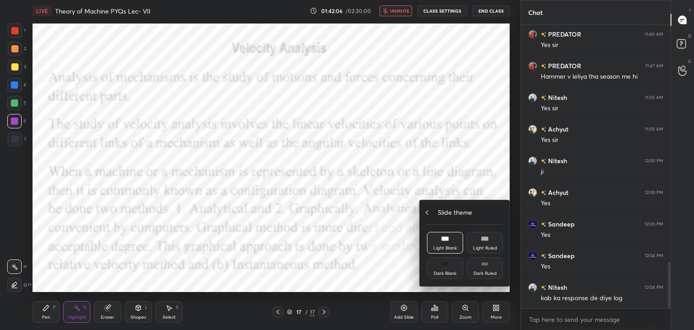
click at [429, 215] on icon at bounding box center [427, 212] width 7 height 7
click at [440, 221] on div "Upload File" at bounding box center [446, 223] width 24 height 5
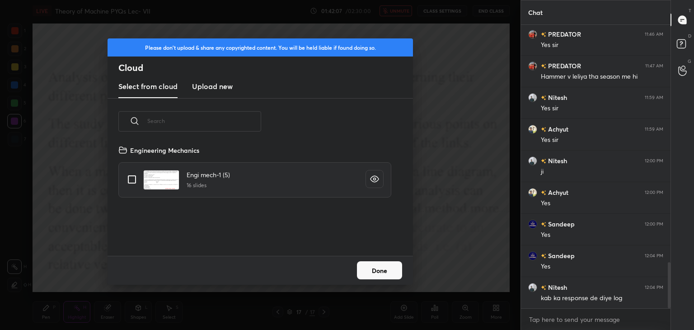
scroll to position [111, 290]
drag, startPoint x: 202, startPoint y: 88, endPoint x: 208, endPoint y: 94, distance: 9.6
click at [202, 88] on h3 "Upload new" at bounding box center [212, 86] width 41 height 11
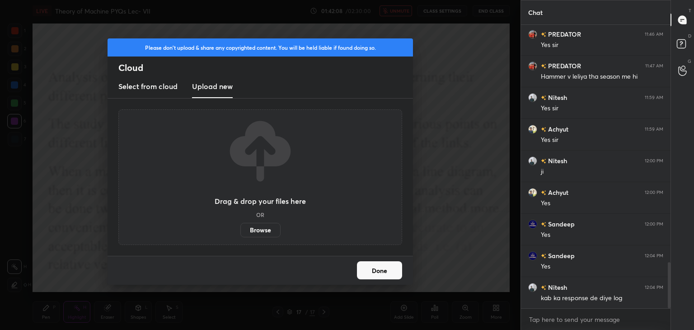
click at [267, 228] on label "Browse" at bounding box center [261, 230] width 40 height 14
click at [241, 228] on input "Browse" at bounding box center [241, 230] width 0 height 14
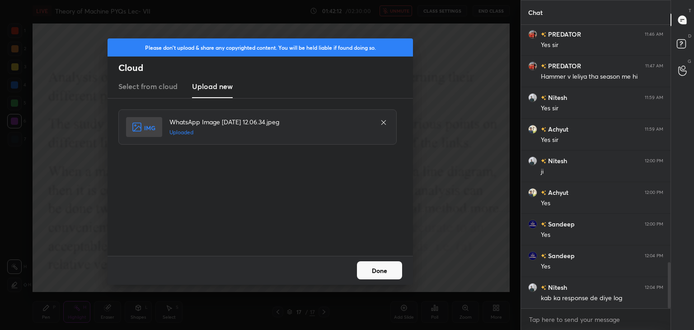
click at [383, 270] on button "Done" at bounding box center [379, 270] width 45 height 18
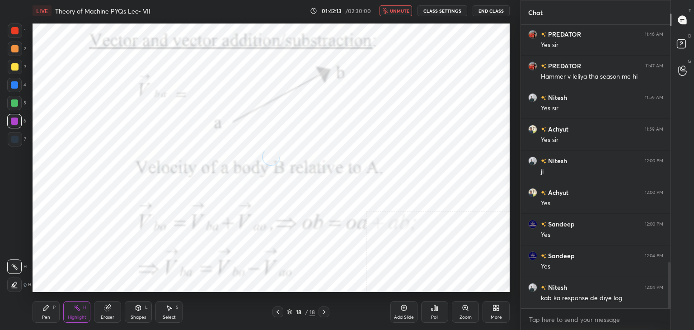
click at [400, 11] on span "unmute" at bounding box center [399, 11] width 19 height 6
drag, startPoint x: 14, startPoint y: 118, endPoint x: 28, endPoint y: 130, distance: 17.9
click at [14, 118] on div at bounding box center [14, 121] width 7 height 7
click at [143, 311] on div "Shapes L" at bounding box center [138, 312] width 27 height 22
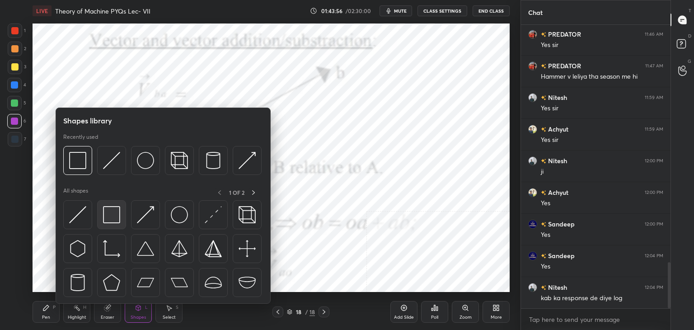
click at [106, 224] on div at bounding box center [111, 214] width 29 height 29
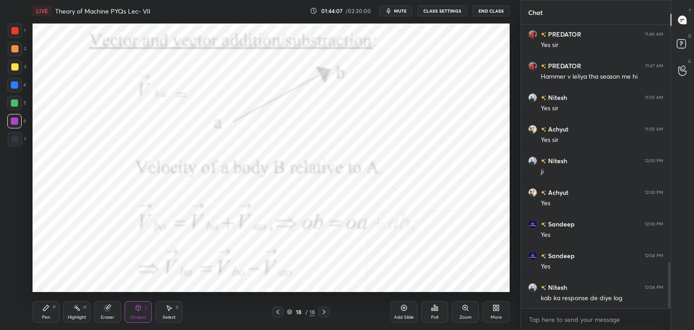
drag, startPoint x: 76, startPoint y: 317, endPoint x: 72, endPoint y: 294, distance: 23.0
click at [76, 317] on div "Highlight" at bounding box center [77, 317] width 19 height 5
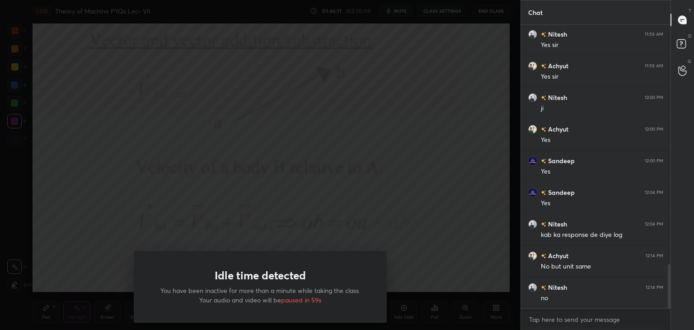
scroll to position [1567, 0]
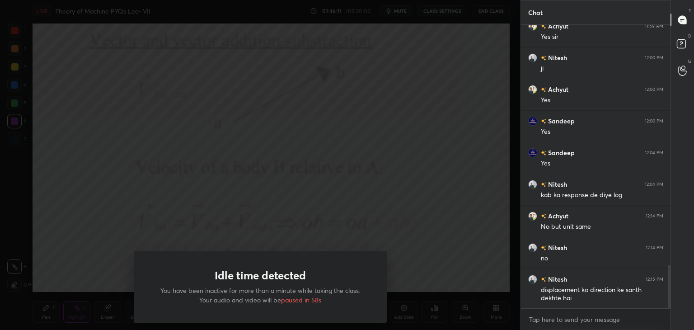
click at [295, 201] on div "Idle time detected You have been inactive for more than a minute while taking t…" at bounding box center [260, 165] width 521 height 330
drag, startPoint x: 295, startPoint y: 203, endPoint x: 284, endPoint y: 212, distance: 13.5
click at [295, 204] on div "Idle time detected You have been inactive for more than a minute while taking t…" at bounding box center [260, 165] width 521 height 330
drag, startPoint x: 186, startPoint y: 234, endPoint x: 137, endPoint y: 214, distance: 52.3
click at [145, 231] on div "Idle time detected You have been inactive for more than a minute while taking t…" at bounding box center [260, 165] width 521 height 330
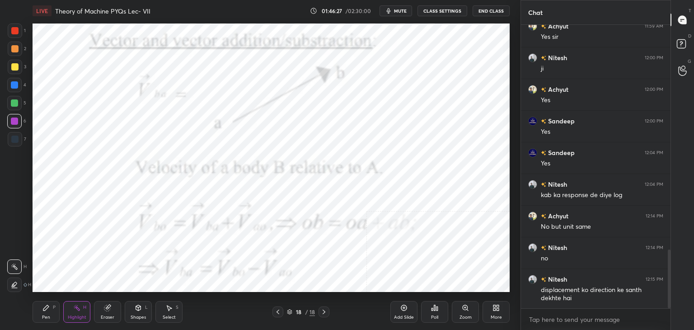
scroll to position [1125, 0]
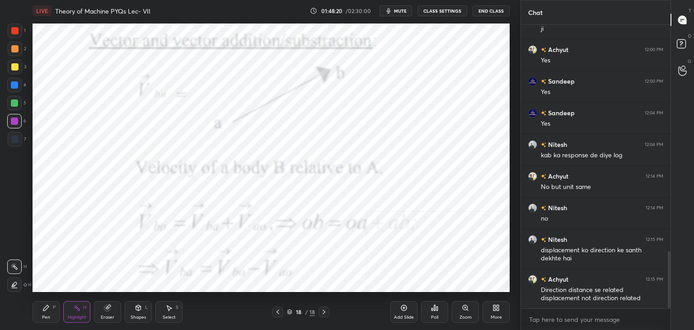
drag, startPoint x: 16, startPoint y: 135, endPoint x: 20, endPoint y: 131, distance: 5.8
click at [16, 135] on div at bounding box center [15, 139] width 14 height 14
click at [20, 122] on div at bounding box center [14, 121] width 14 height 14
click at [57, 315] on div "Pen P" at bounding box center [46, 312] width 27 height 22
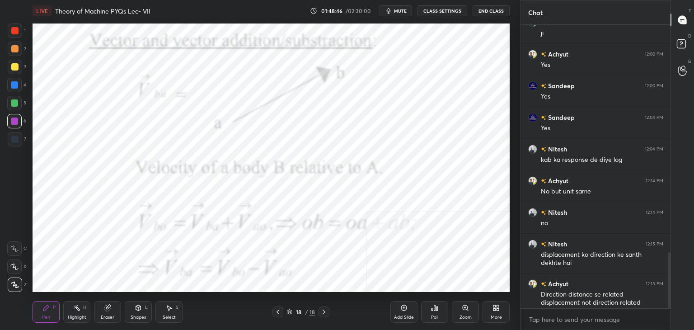
drag, startPoint x: 13, startPoint y: 104, endPoint x: 20, endPoint y: 104, distance: 7.2
click at [13, 104] on div at bounding box center [14, 102] width 7 height 7
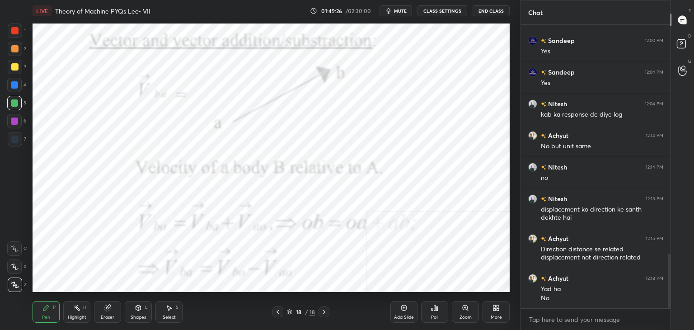
click at [77, 312] on div "Highlight H" at bounding box center [76, 312] width 27 height 22
click at [175, 304] on div "Select S" at bounding box center [169, 312] width 27 height 22
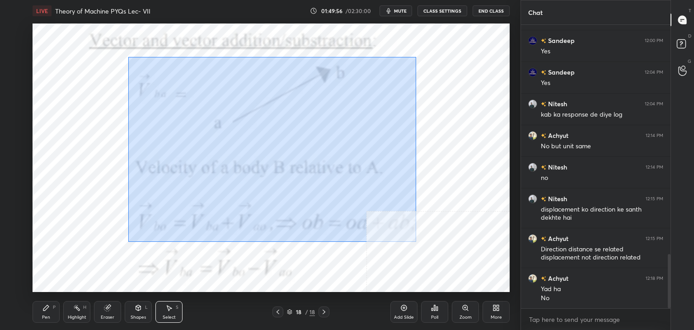
drag, startPoint x: 128, startPoint y: 57, endPoint x: 401, endPoint y: 216, distance: 315.1
click at [415, 241] on div "0 ° Undo Copy Duplicate Duplicate to new slide Delete" at bounding box center [271, 158] width 477 height 269
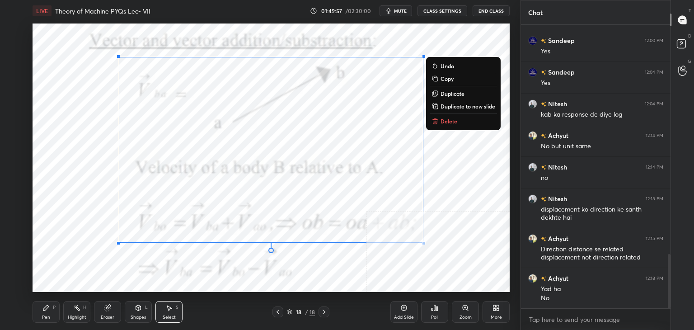
drag, startPoint x: 444, startPoint y: 123, endPoint x: 408, endPoint y: 125, distance: 35.4
click at [443, 123] on p "Delete" at bounding box center [449, 121] width 17 height 7
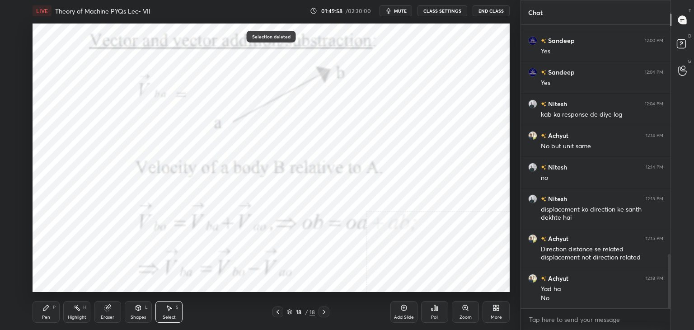
click at [134, 315] on div "Shapes" at bounding box center [138, 317] width 15 height 5
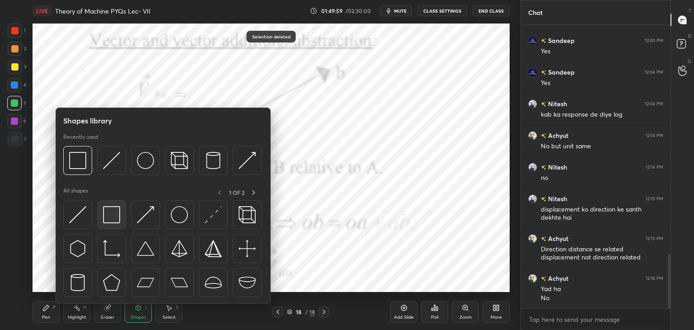
click at [100, 222] on div at bounding box center [111, 214] width 29 height 29
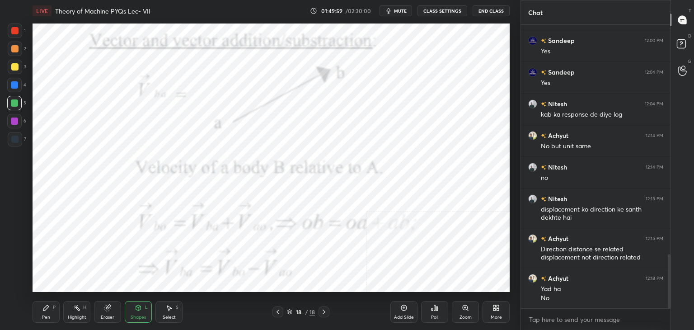
drag, startPoint x: 22, startPoint y: 131, endPoint x: 18, endPoint y: 123, distance: 8.7
click at [22, 128] on div "6" at bounding box center [16, 123] width 19 height 18
click at [17, 123] on div at bounding box center [14, 121] width 7 height 7
drag, startPoint x: 81, startPoint y: 320, endPoint x: 77, endPoint y: 302, distance: 18.1
click at [81, 320] on div "Highlight" at bounding box center [77, 317] width 19 height 5
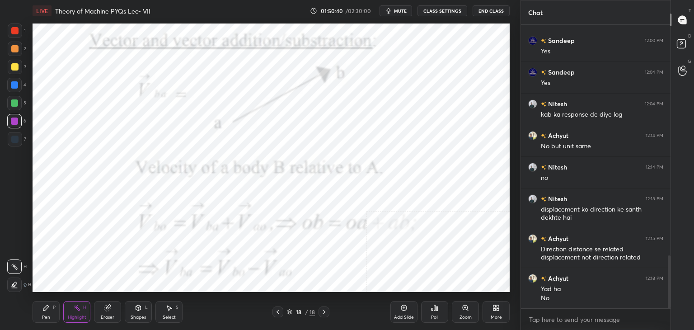
scroll to position [1233, 0]
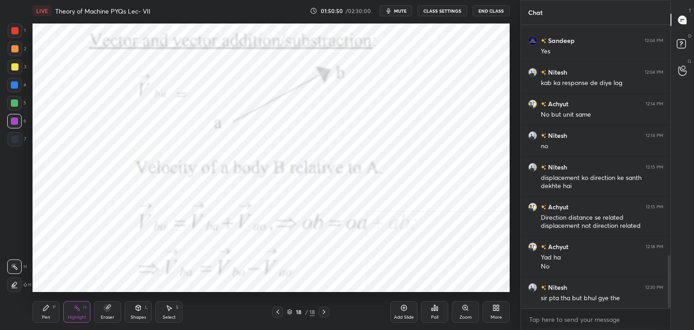
drag, startPoint x: 139, startPoint y: 312, endPoint x: 136, endPoint y: 304, distance: 8.1
click at [138, 311] on div "Shapes L" at bounding box center [138, 312] width 27 height 22
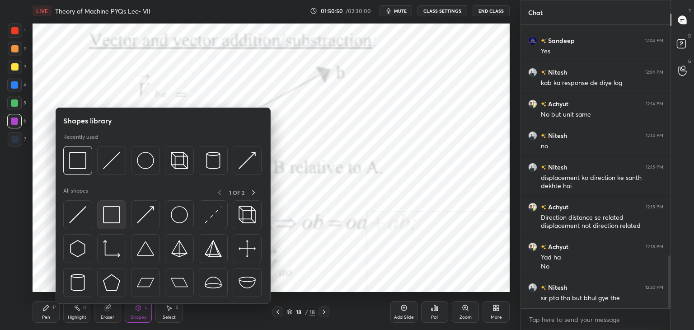
click at [111, 218] on img at bounding box center [111, 214] width 17 height 17
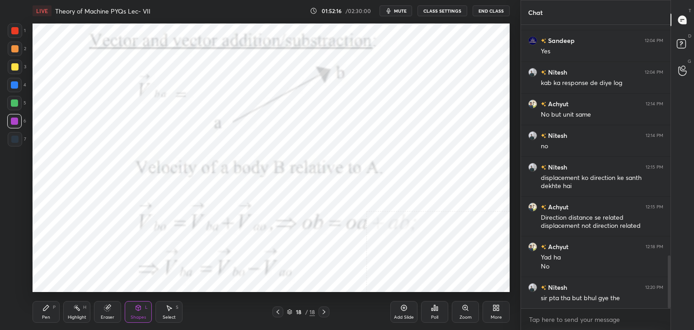
drag, startPoint x: 105, startPoint y: 315, endPoint x: 106, endPoint y: 302, distance: 13.1
click at [106, 315] on div "Eraser" at bounding box center [108, 317] width 14 height 5
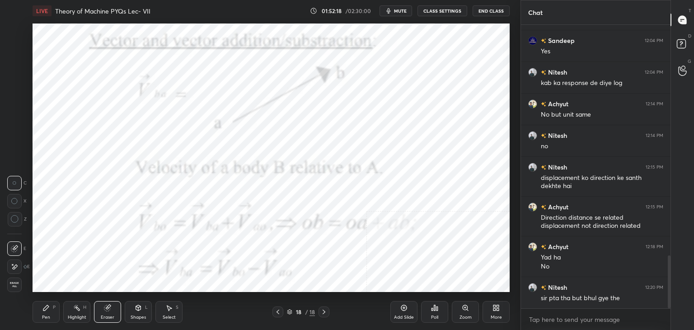
click at [321, 310] on icon at bounding box center [324, 311] width 7 height 7
click at [496, 309] on icon at bounding box center [495, 309] width 2 height 2
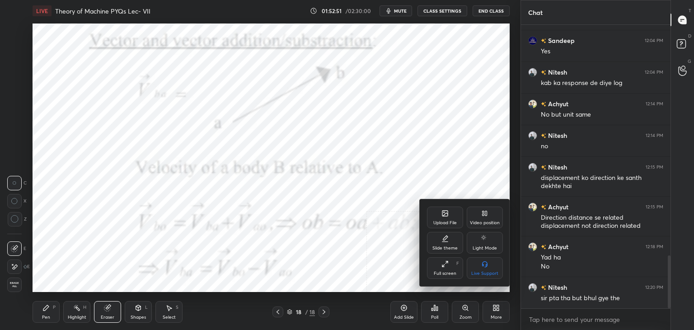
click at [446, 225] on div "Upload File" at bounding box center [446, 223] width 24 height 5
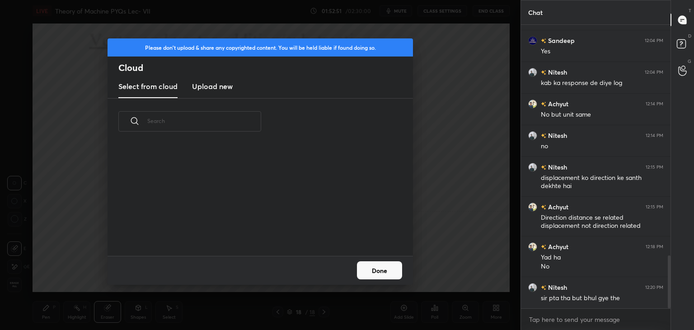
scroll to position [111, 290]
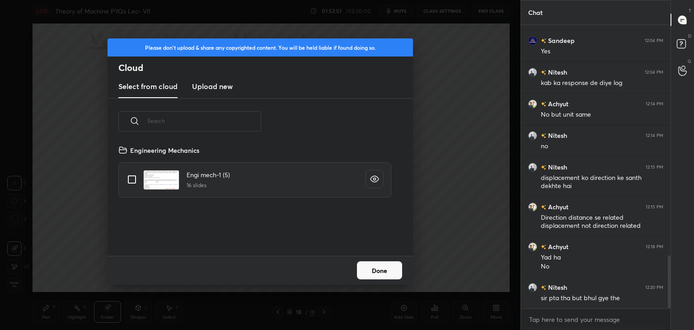
click at [210, 90] on h3 "Upload new" at bounding box center [212, 86] width 41 height 11
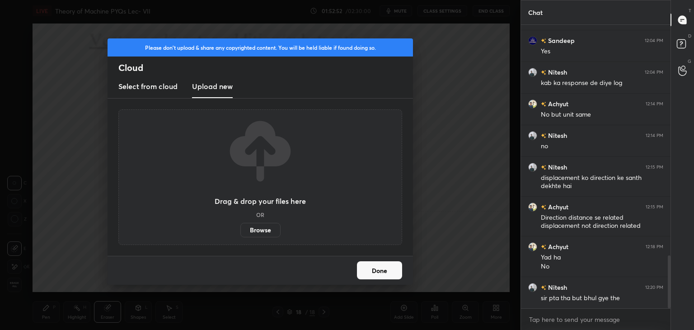
click at [266, 231] on label "Browse" at bounding box center [261, 230] width 40 height 14
click at [241, 231] on input "Browse" at bounding box center [241, 230] width 0 height 14
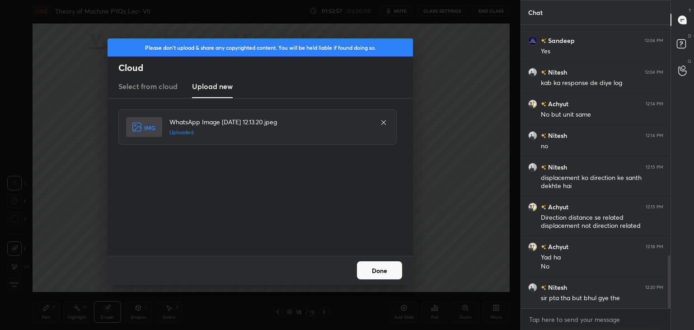
drag, startPoint x: 374, startPoint y: 266, endPoint x: 409, endPoint y: 269, distance: 34.5
click at [375, 266] on button "Done" at bounding box center [379, 270] width 45 height 18
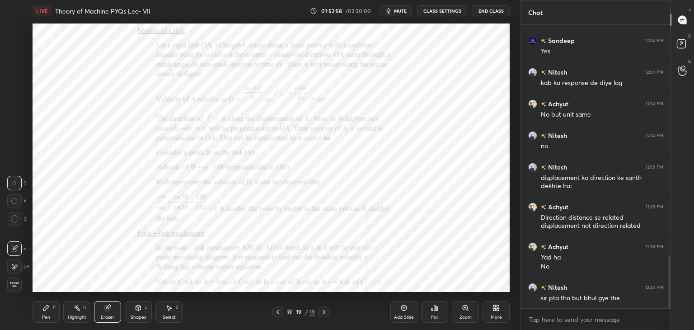
click at [494, 307] on icon at bounding box center [495, 306] width 2 height 2
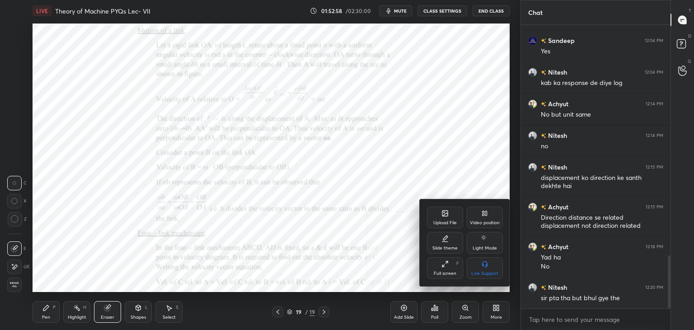
click at [441, 219] on div "Upload File" at bounding box center [445, 218] width 36 height 22
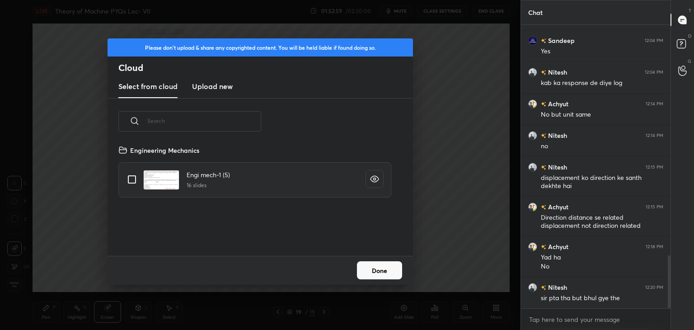
drag, startPoint x: 208, startPoint y: 82, endPoint x: 209, endPoint y: 87, distance: 5.6
click at [209, 83] on h3 "Upload new" at bounding box center [212, 86] width 41 height 11
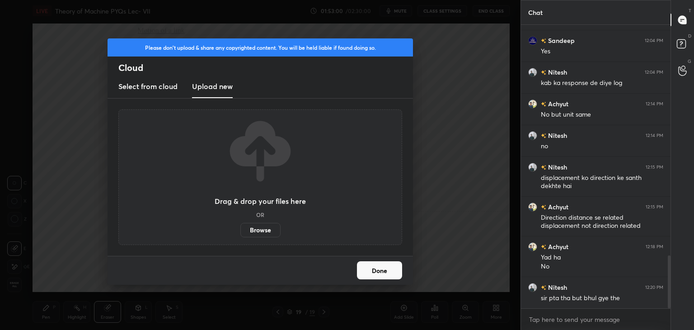
click at [265, 231] on label "Browse" at bounding box center [261, 230] width 40 height 14
click at [241, 231] on input "Browse" at bounding box center [241, 230] width 0 height 14
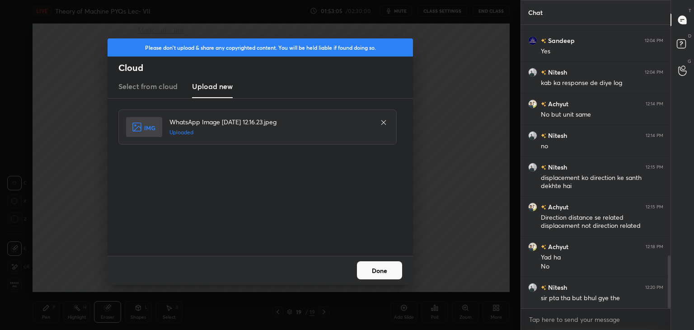
drag, startPoint x: 387, startPoint y: 270, endPoint x: 356, endPoint y: 273, distance: 31.8
click at [388, 270] on button "Done" at bounding box center [379, 270] width 45 height 18
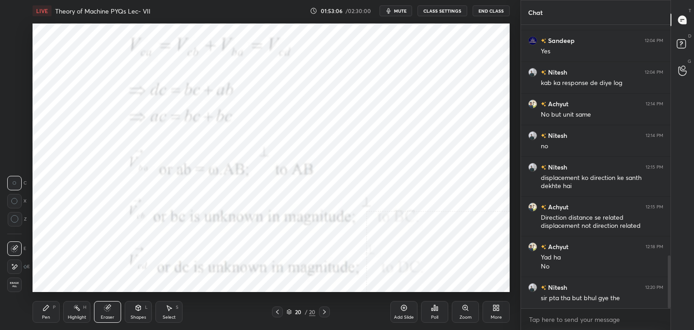
click at [137, 309] on icon at bounding box center [138, 307] width 7 height 7
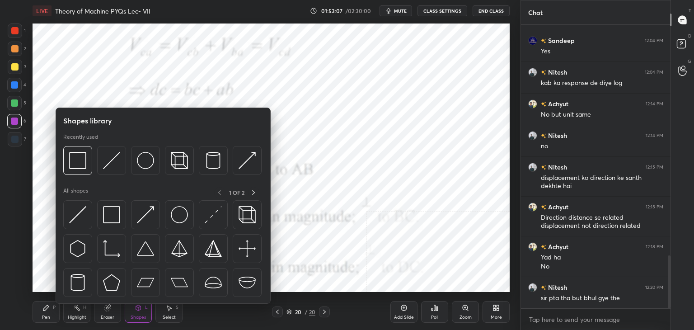
click at [70, 314] on div "Highlight H" at bounding box center [76, 312] width 27 height 22
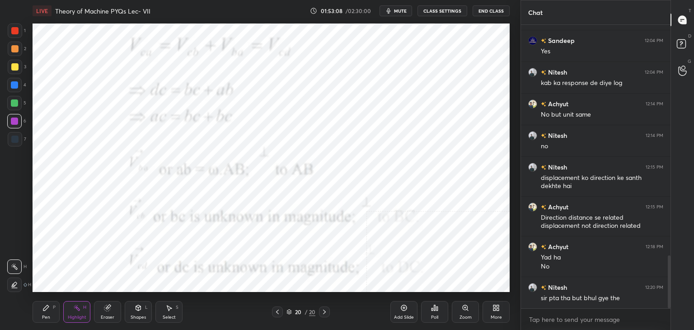
drag, startPoint x: 279, startPoint y: 310, endPoint x: 268, endPoint y: 308, distance: 11.9
click at [277, 312] on icon at bounding box center [277, 311] width 7 height 7
click at [17, 29] on div at bounding box center [14, 30] width 7 height 7
click at [77, 304] on icon at bounding box center [76, 307] width 7 height 7
click at [143, 310] on div "Shapes L" at bounding box center [138, 312] width 27 height 22
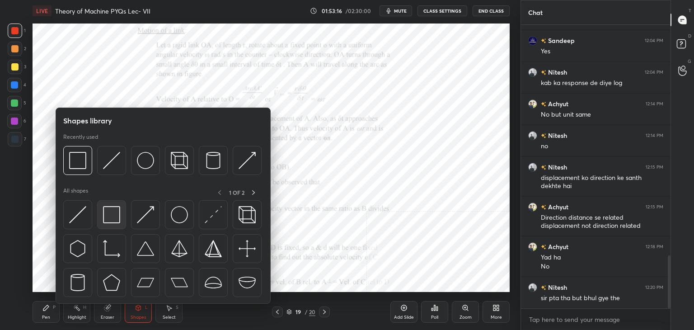
click at [101, 212] on div at bounding box center [111, 214] width 29 height 29
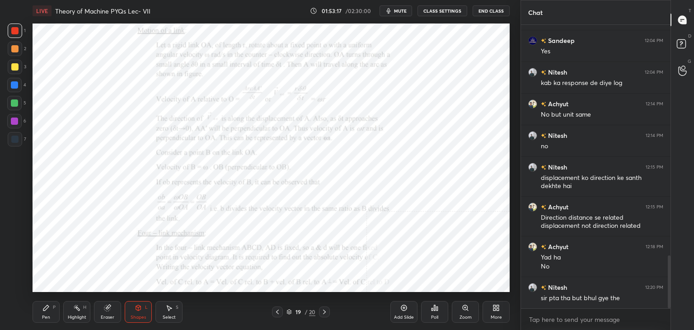
click at [13, 121] on div at bounding box center [14, 121] width 7 height 7
click at [279, 312] on icon at bounding box center [277, 311] width 7 height 7
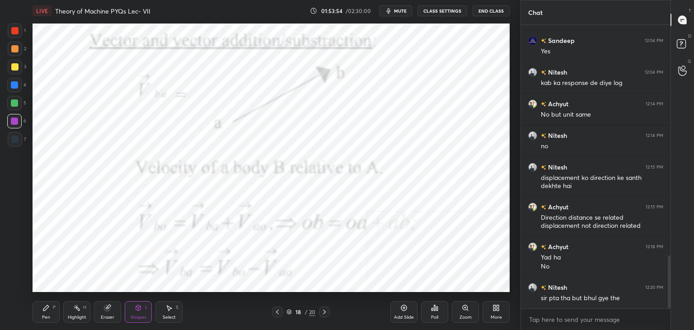
click at [83, 312] on div "Highlight H" at bounding box center [76, 312] width 27 height 22
drag, startPoint x: 324, startPoint y: 310, endPoint x: 319, endPoint y: 305, distance: 7.0
click at [323, 311] on icon at bounding box center [324, 311] width 7 height 7
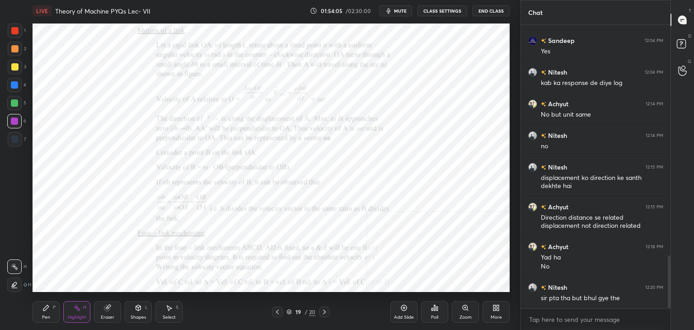
click at [134, 313] on div "Shapes L" at bounding box center [138, 312] width 27 height 22
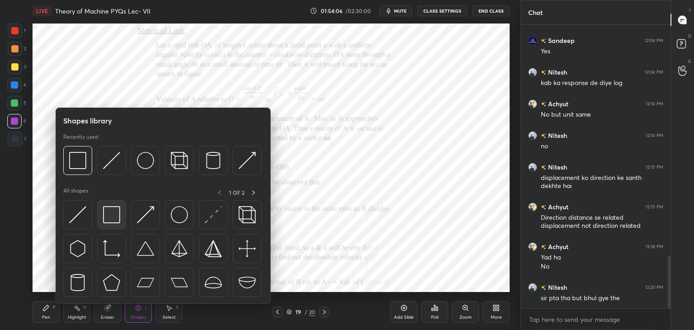
click at [107, 210] on img at bounding box center [111, 214] width 17 height 17
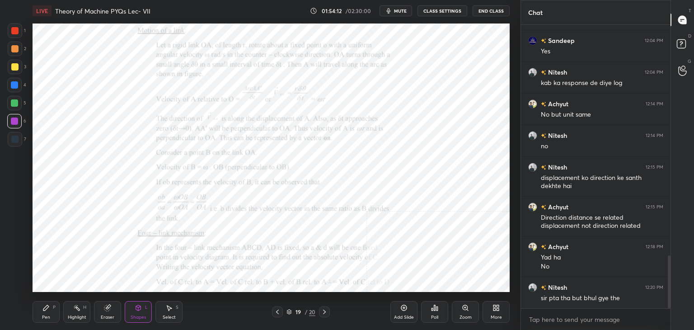
drag, startPoint x: 109, startPoint y: 309, endPoint x: 109, endPoint y: 294, distance: 14.9
click at [109, 310] on icon at bounding box center [107, 308] width 6 height 6
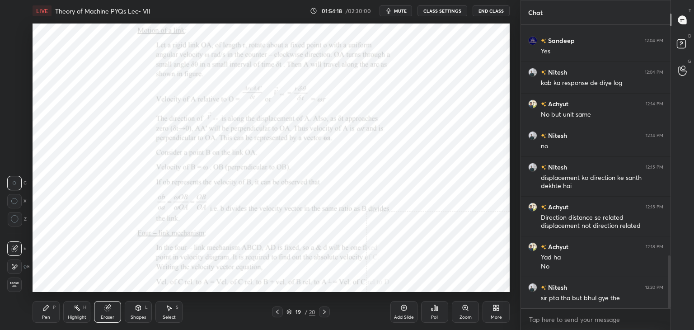
click at [135, 315] on div "Shapes" at bounding box center [138, 317] width 15 height 5
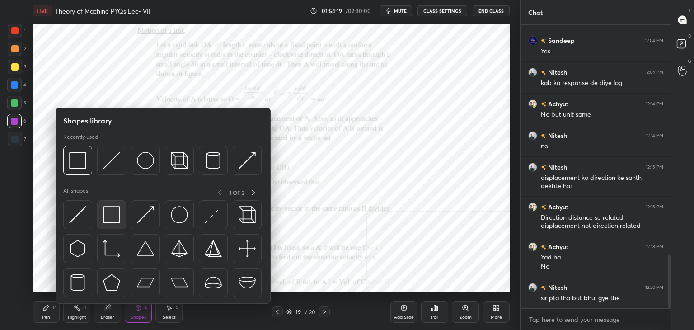
click at [114, 205] on div at bounding box center [111, 214] width 29 height 29
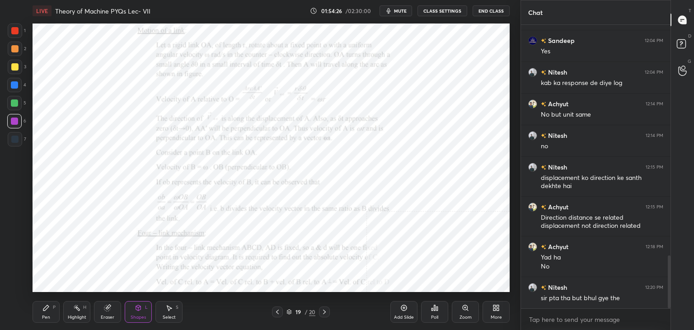
click at [117, 310] on div "Eraser" at bounding box center [107, 312] width 27 height 22
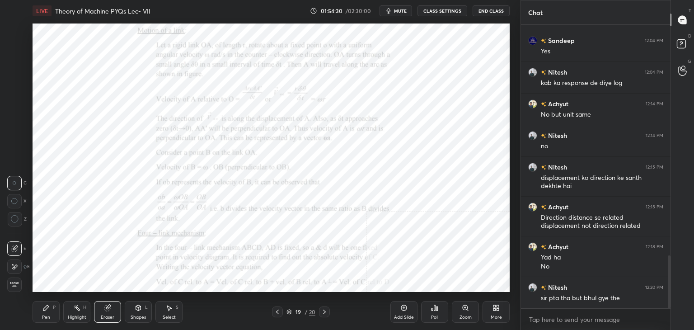
click at [142, 313] on div "Shapes L" at bounding box center [138, 312] width 27 height 22
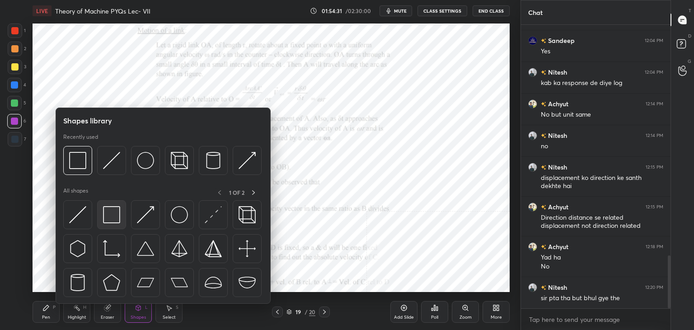
click at [115, 208] on img at bounding box center [111, 214] width 17 height 17
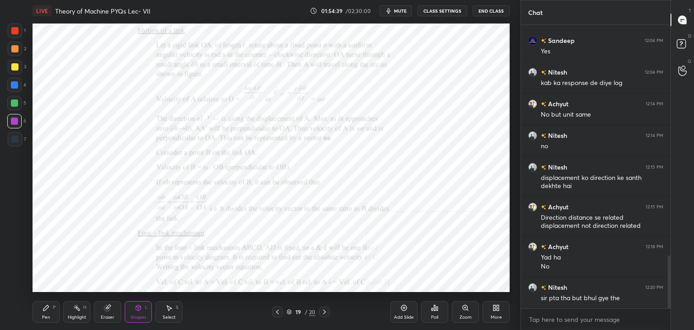
scroll to position [1265, 0]
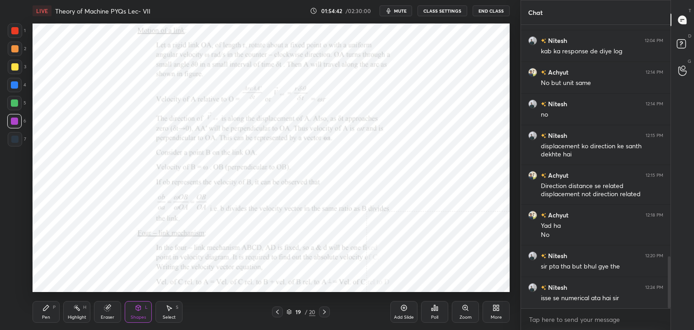
drag, startPoint x: 75, startPoint y: 310, endPoint x: 80, endPoint y: 296, distance: 14.8
click at [75, 309] on icon at bounding box center [76, 307] width 7 height 7
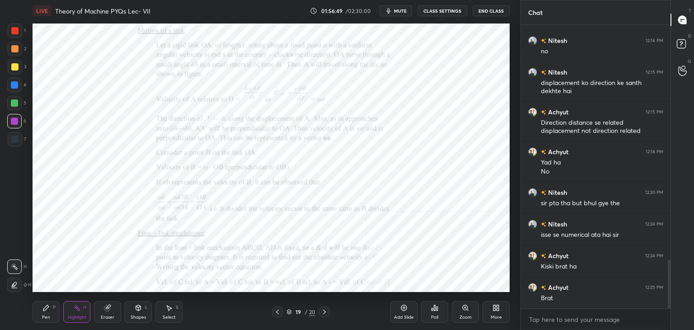
scroll to position [1360, 0]
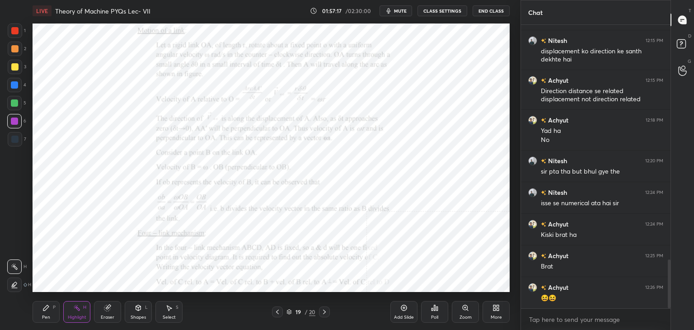
drag, startPoint x: 71, startPoint y: 314, endPoint x: 70, endPoint y: 306, distance: 8.3
click at [71, 312] on div "Highlight H" at bounding box center [76, 312] width 27 height 22
click at [16, 144] on div at bounding box center [15, 139] width 14 height 14
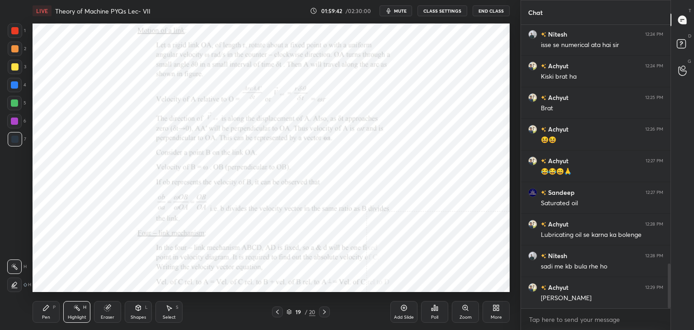
scroll to position [1550, 0]
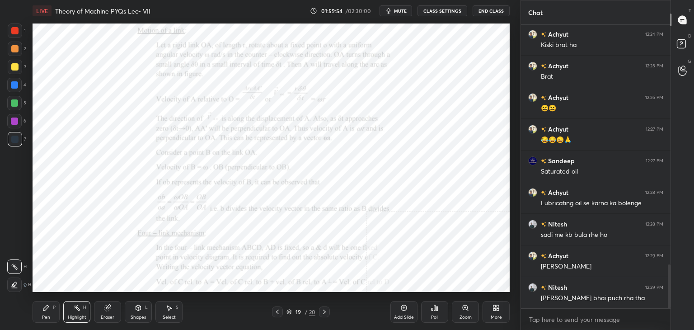
drag, startPoint x: 278, startPoint y: 315, endPoint x: 280, endPoint y: 300, distance: 15.5
click at [278, 314] on icon at bounding box center [277, 311] width 7 height 7
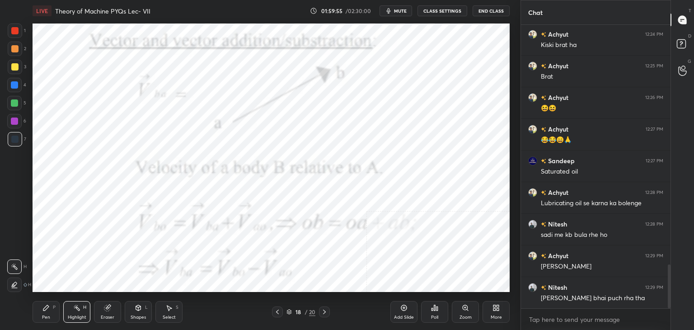
click at [276, 309] on icon at bounding box center [277, 311] width 7 height 7
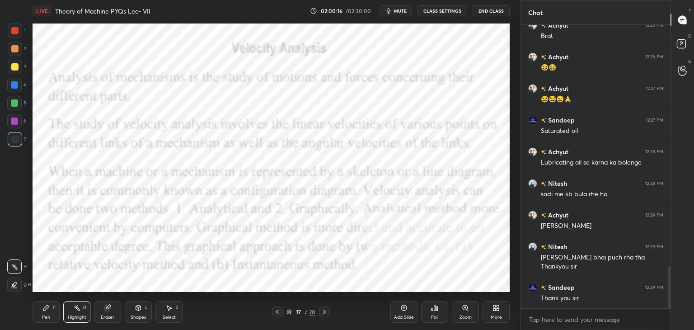
scroll to position [1622, 0]
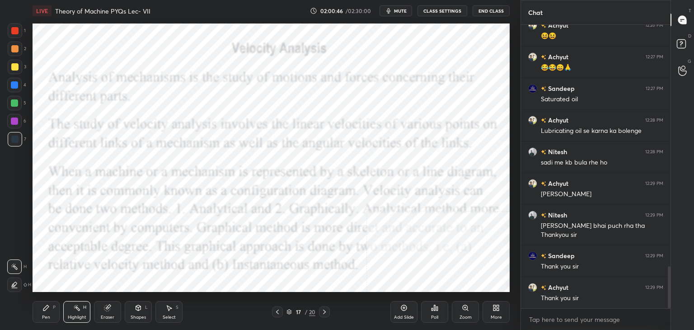
click at [492, 11] on button "End Class" at bounding box center [491, 10] width 37 height 11
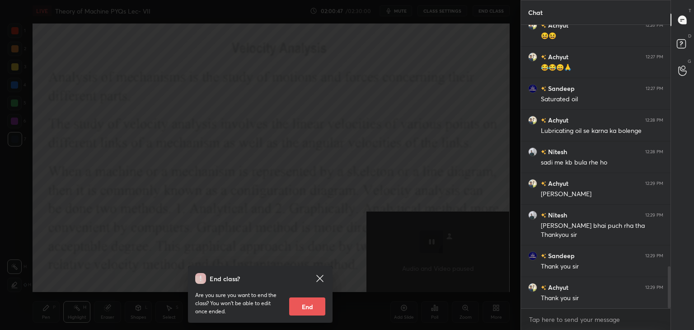
click at [312, 305] on button "End" at bounding box center [307, 306] width 36 height 18
type textarea "x"
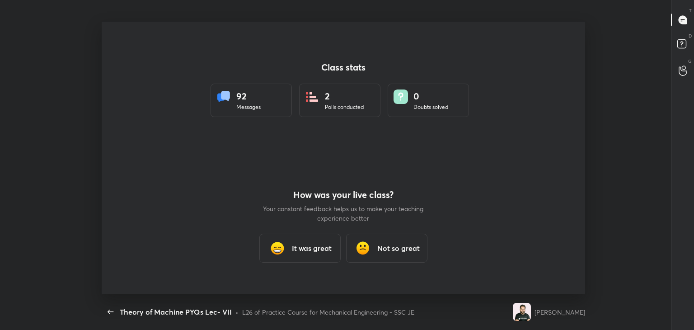
scroll to position [0, 0]
click at [312, 250] on h3 "It was great" at bounding box center [312, 248] width 40 height 11
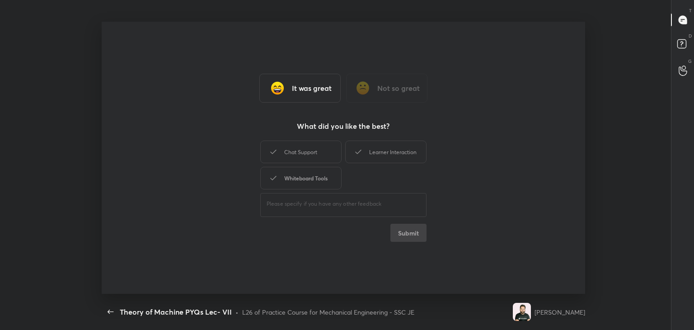
click at [316, 176] on div "Whiteboard Tools" at bounding box center [300, 178] width 81 height 23
click at [321, 155] on div "Chat Support" at bounding box center [300, 152] width 81 height 23
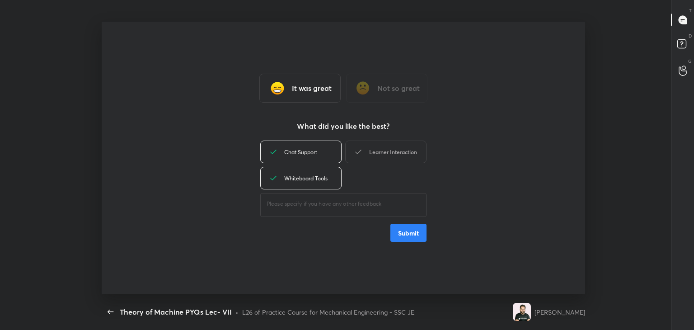
click at [387, 151] on div "Learner Interaction" at bounding box center [385, 152] width 81 height 23
drag, startPoint x: 411, startPoint y: 239, endPoint x: 398, endPoint y: 196, distance: 44.7
click at [410, 238] on button "Submit" at bounding box center [409, 233] width 36 height 18
